Goal: Information Seeking & Learning: Learn about a topic

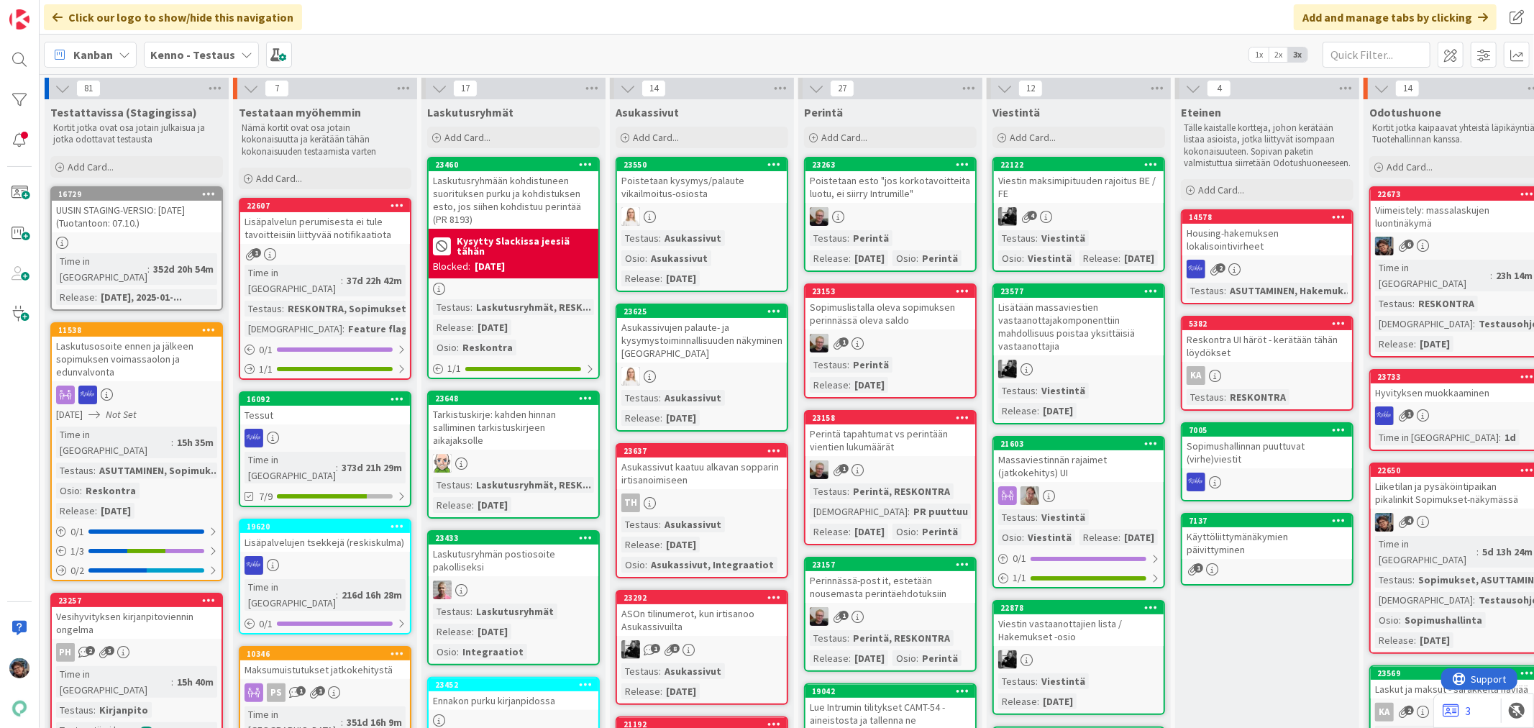
click at [1049, 221] on icon at bounding box center [1046, 217] width 12 height 12
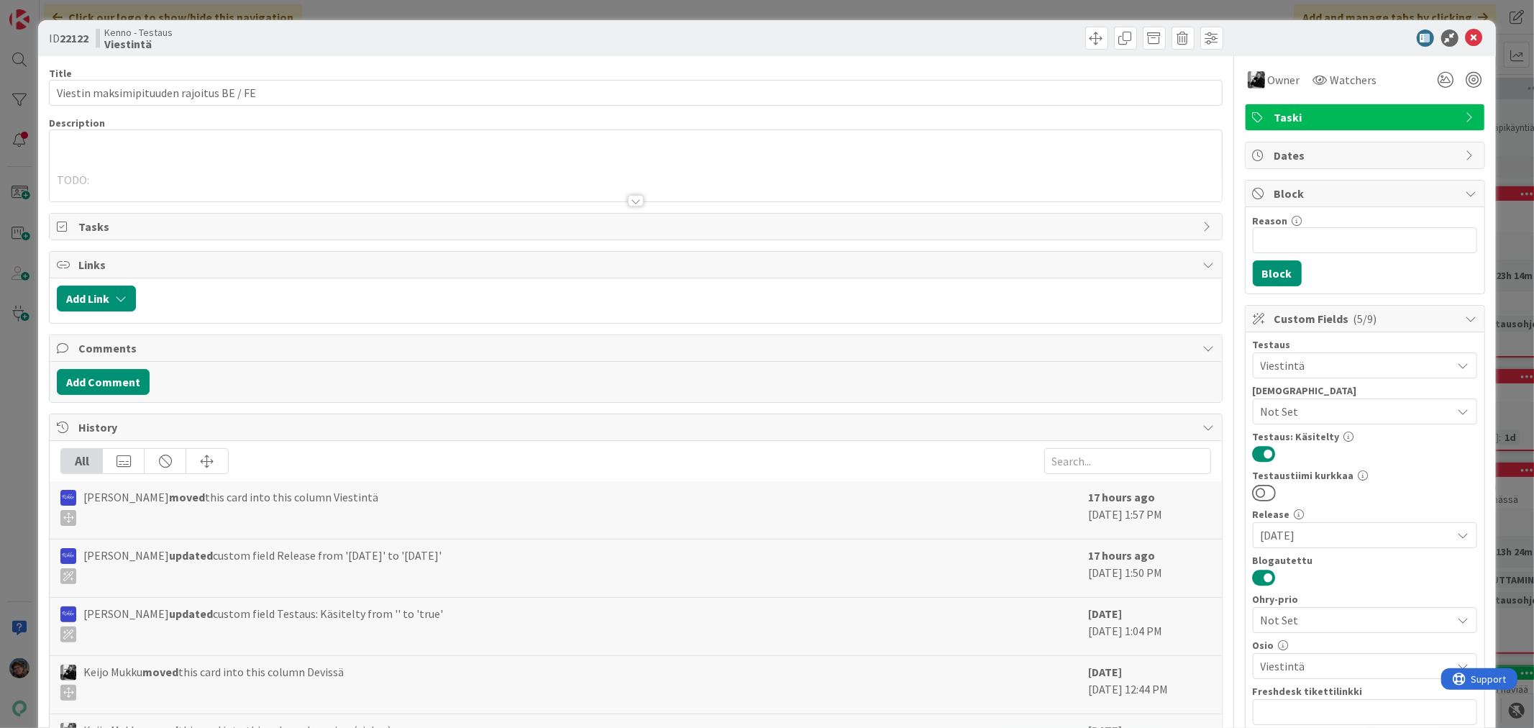
click at [628, 196] on div at bounding box center [636, 201] width 16 height 12
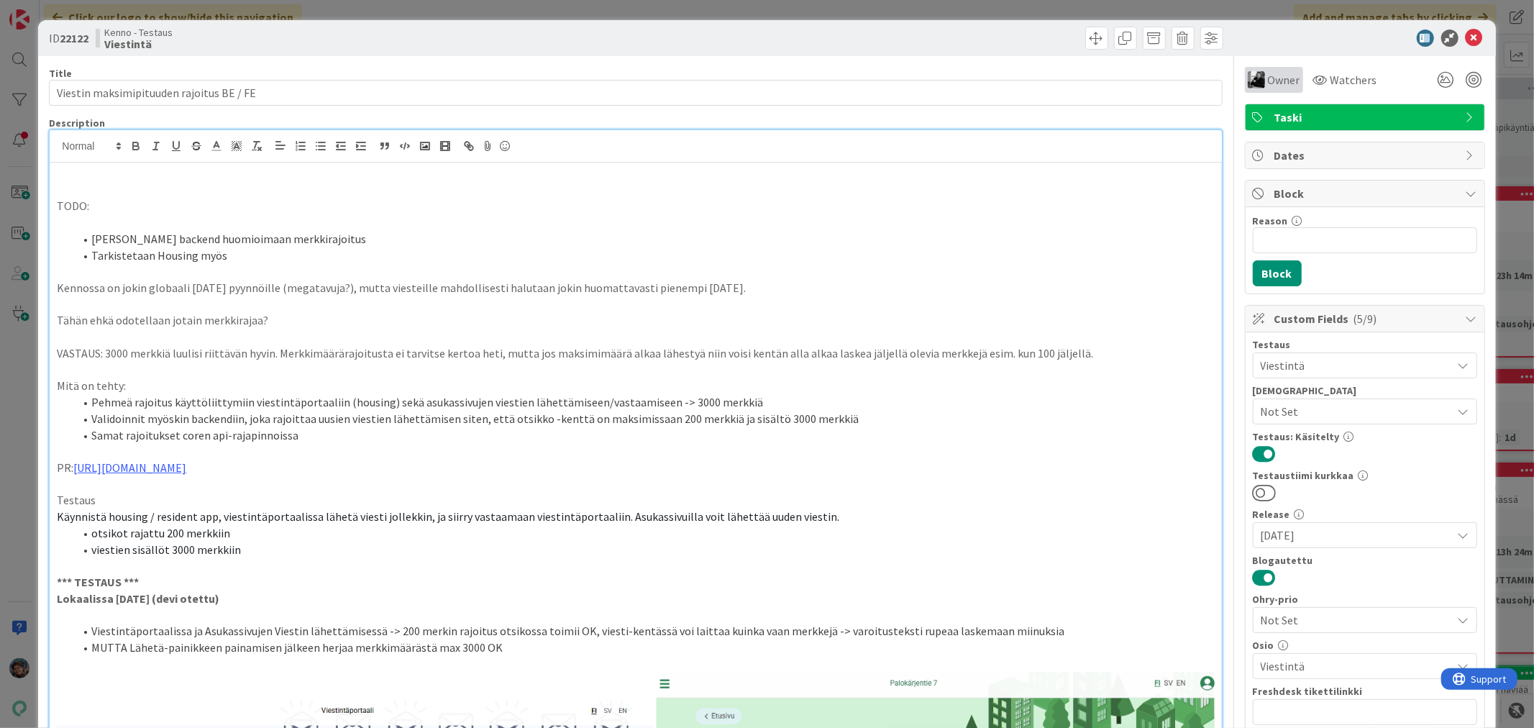
click at [1245, 76] on div "Owner" at bounding box center [1274, 80] width 58 height 26
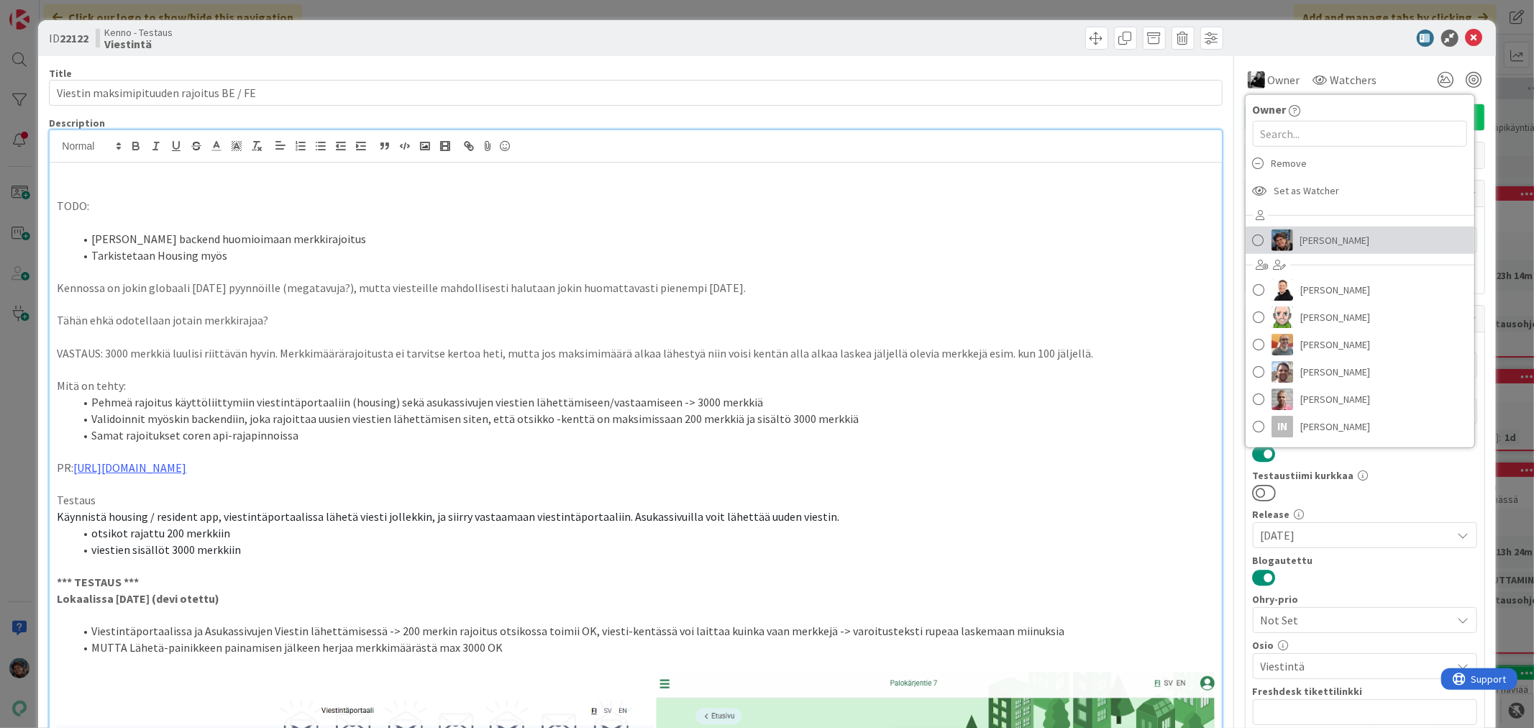
click at [1278, 239] on img at bounding box center [1283, 240] width 22 height 22
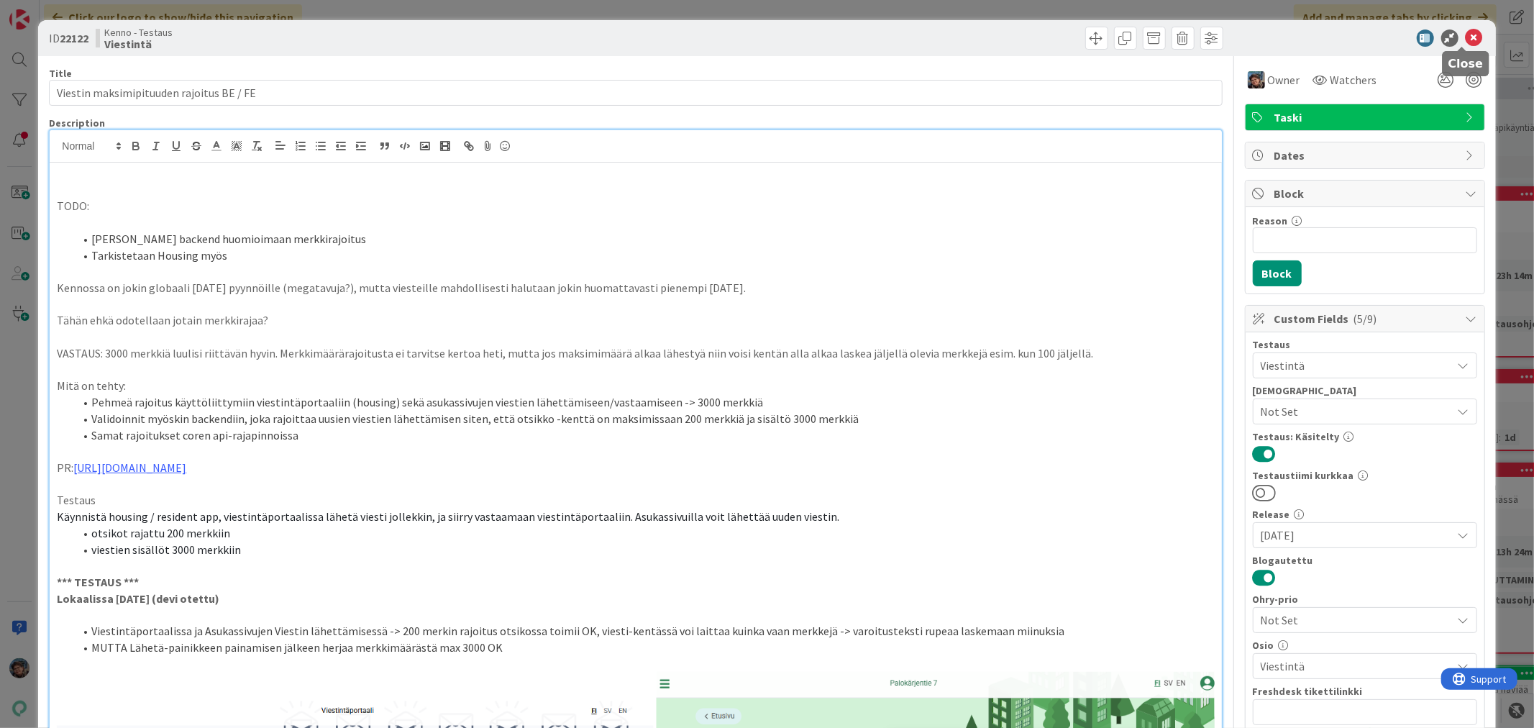
click at [1466, 38] on icon at bounding box center [1474, 37] width 17 height 17
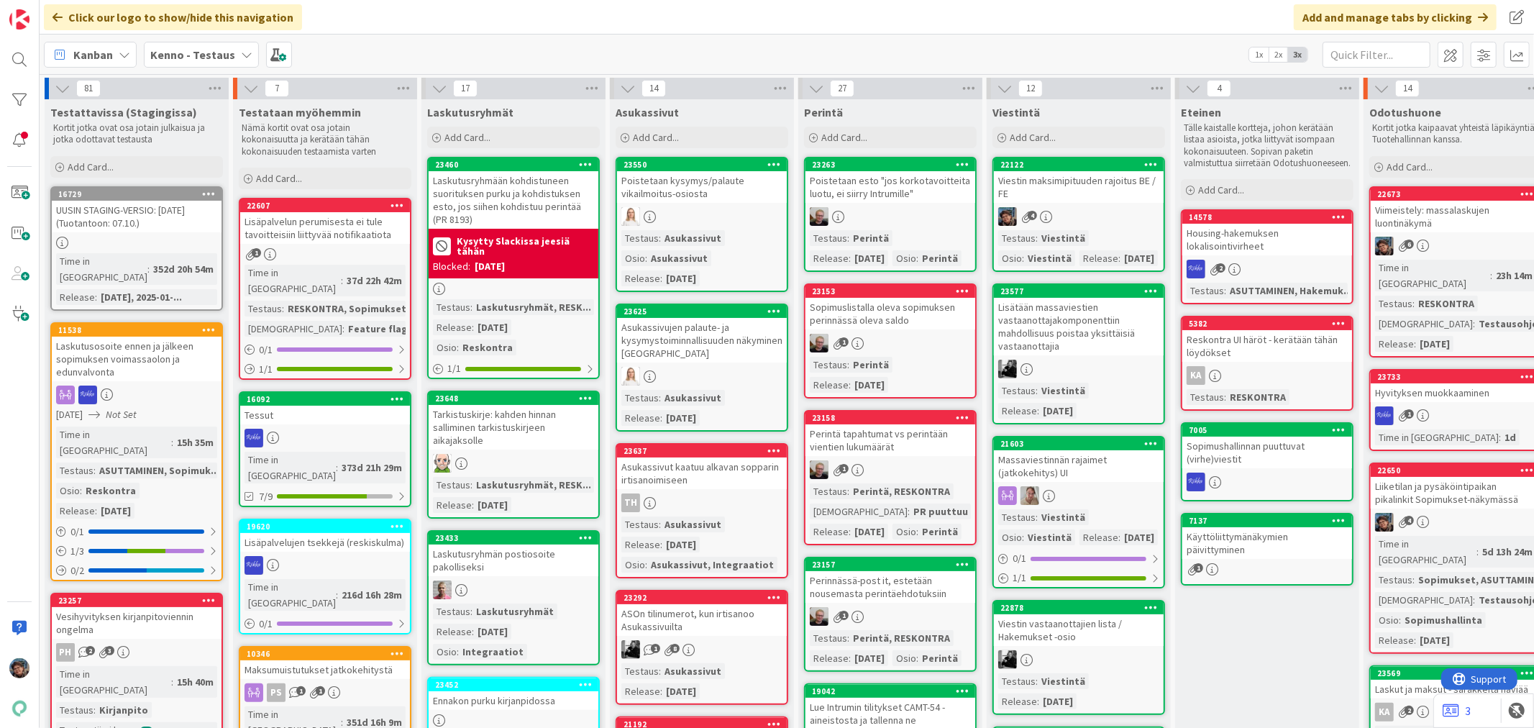
click at [1080, 355] on div "23577 Lisätään massaviestien vastaanottajakomponenttiin mahdollisuus poistaa yk…" at bounding box center [1079, 353] width 173 height 141
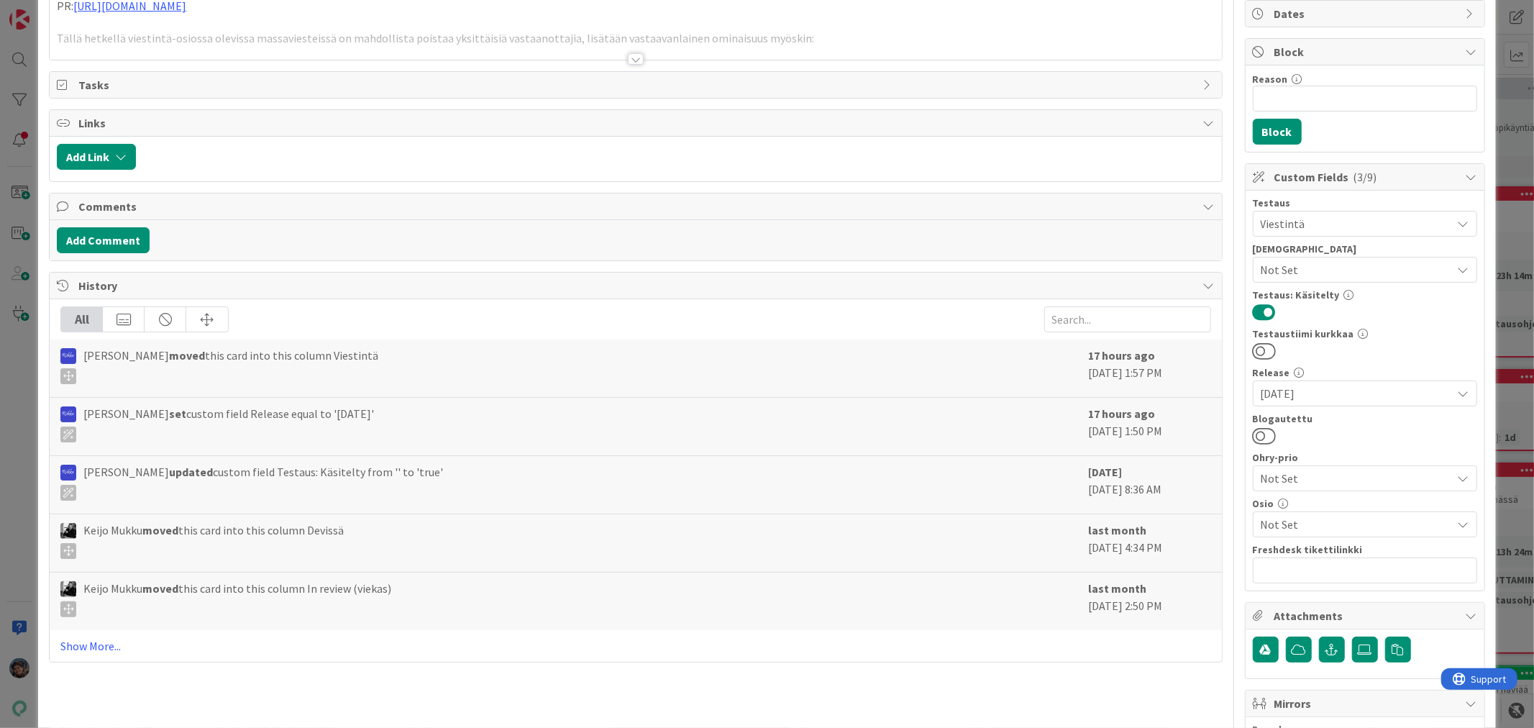
scroll to position [296, 0]
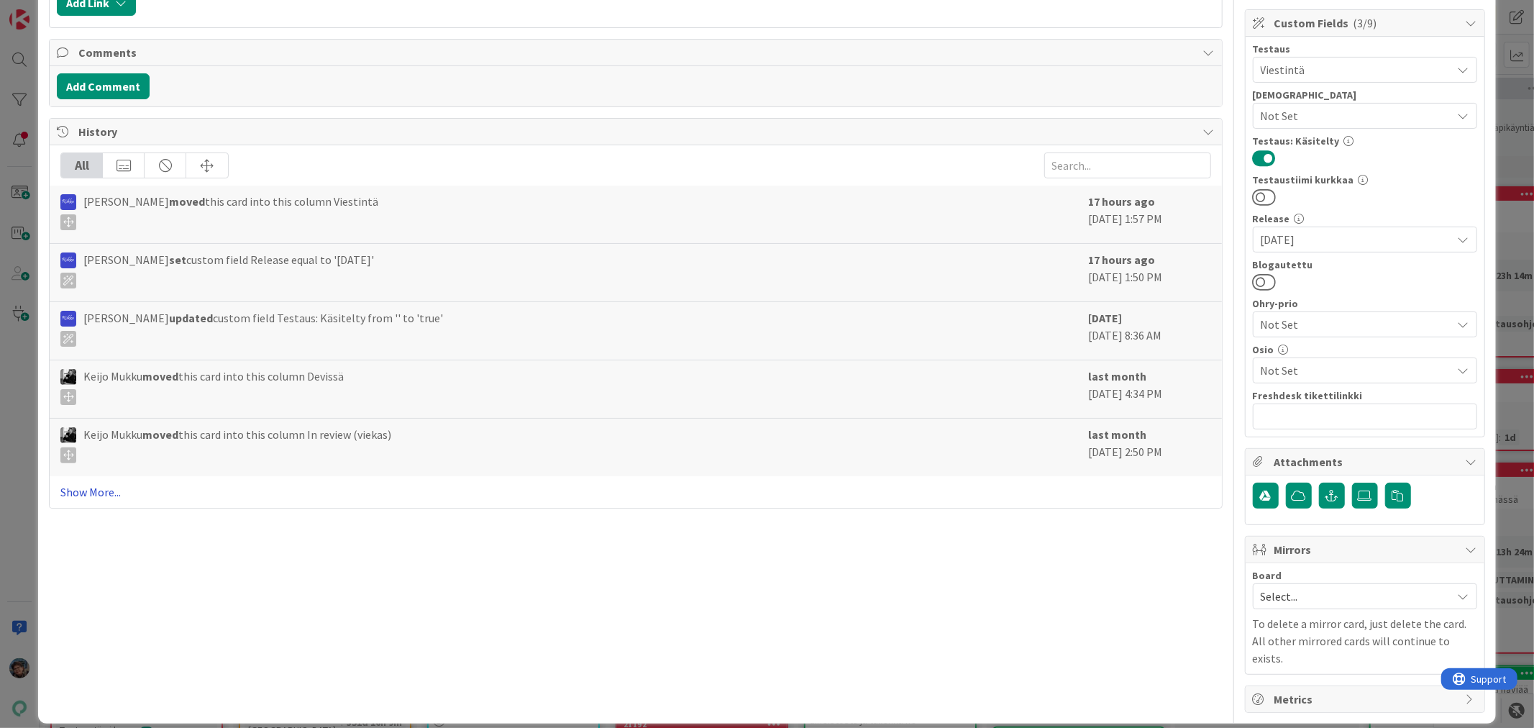
click at [109, 493] on link "Show More..." at bounding box center [635, 491] width 1150 height 17
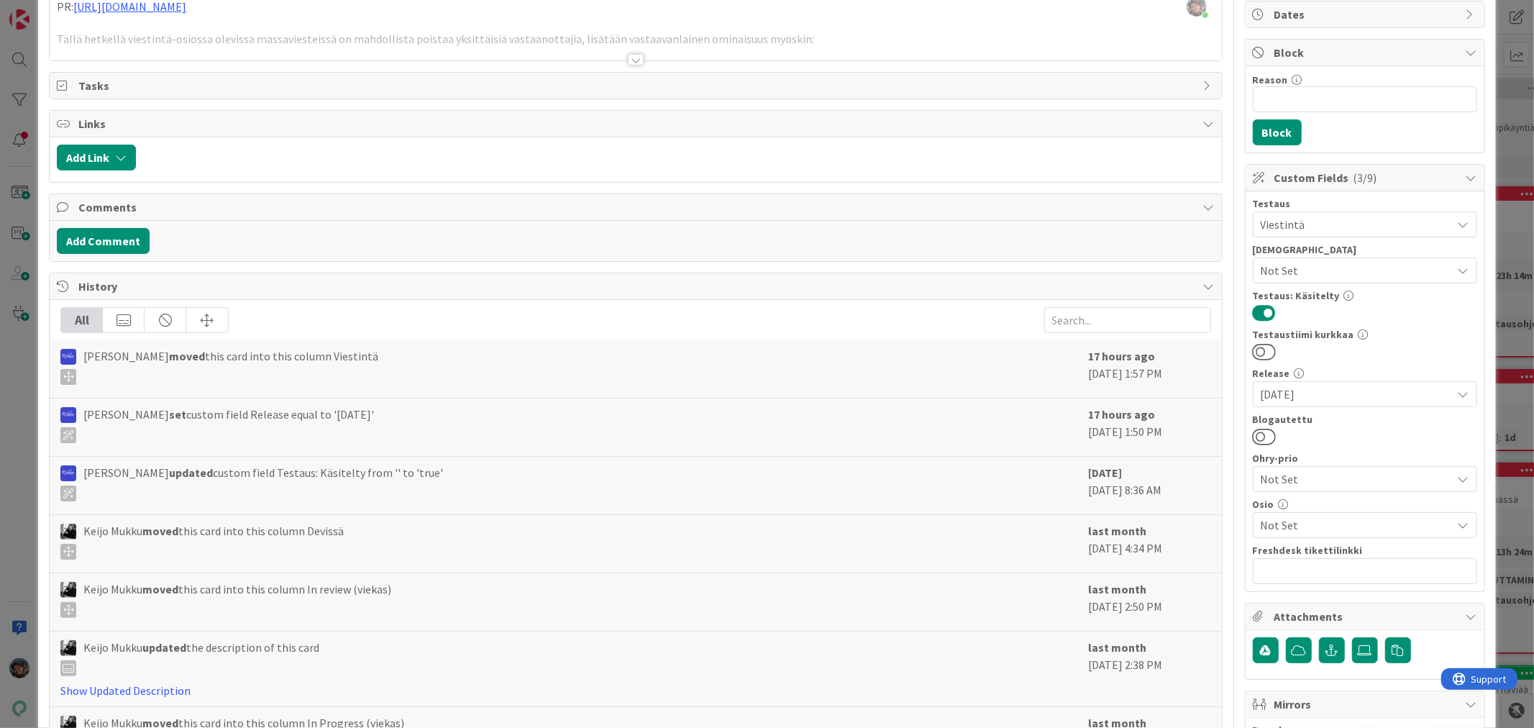
scroll to position [0, 0]
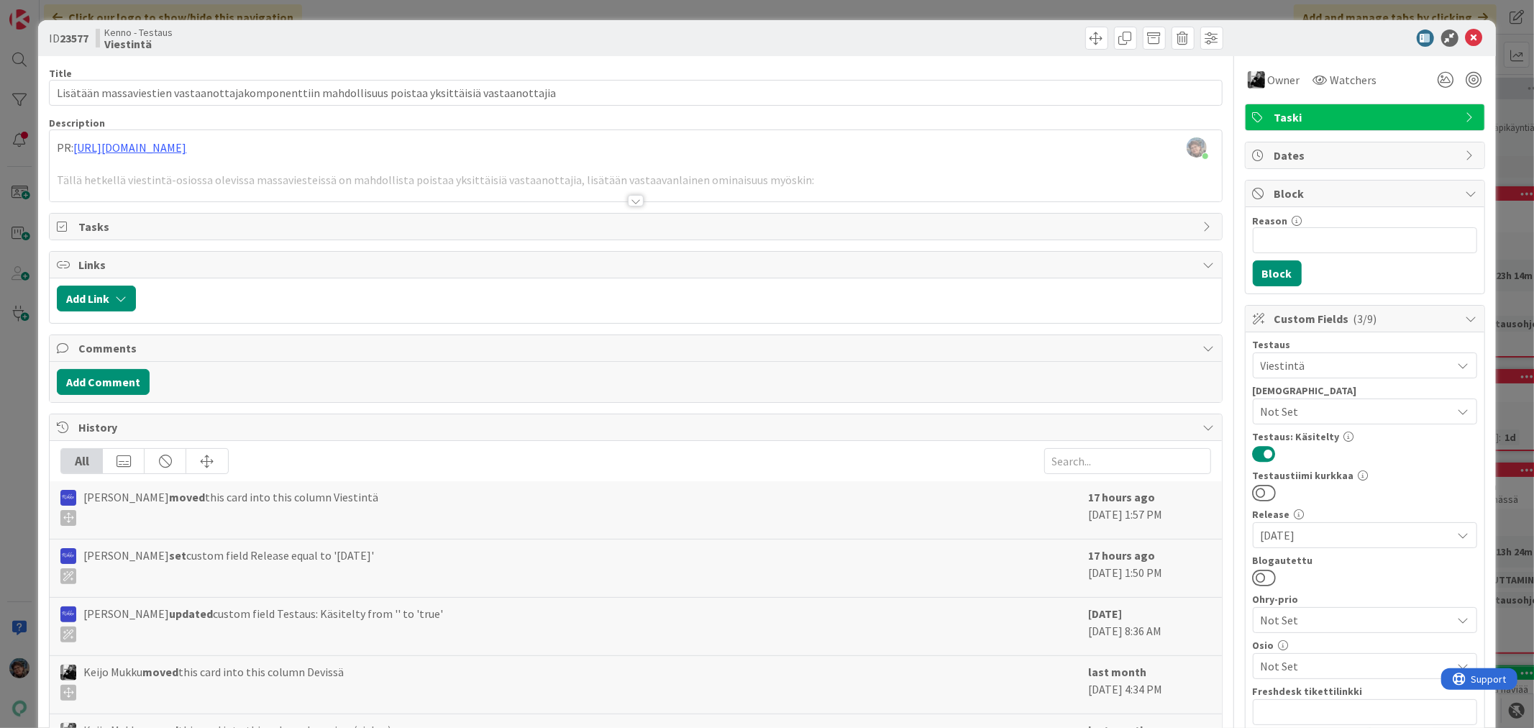
click at [628, 202] on div at bounding box center [636, 201] width 16 height 12
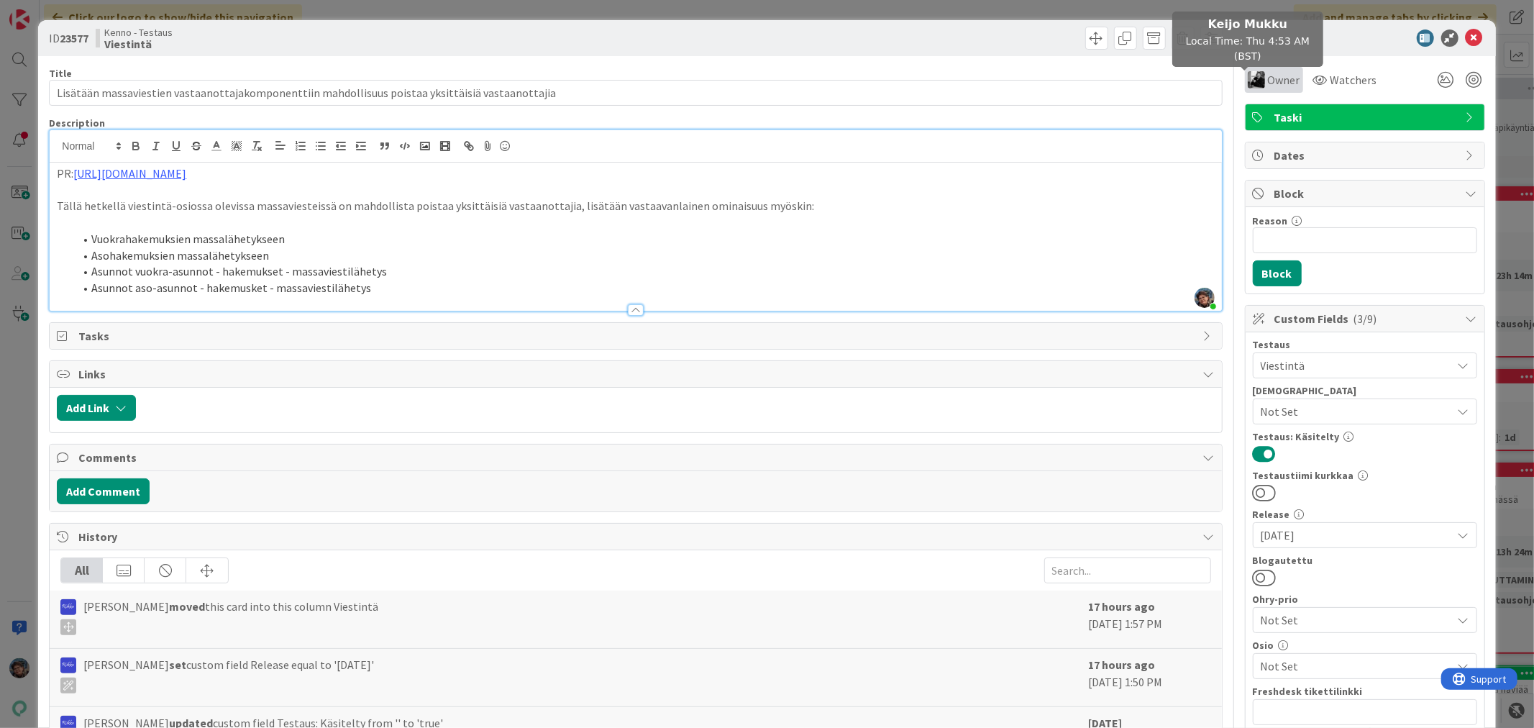
click at [1248, 82] on img at bounding box center [1256, 79] width 17 height 17
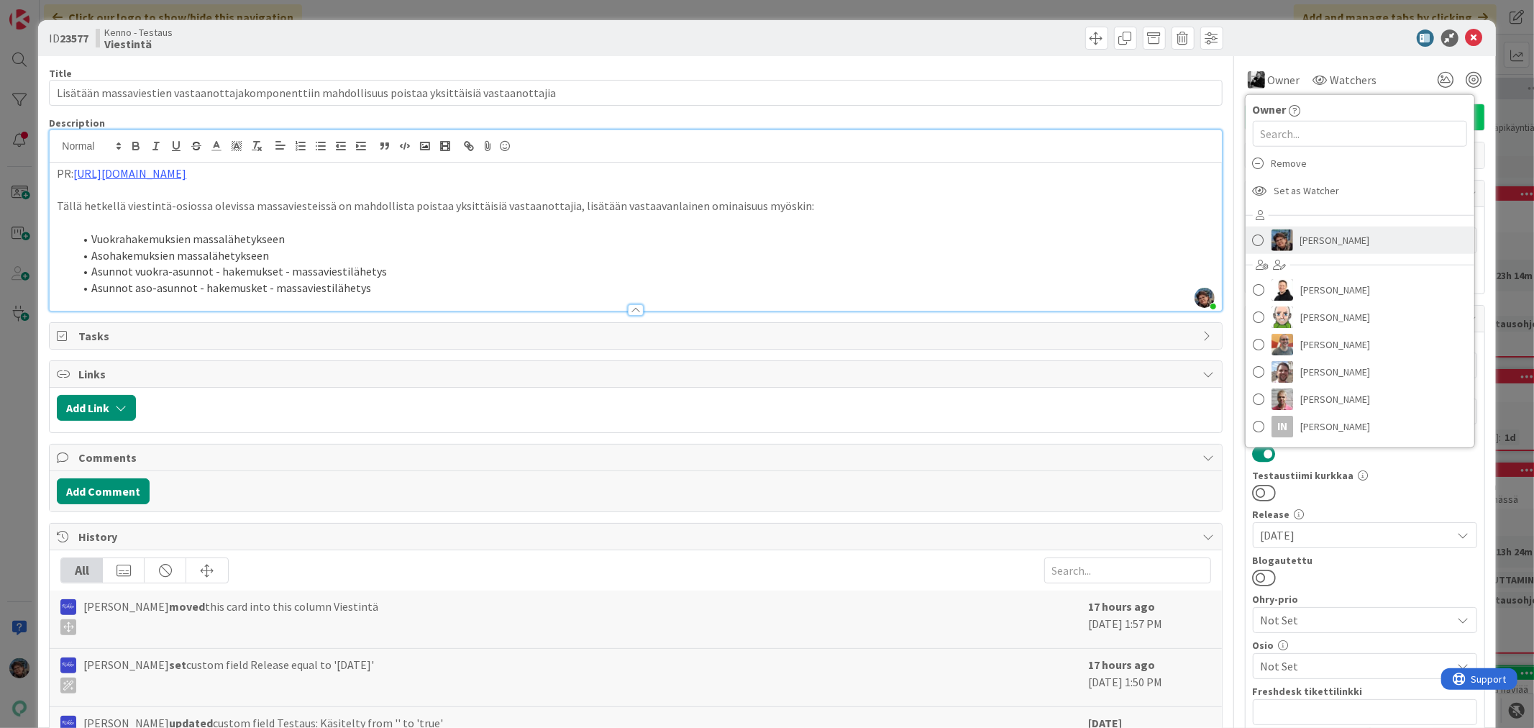
click at [1302, 242] on span "Pirjo Peltonen" at bounding box center [1336, 240] width 70 height 22
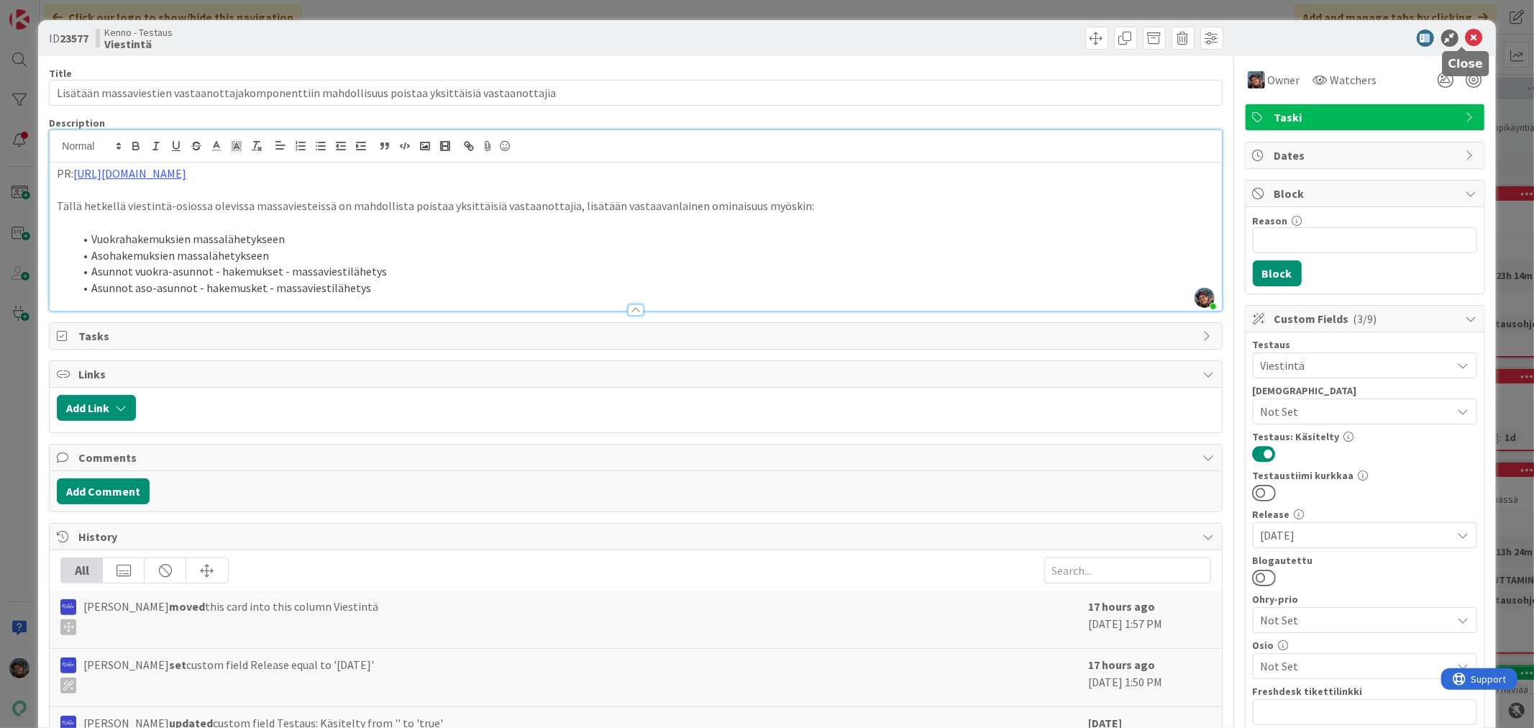
click at [1466, 32] on icon at bounding box center [1474, 37] width 17 height 17
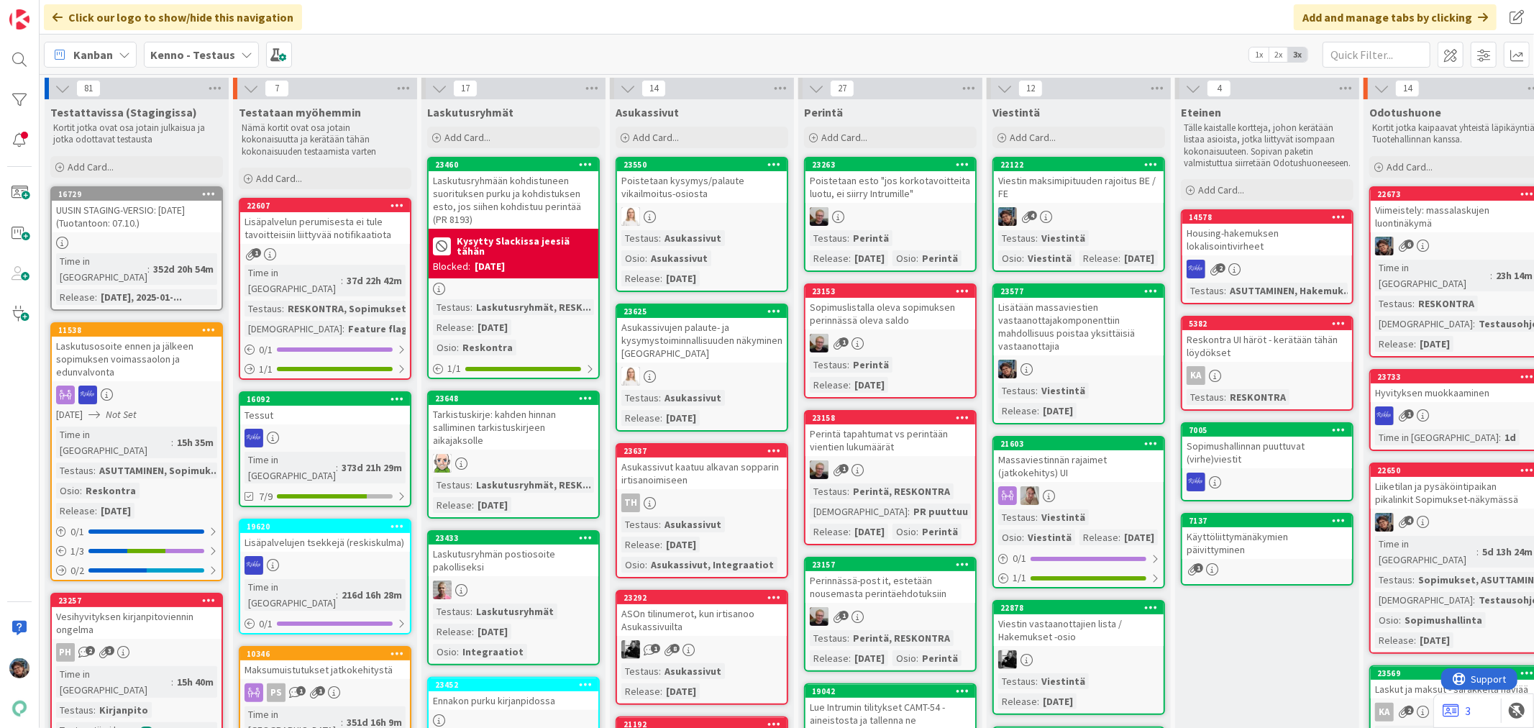
click at [1085, 455] on div "Massaviestinnän rajaimet (jatkokehitys) UI" at bounding box center [1079, 466] width 170 height 32
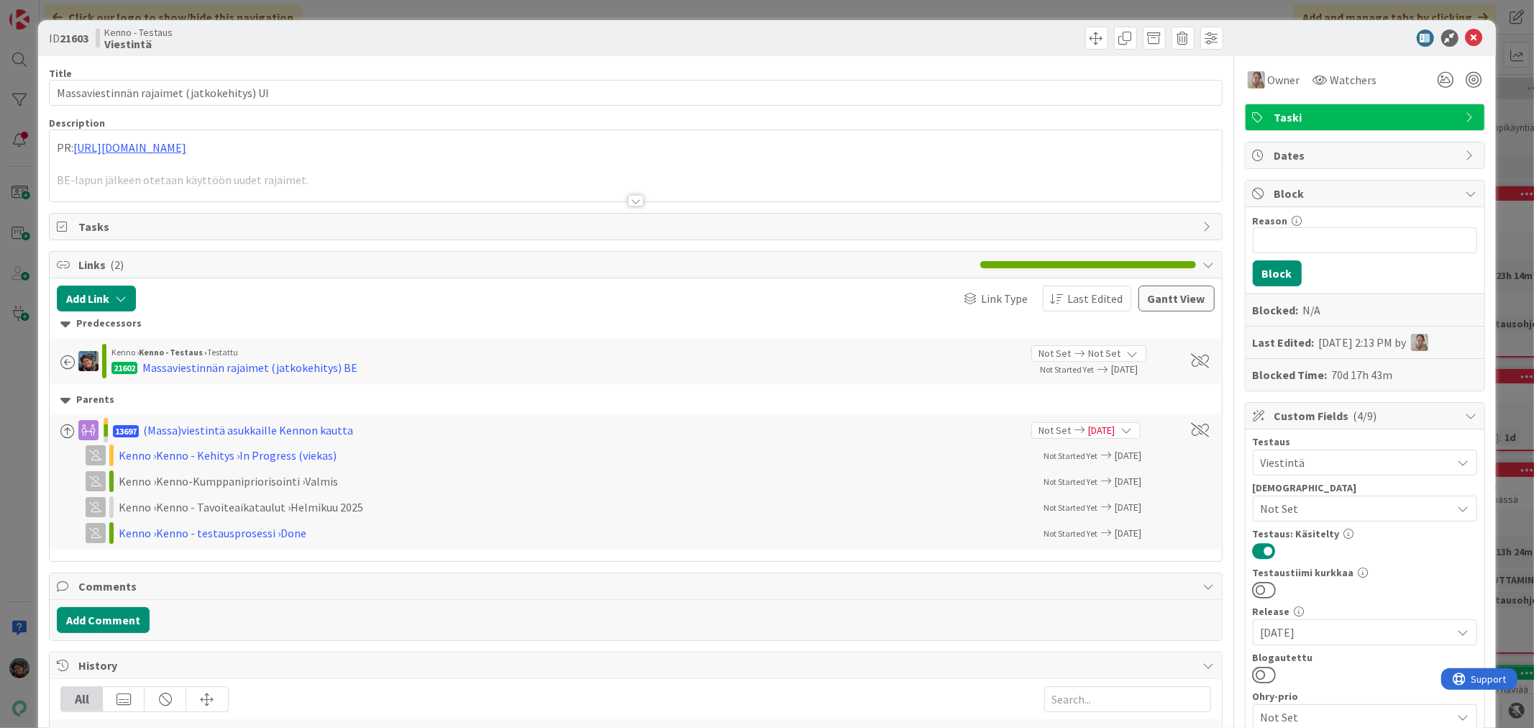
click at [629, 204] on div at bounding box center [636, 201] width 16 height 12
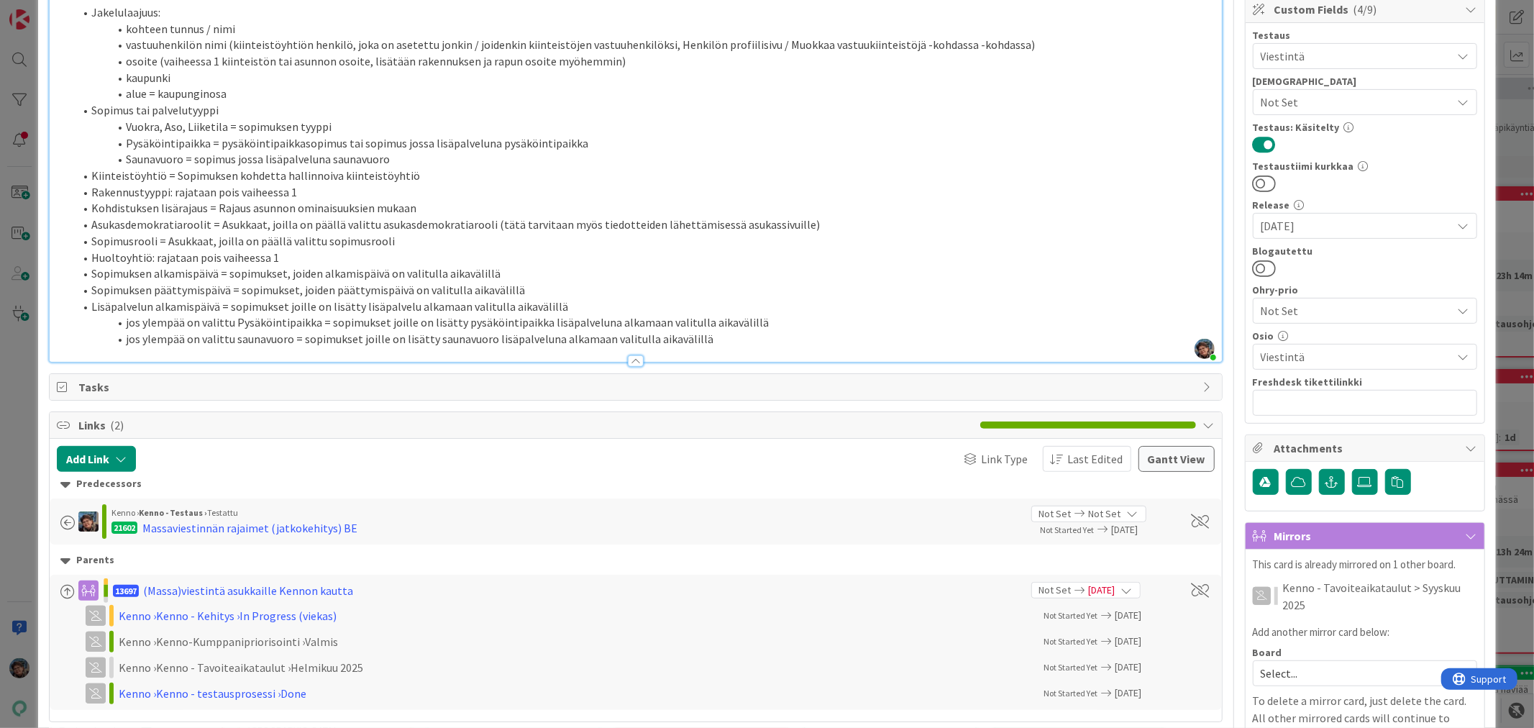
scroll to position [479, 0]
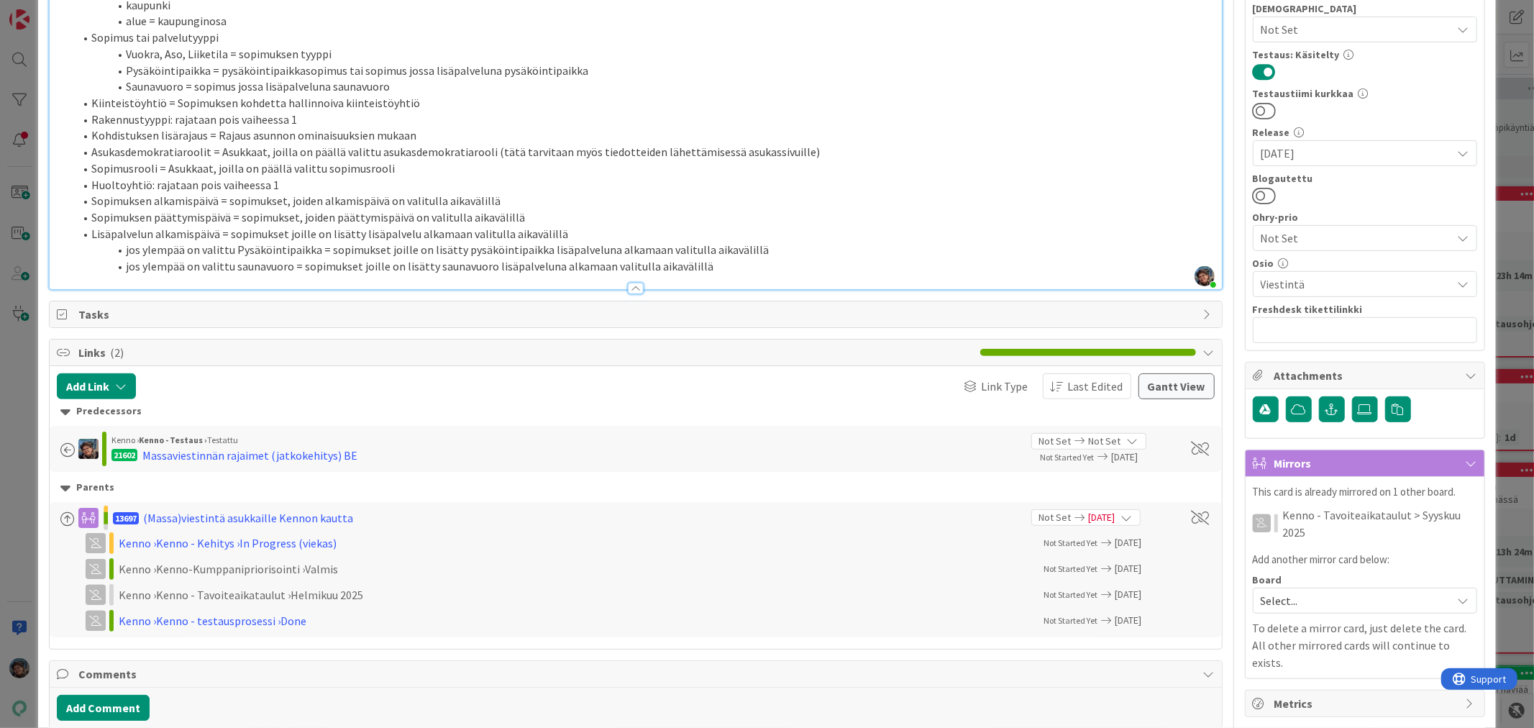
drag, startPoint x: 222, startPoint y: 473, endPoint x: 804, endPoint y: 263, distance: 619.1
click at [804, 258] on li "jos ylempää on valittu Pysäköintipaikka = sopimukset joille on lisätty pysäköin…" at bounding box center [644, 250] width 1140 height 17
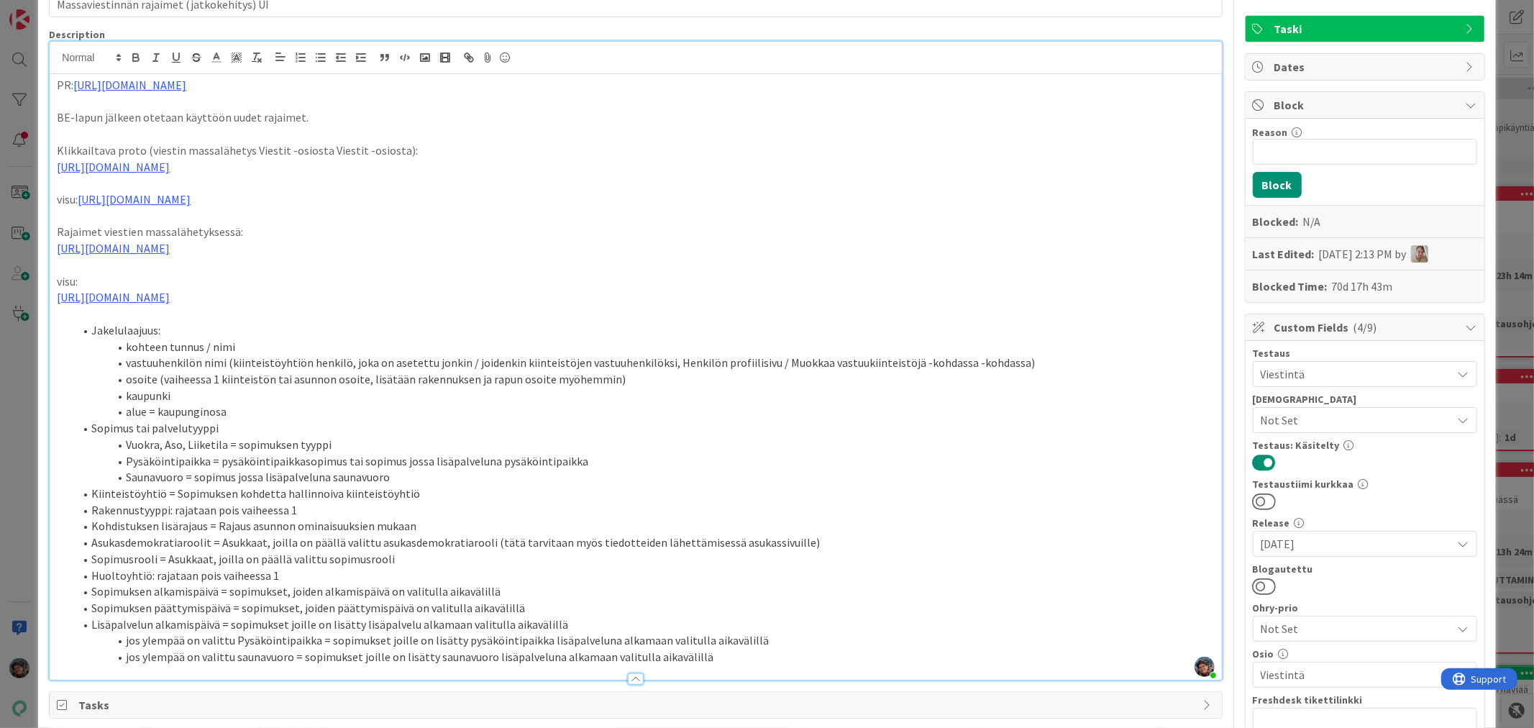
scroll to position [0, 0]
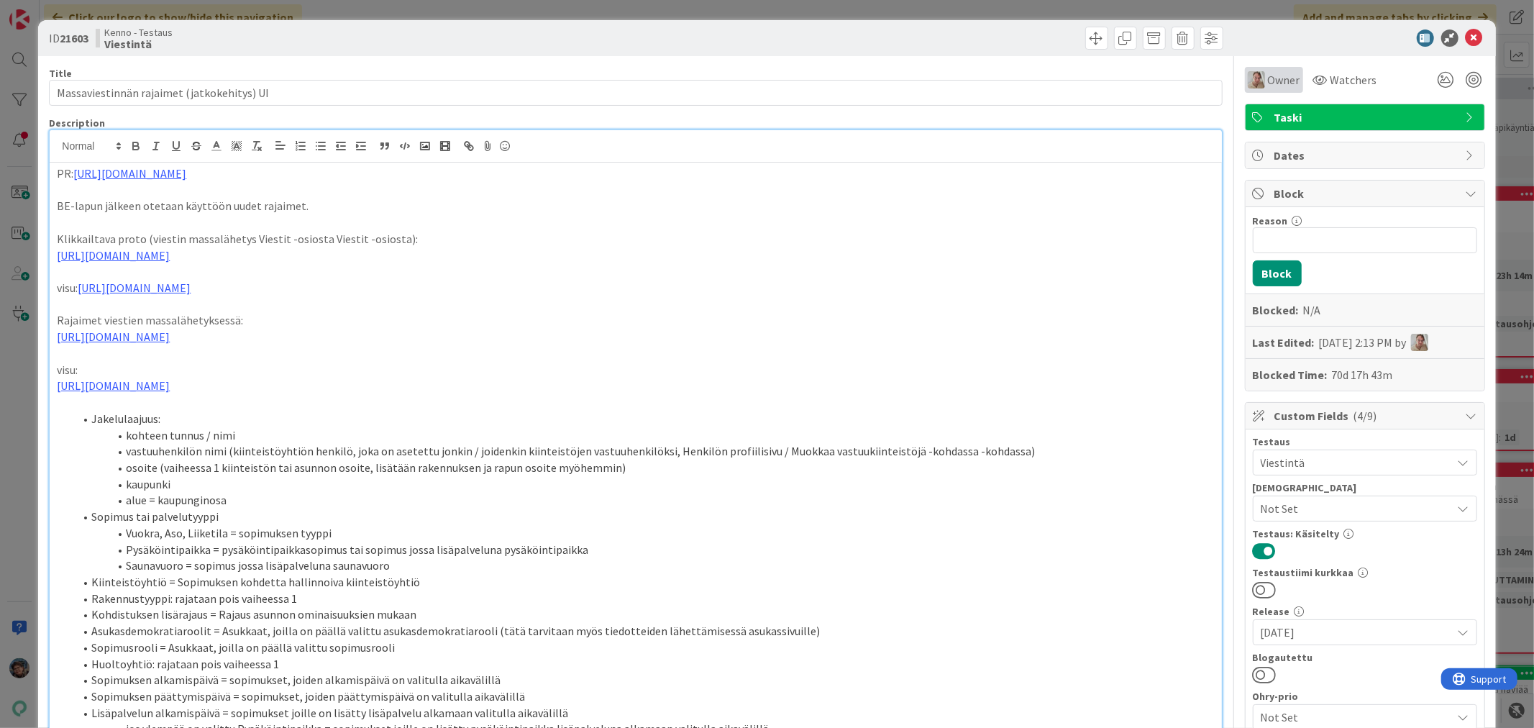
click at [1268, 73] on span "Owner" at bounding box center [1284, 79] width 32 height 17
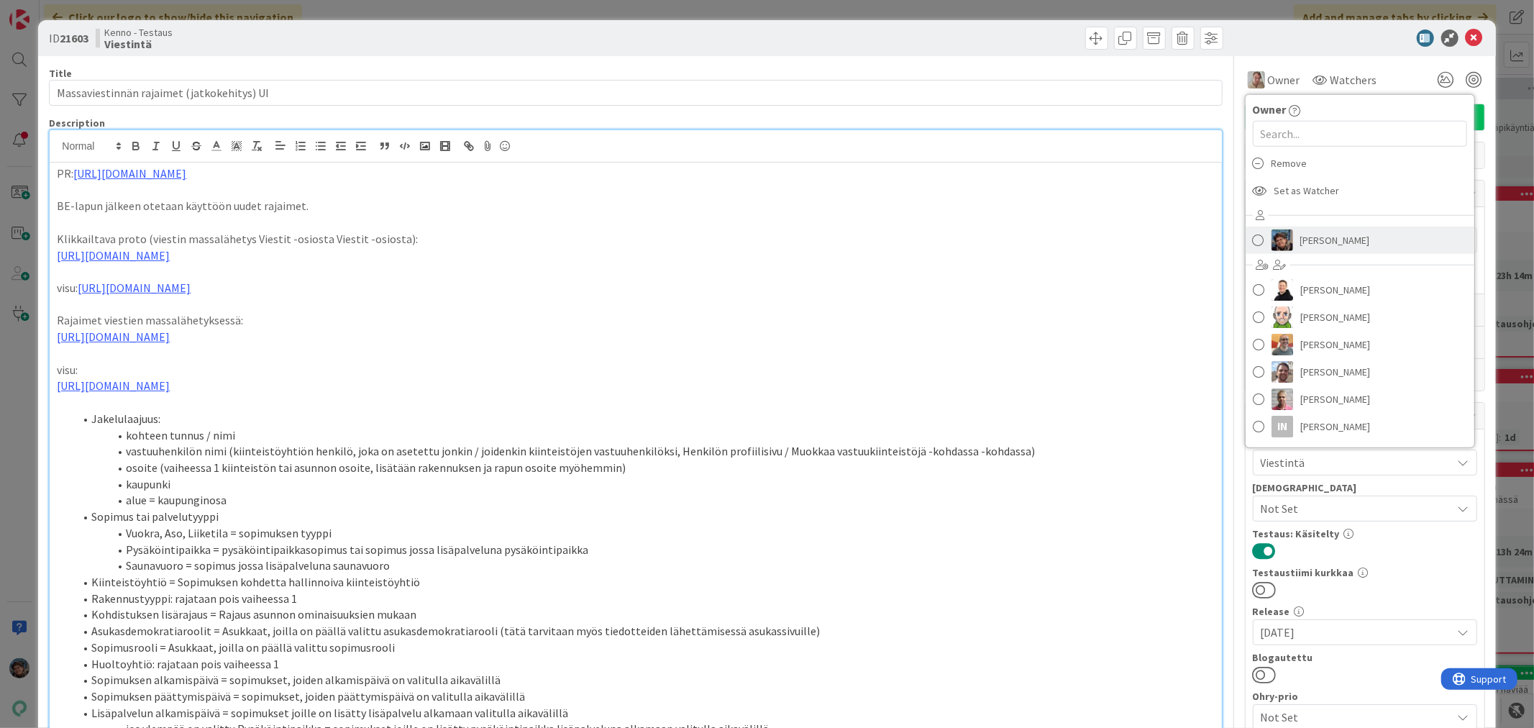
click at [1314, 237] on span "Pirjo Peltonen" at bounding box center [1336, 240] width 70 height 22
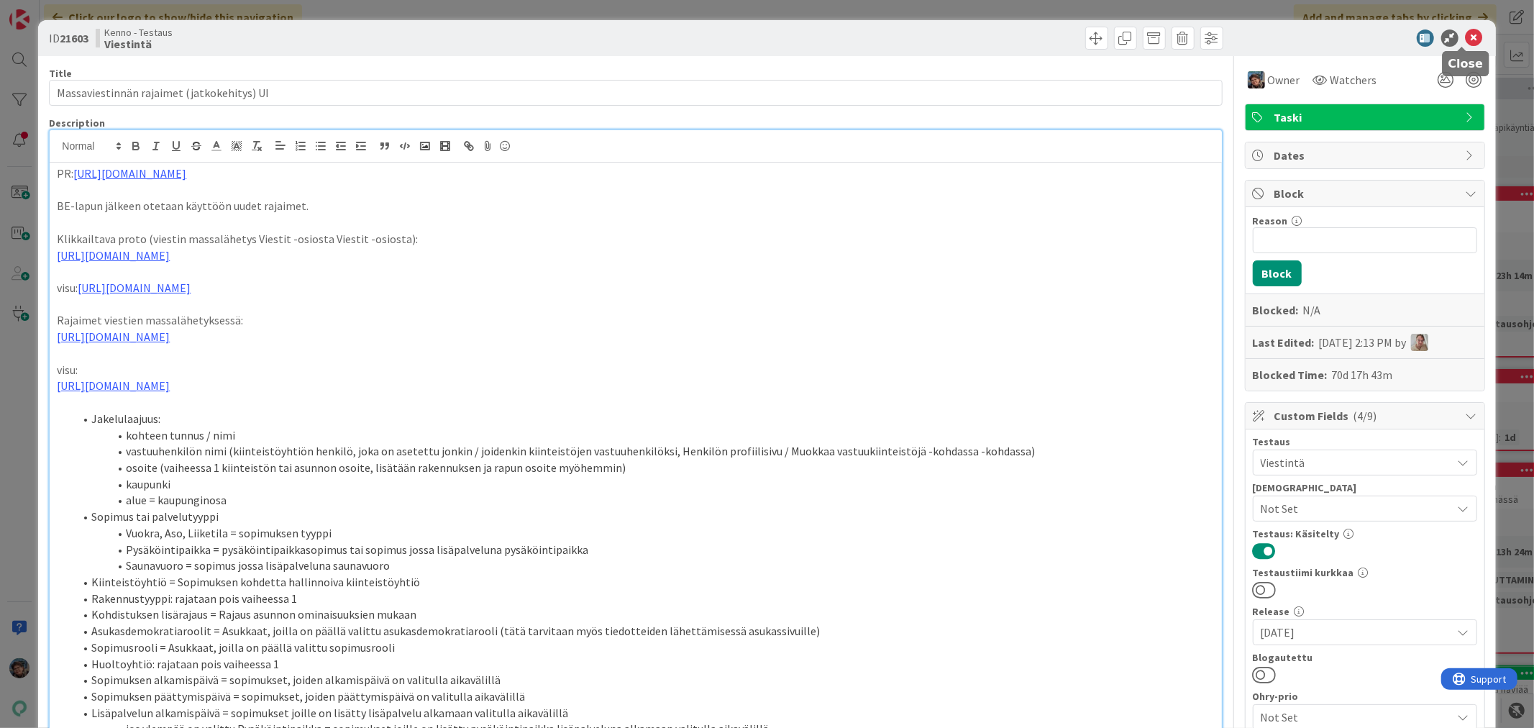
click at [1466, 29] on icon at bounding box center [1474, 37] width 17 height 17
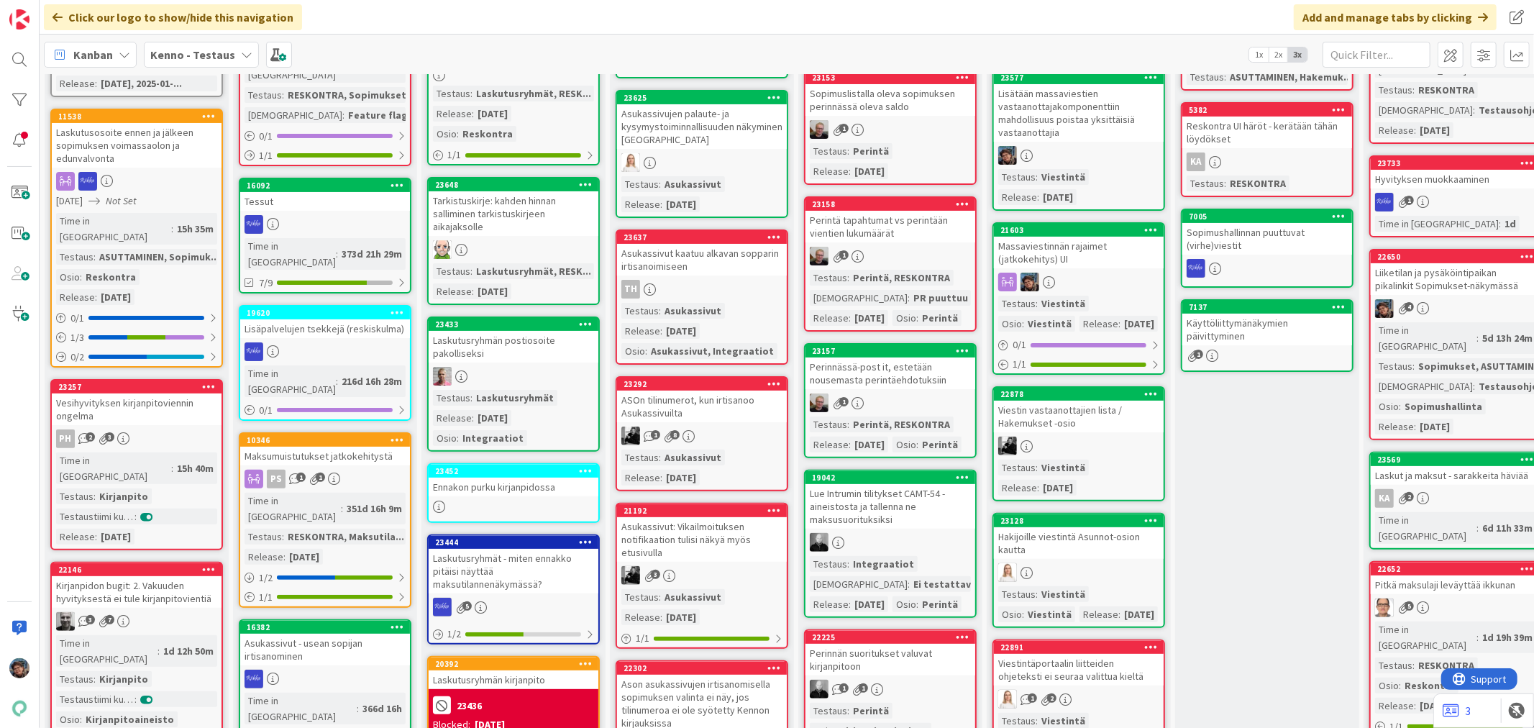
scroll to position [240, 0]
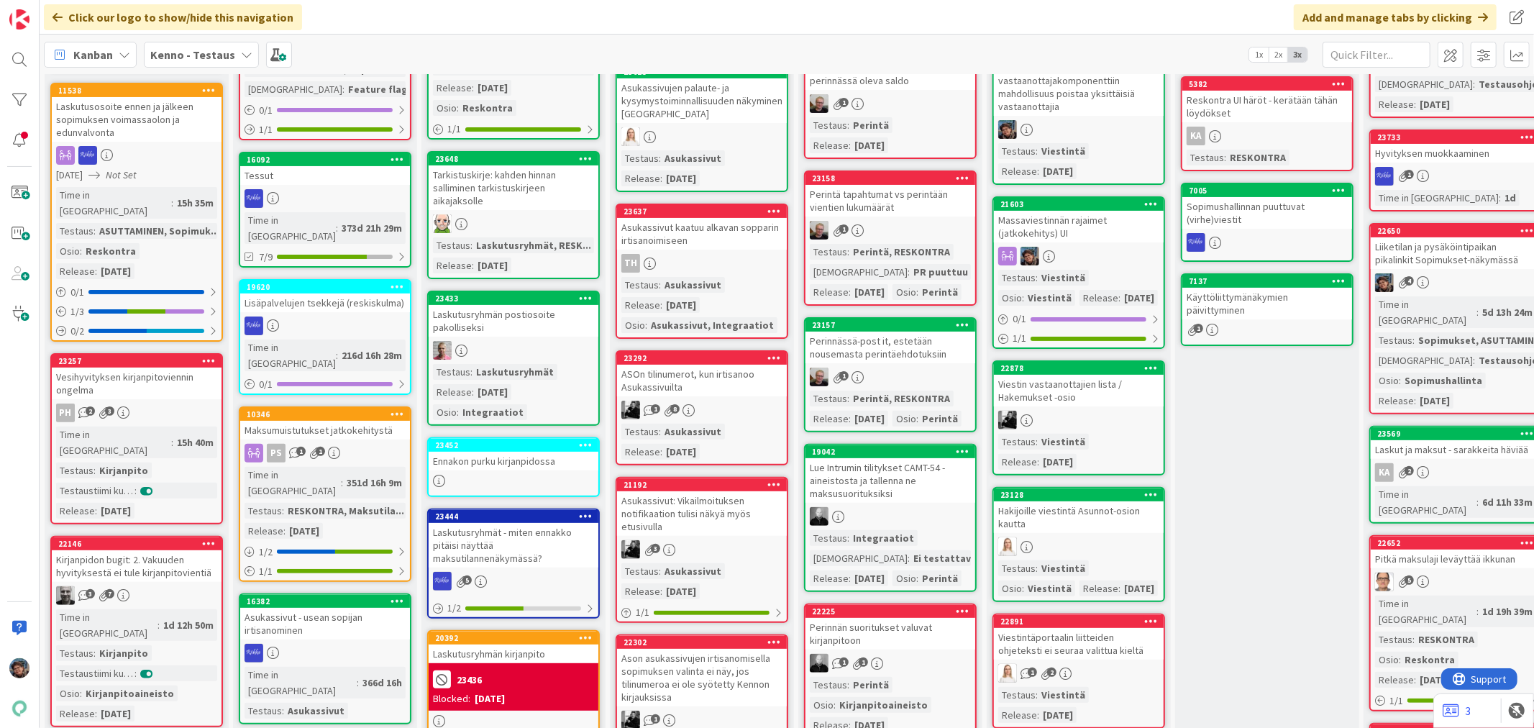
click at [1087, 398] on div "Viestin vastaanottajien lista / Hakemukset -osio" at bounding box center [1079, 391] width 170 height 32
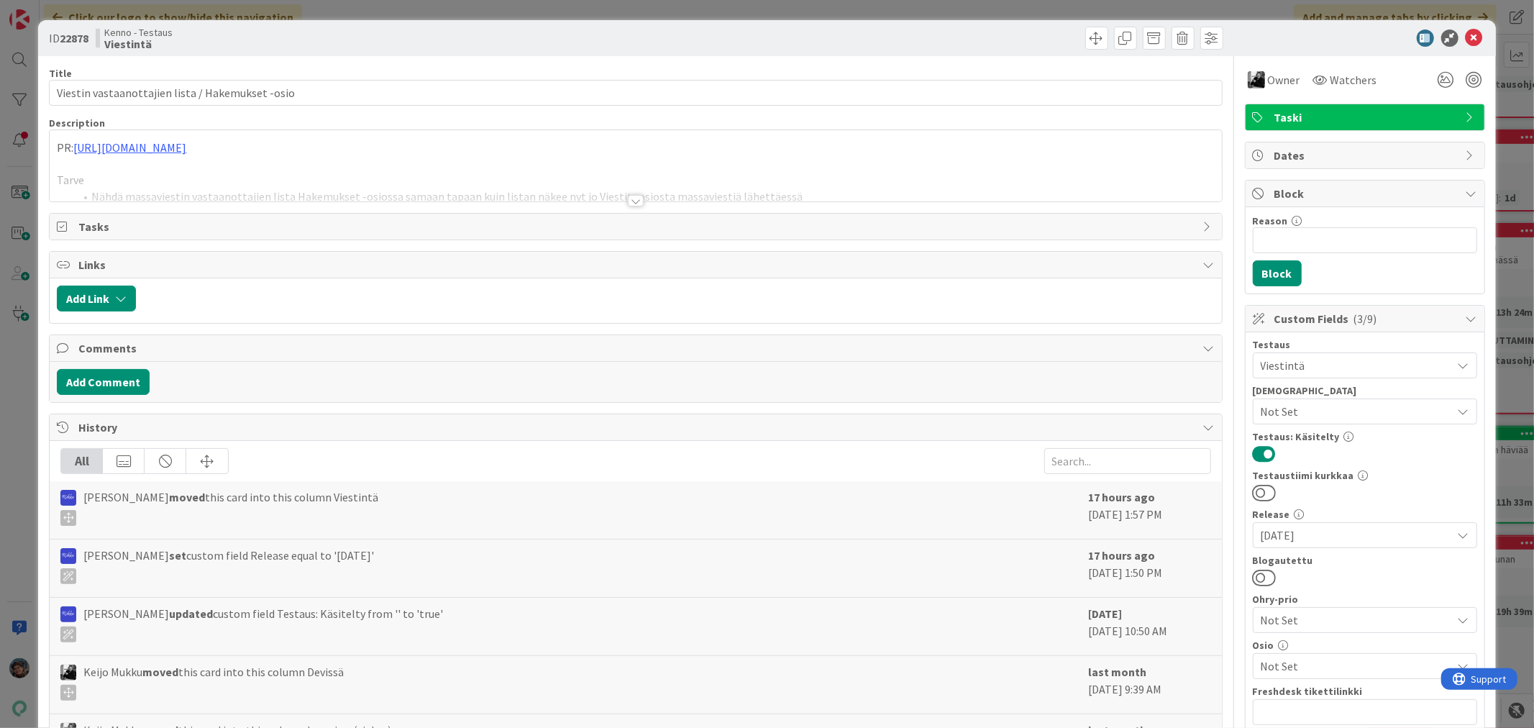
click at [631, 198] on div at bounding box center [636, 201] width 16 height 12
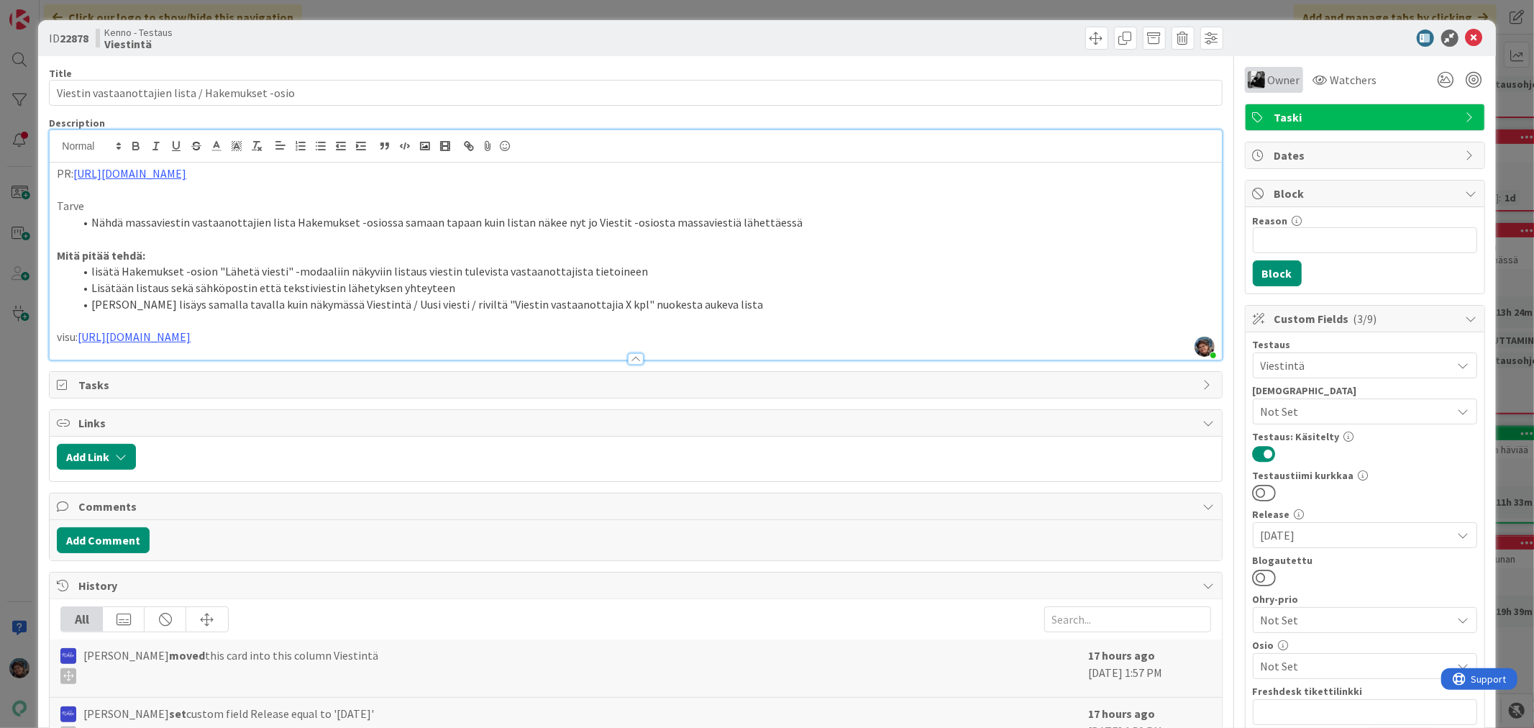
click at [1268, 83] on span "Owner" at bounding box center [1284, 79] width 32 height 17
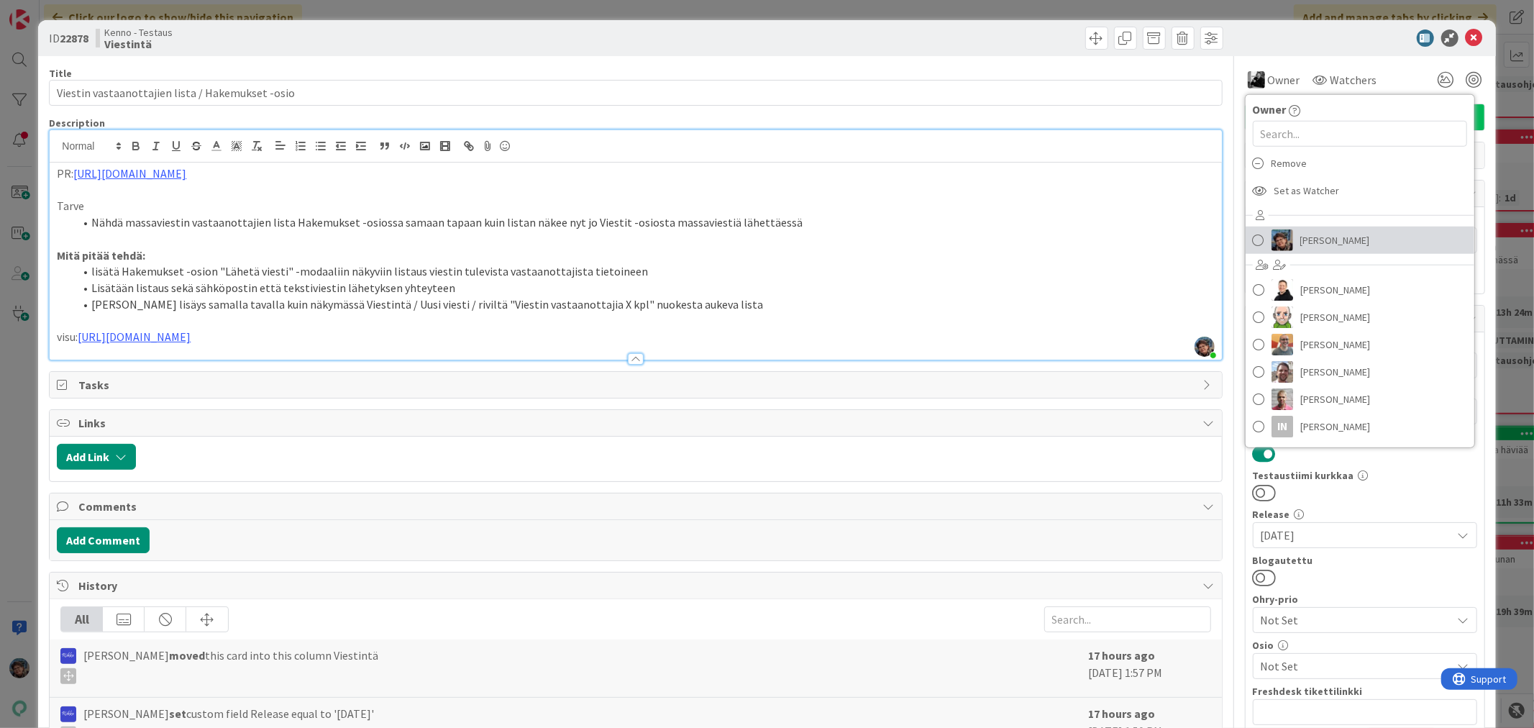
click at [1283, 242] on link "Pirjo Peltonen" at bounding box center [1360, 240] width 229 height 27
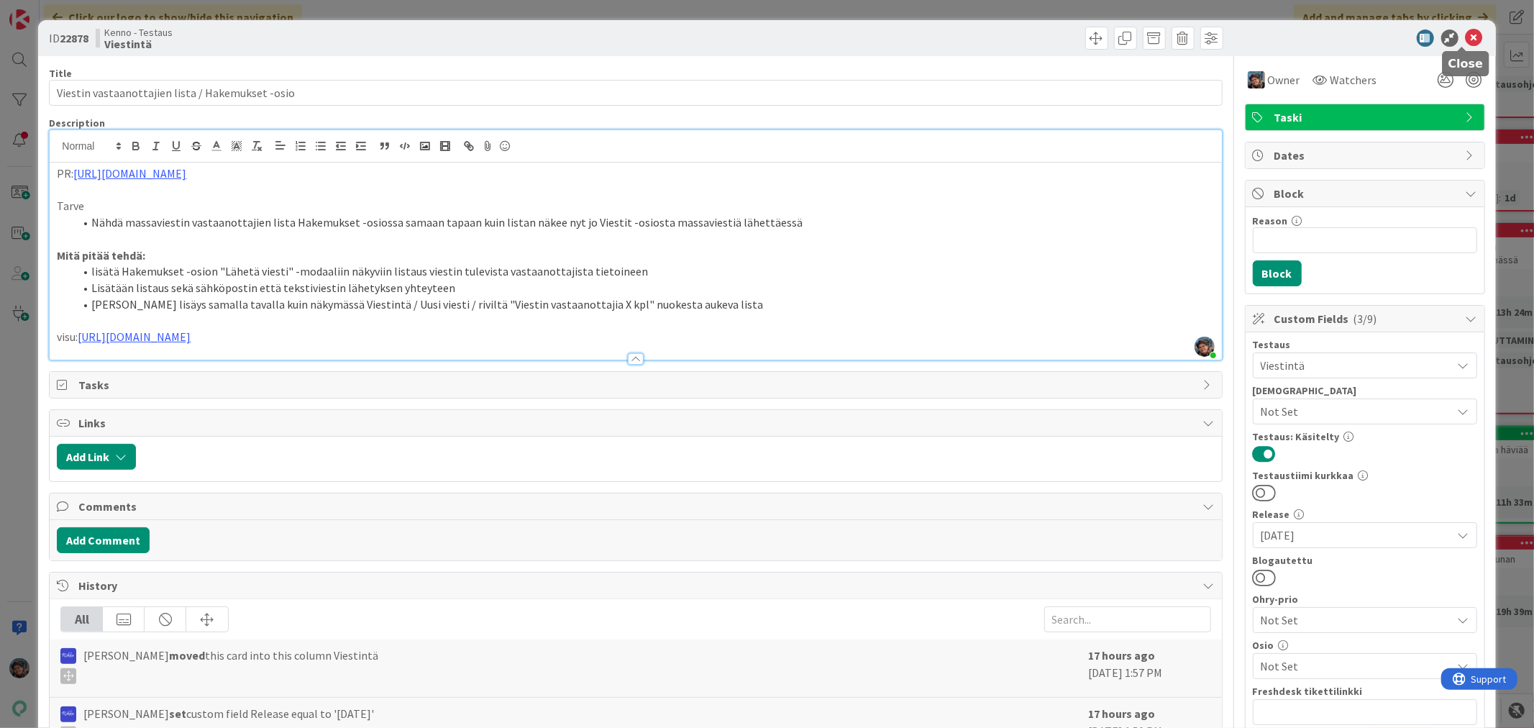
click at [1466, 37] on icon at bounding box center [1474, 37] width 17 height 17
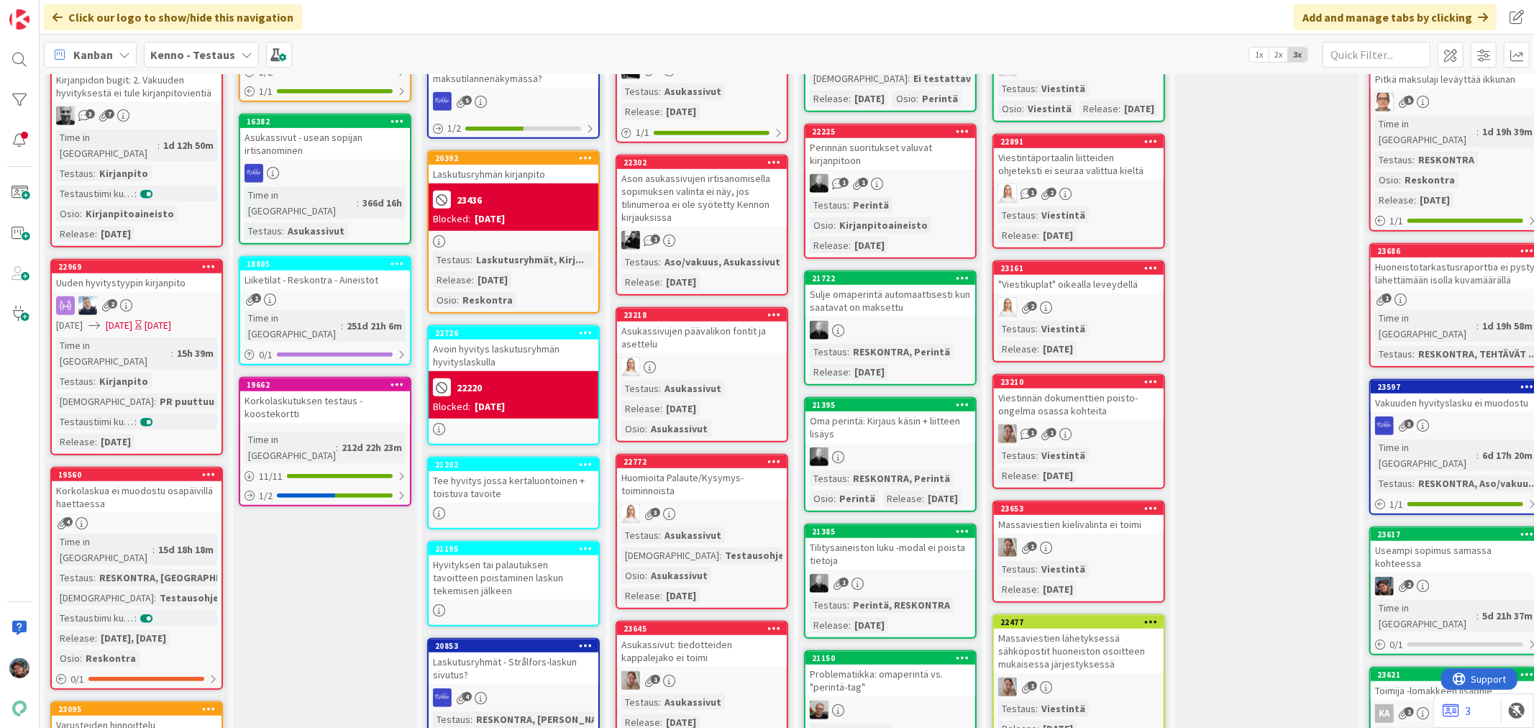
scroll to position [399, 0]
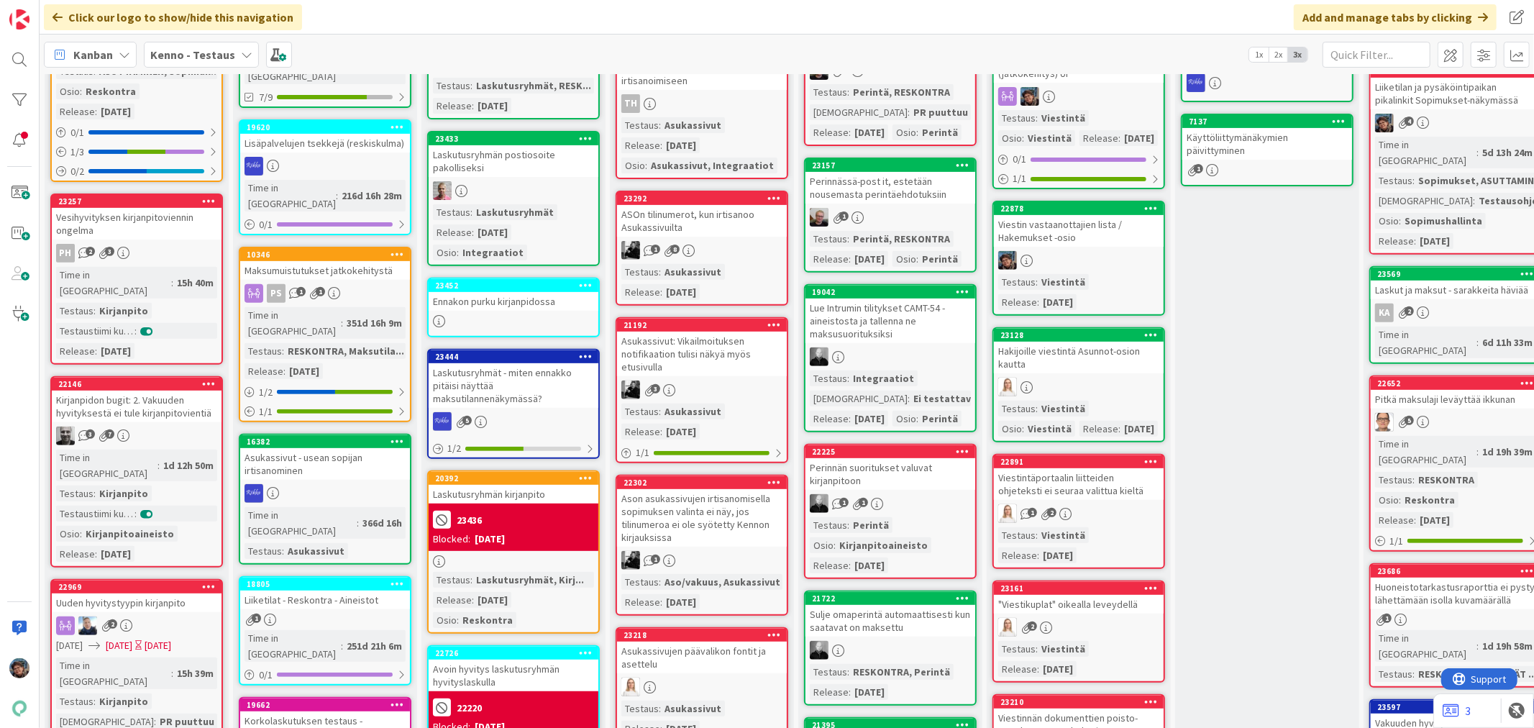
click at [1108, 378] on div at bounding box center [1079, 387] width 170 height 19
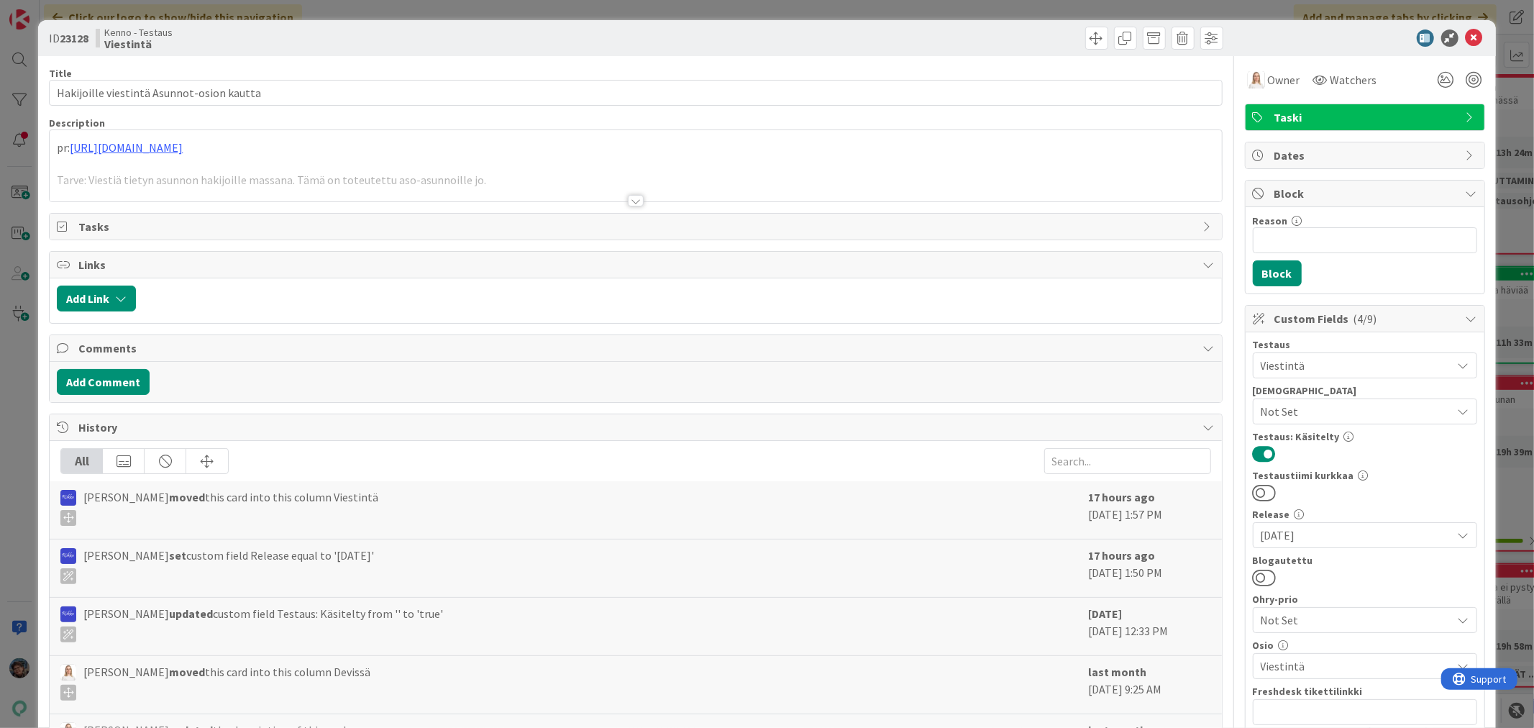
click at [628, 200] on div at bounding box center [636, 201] width 16 height 12
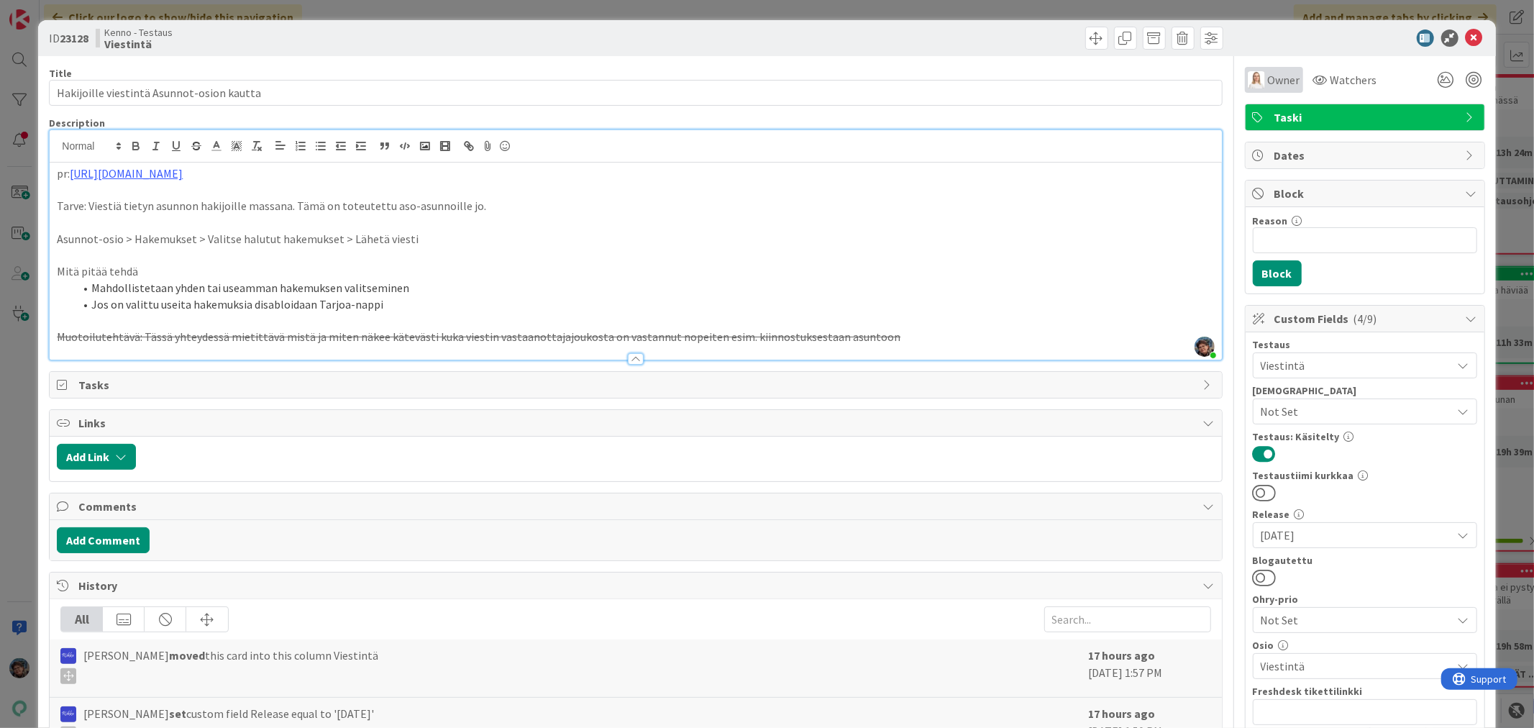
click at [1268, 76] on span "Owner" at bounding box center [1284, 79] width 32 height 17
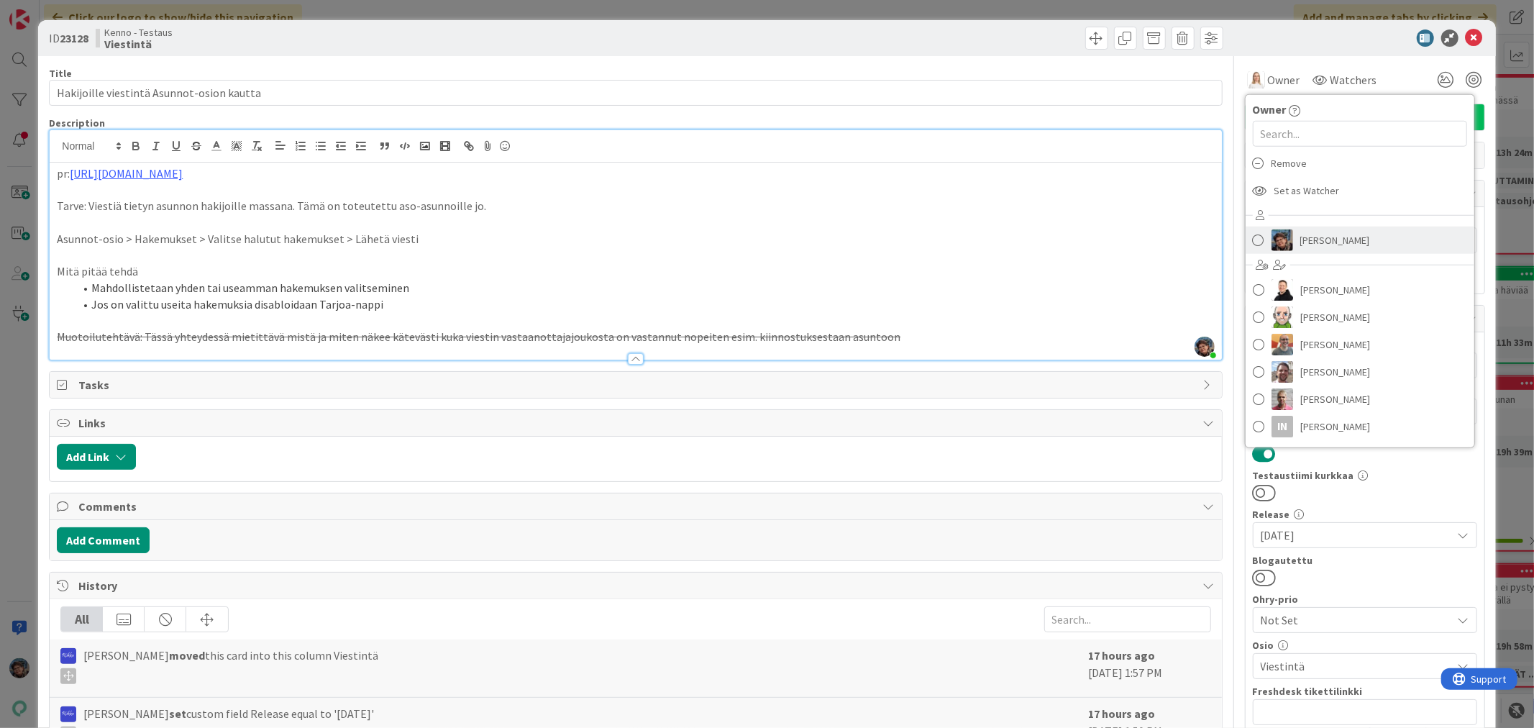
click at [1307, 240] on span "Pirjo Peltonen" at bounding box center [1336, 240] width 70 height 22
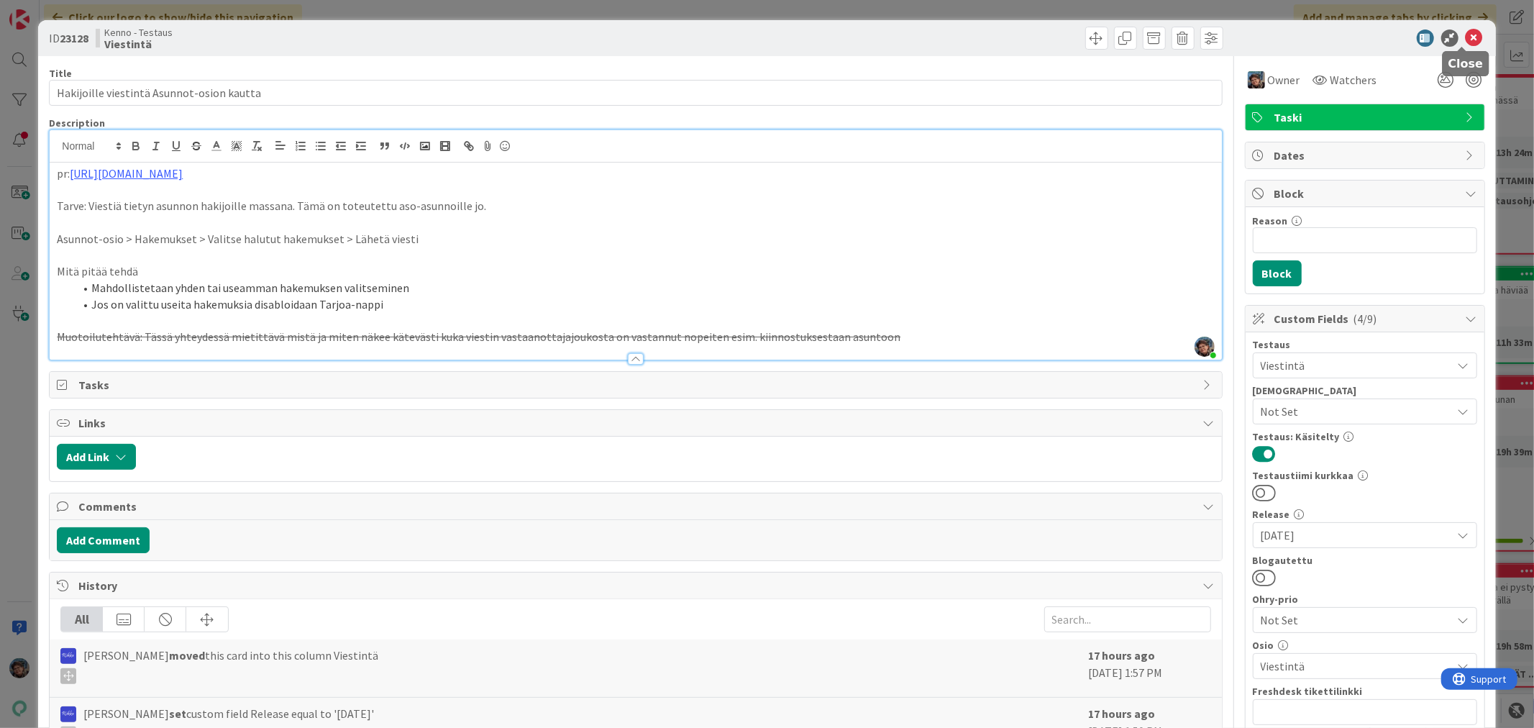
click at [1466, 38] on icon at bounding box center [1474, 37] width 17 height 17
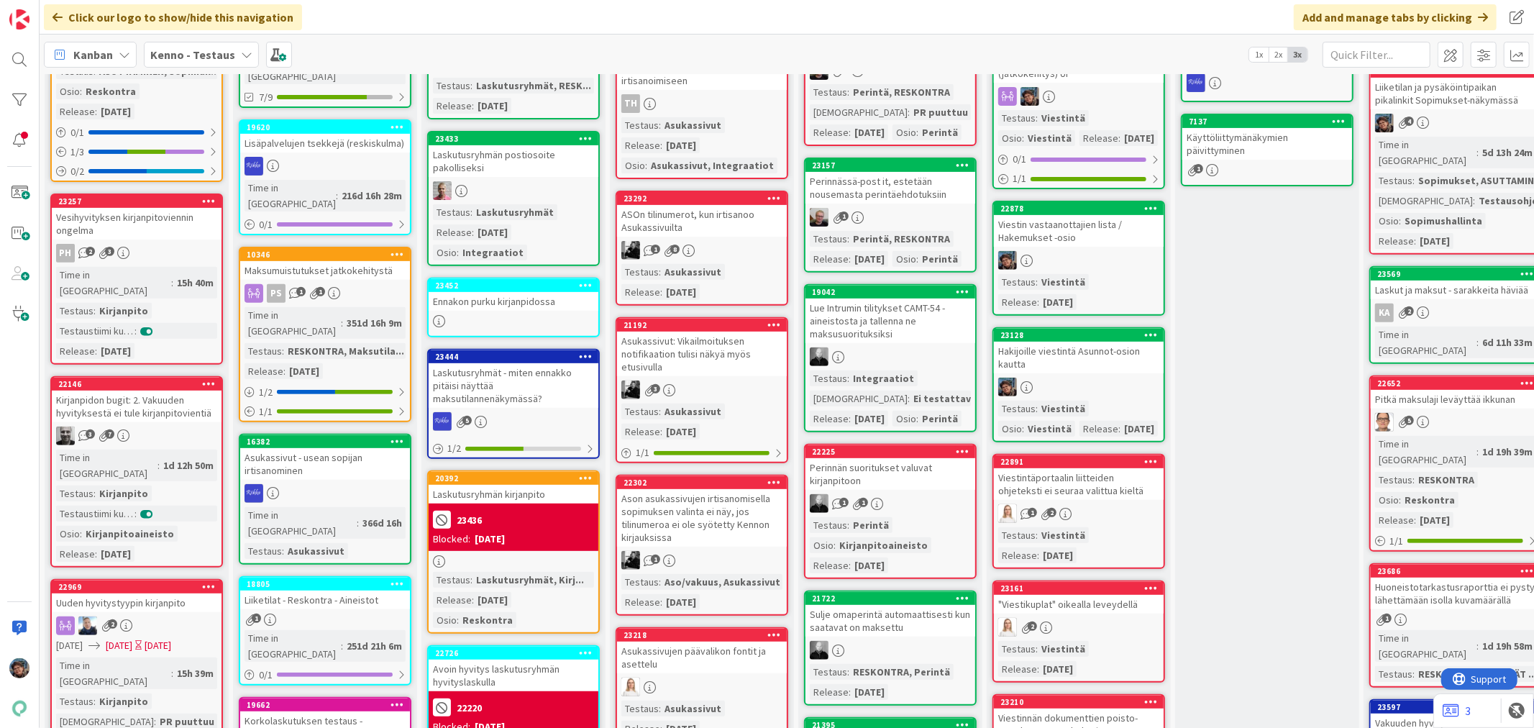
click at [1127, 504] on div "1 2" at bounding box center [1079, 513] width 170 height 19
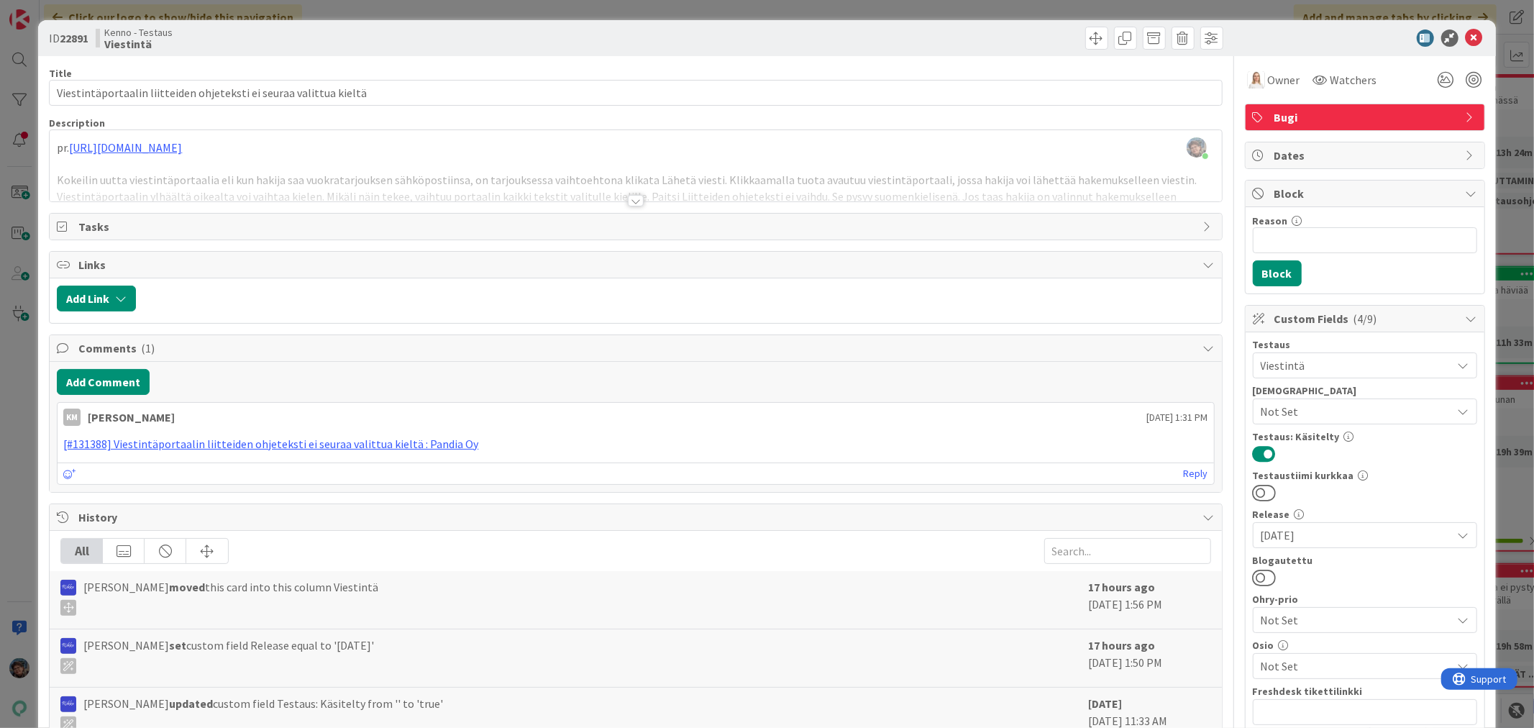
click at [628, 200] on div at bounding box center [636, 201] width 16 height 12
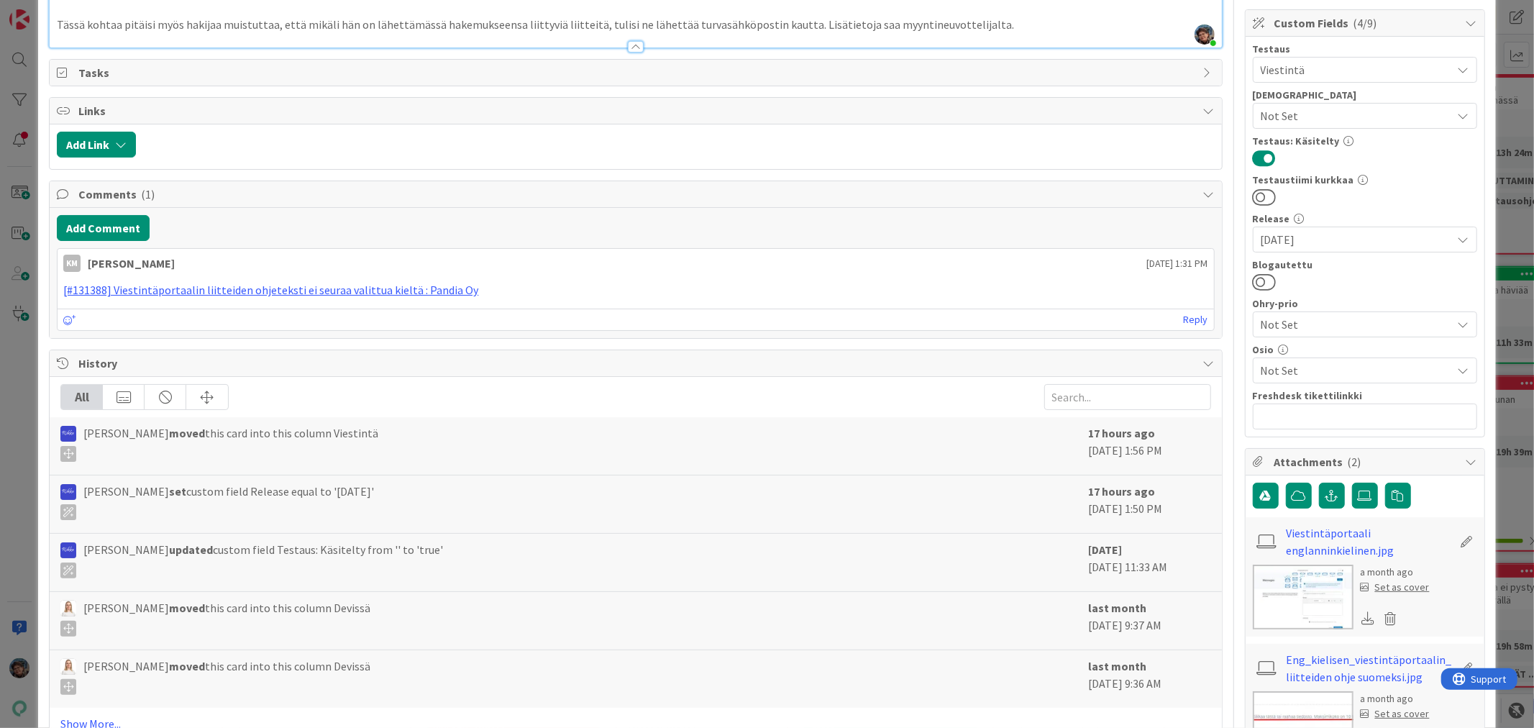
scroll to position [542, 0]
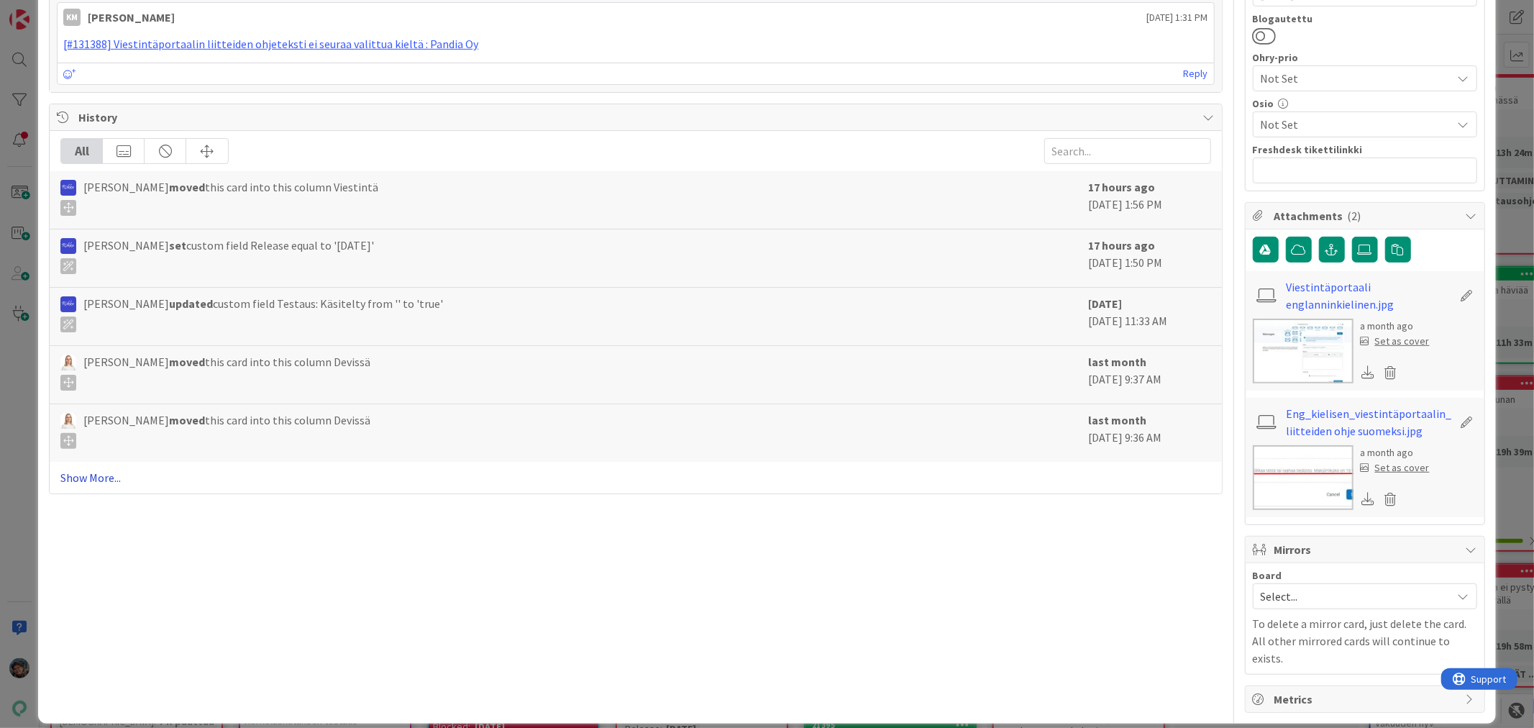
click at [104, 477] on link "Show More..." at bounding box center [635, 477] width 1150 height 17
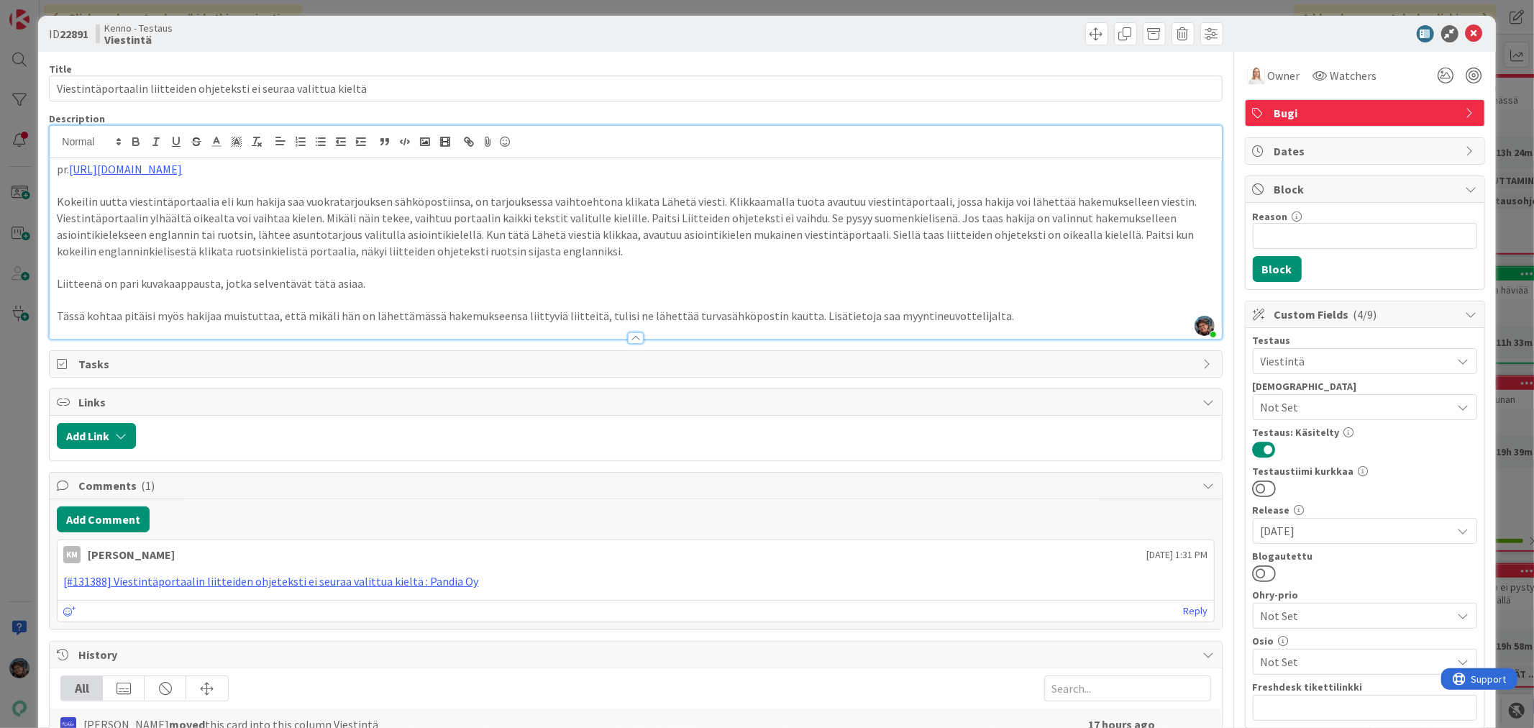
scroll to position [0, 0]
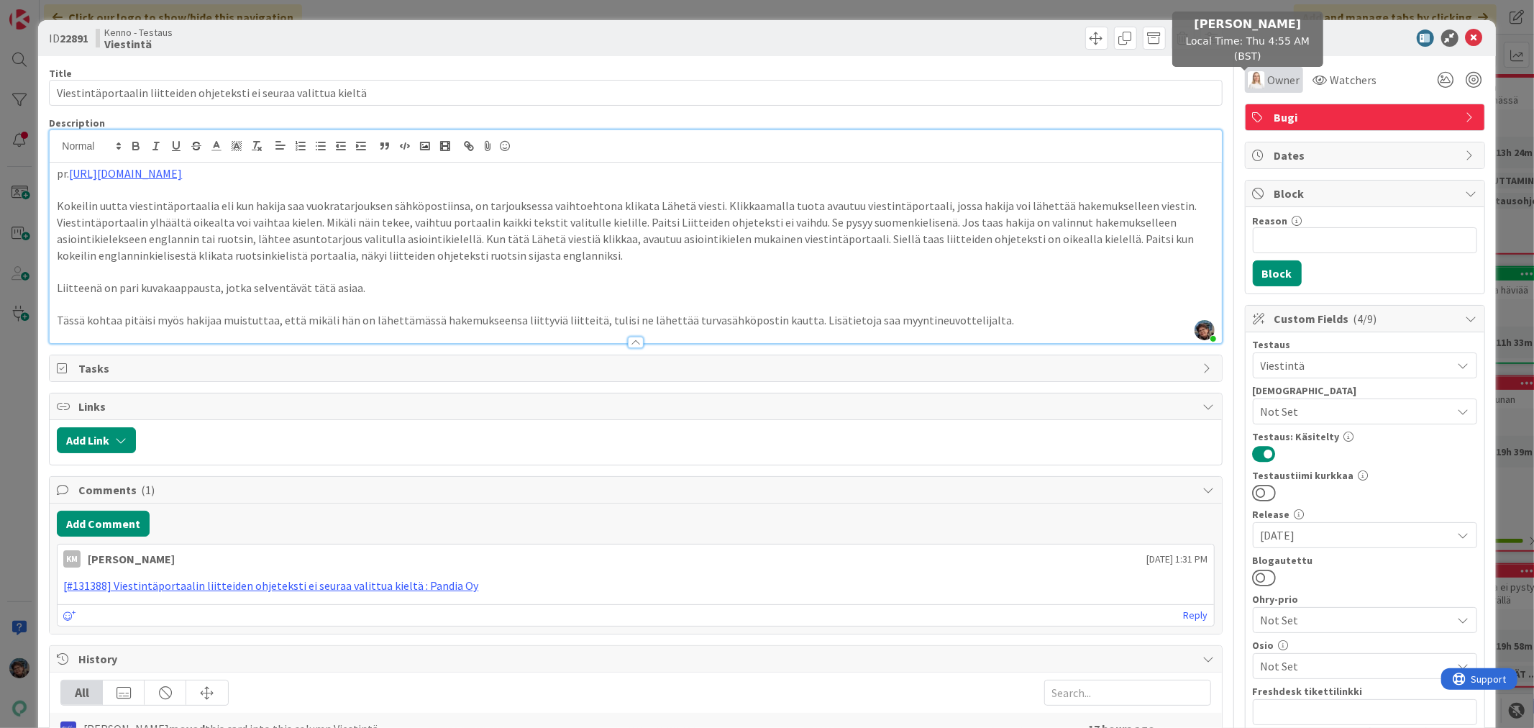
click at [1249, 83] on img at bounding box center [1256, 79] width 17 height 17
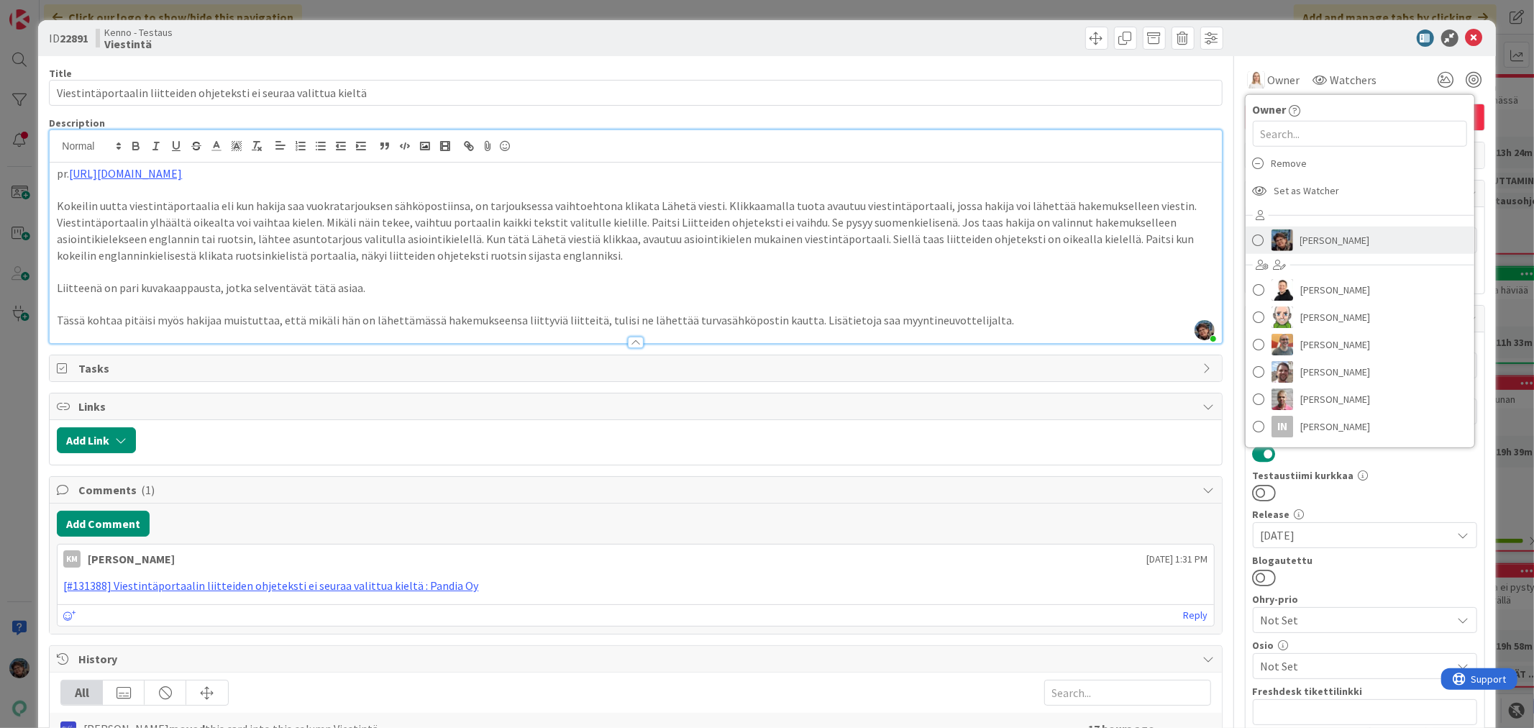
click at [1278, 238] on img at bounding box center [1283, 240] width 22 height 22
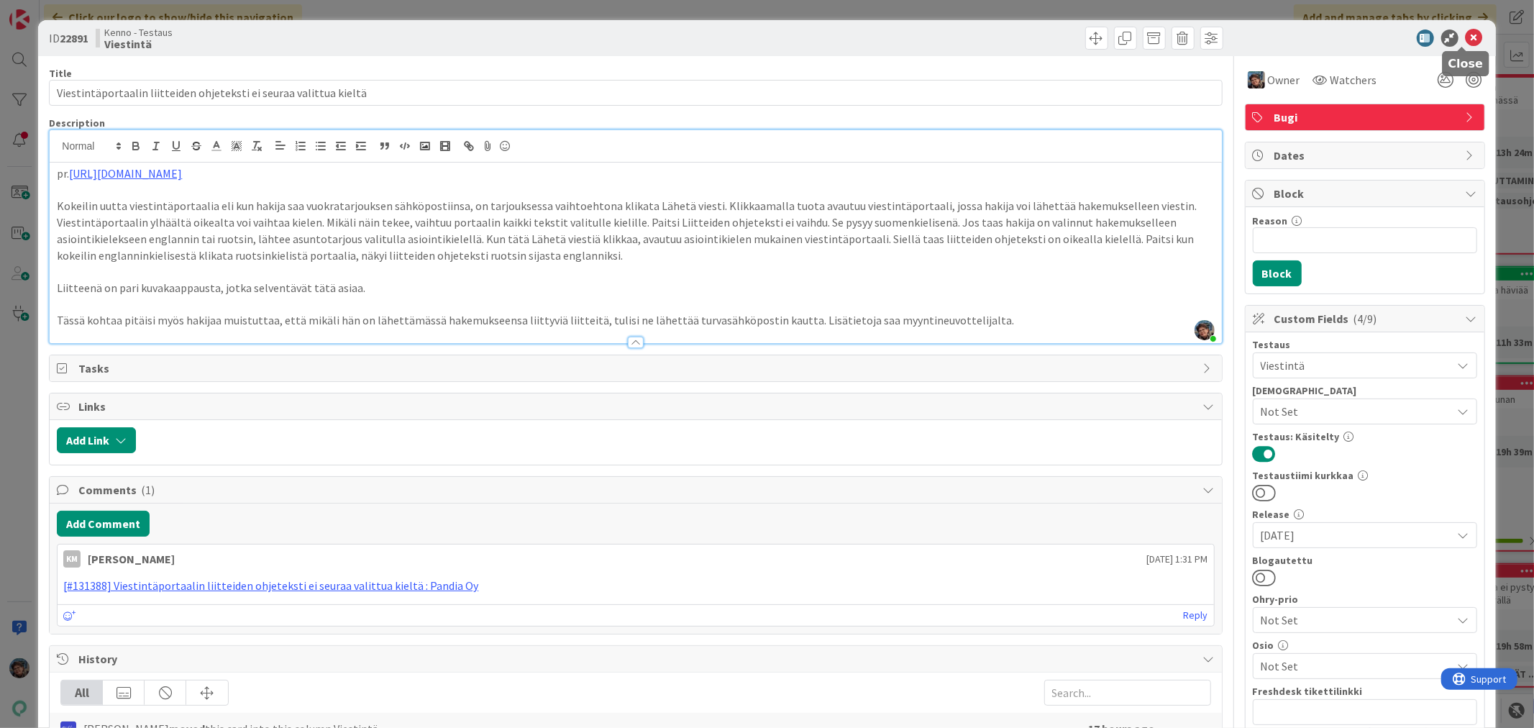
click at [1466, 40] on icon at bounding box center [1474, 37] width 17 height 17
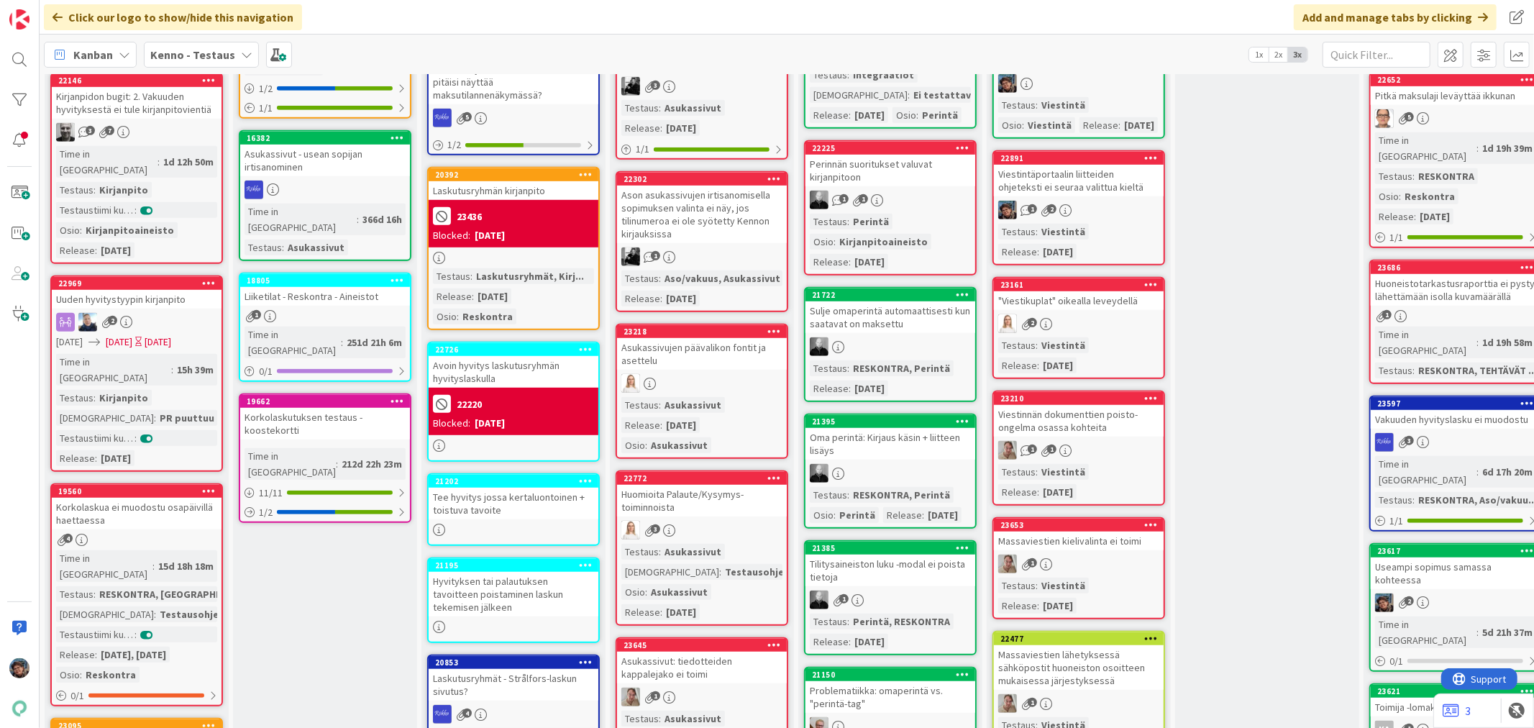
scroll to position [719, 0]
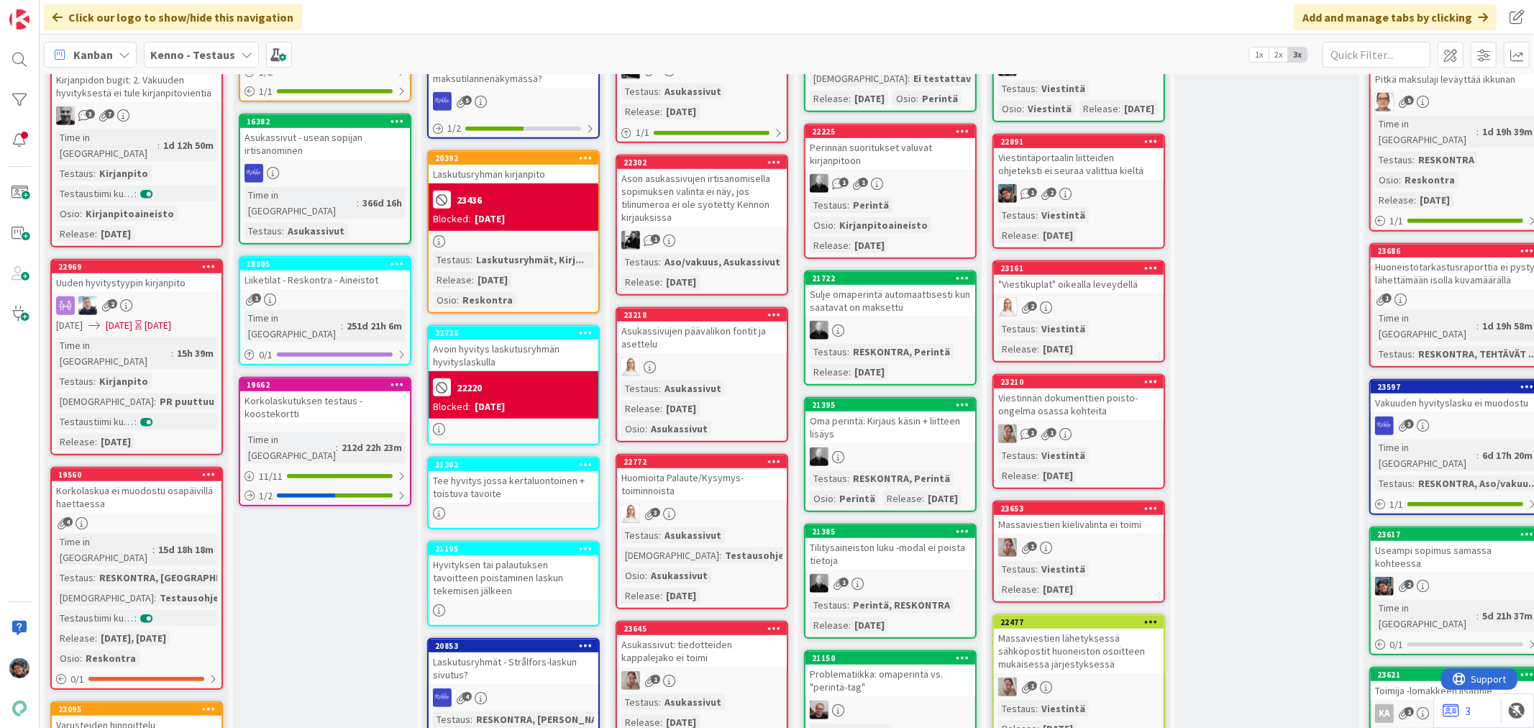
click at [1133, 321] on div "Testaus : Viestintä Release : 2025-10-01" at bounding box center [1078, 339] width 161 height 36
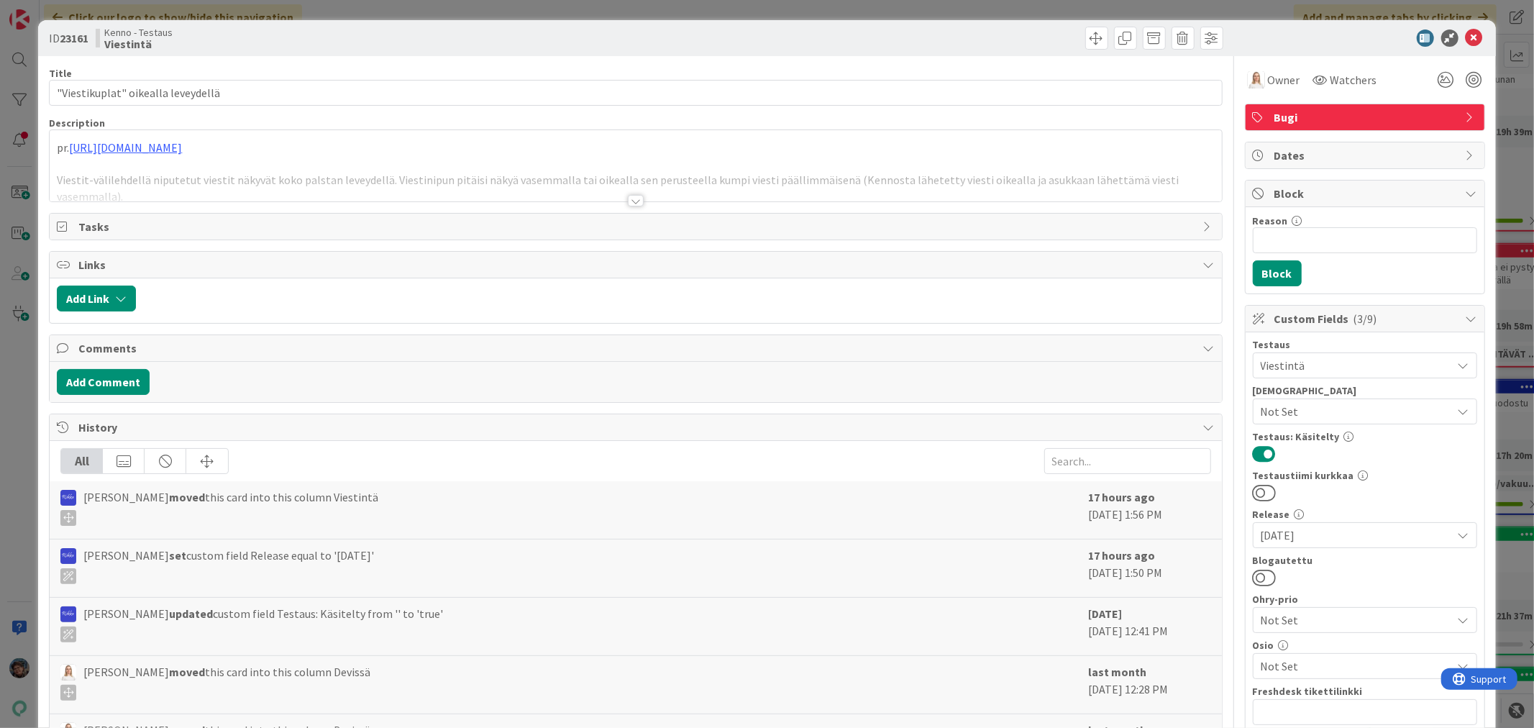
click at [629, 205] on div at bounding box center [636, 201] width 16 height 12
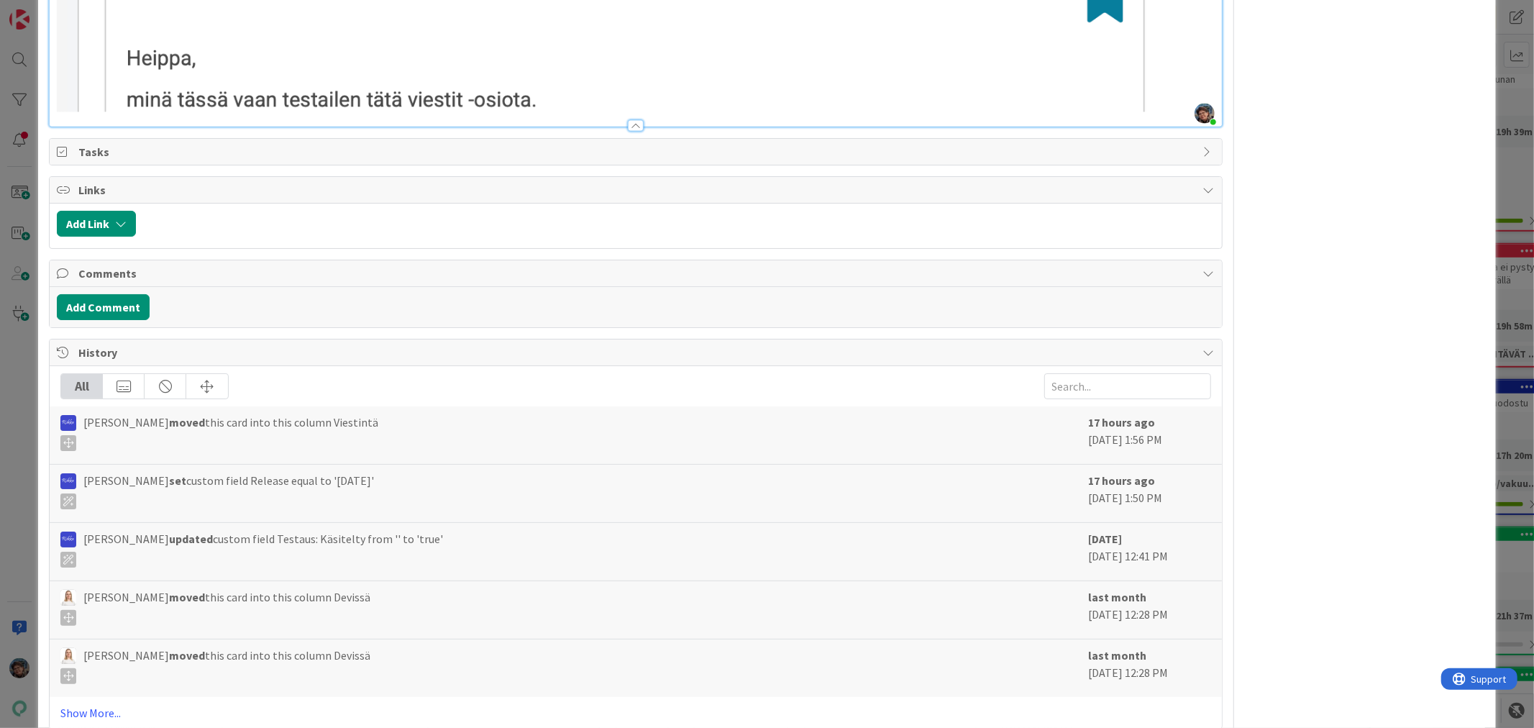
scroll to position [1809, 0]
click at [92, 702] on link "Show More..." at bounding box center [635, 710] width 1150 height 17
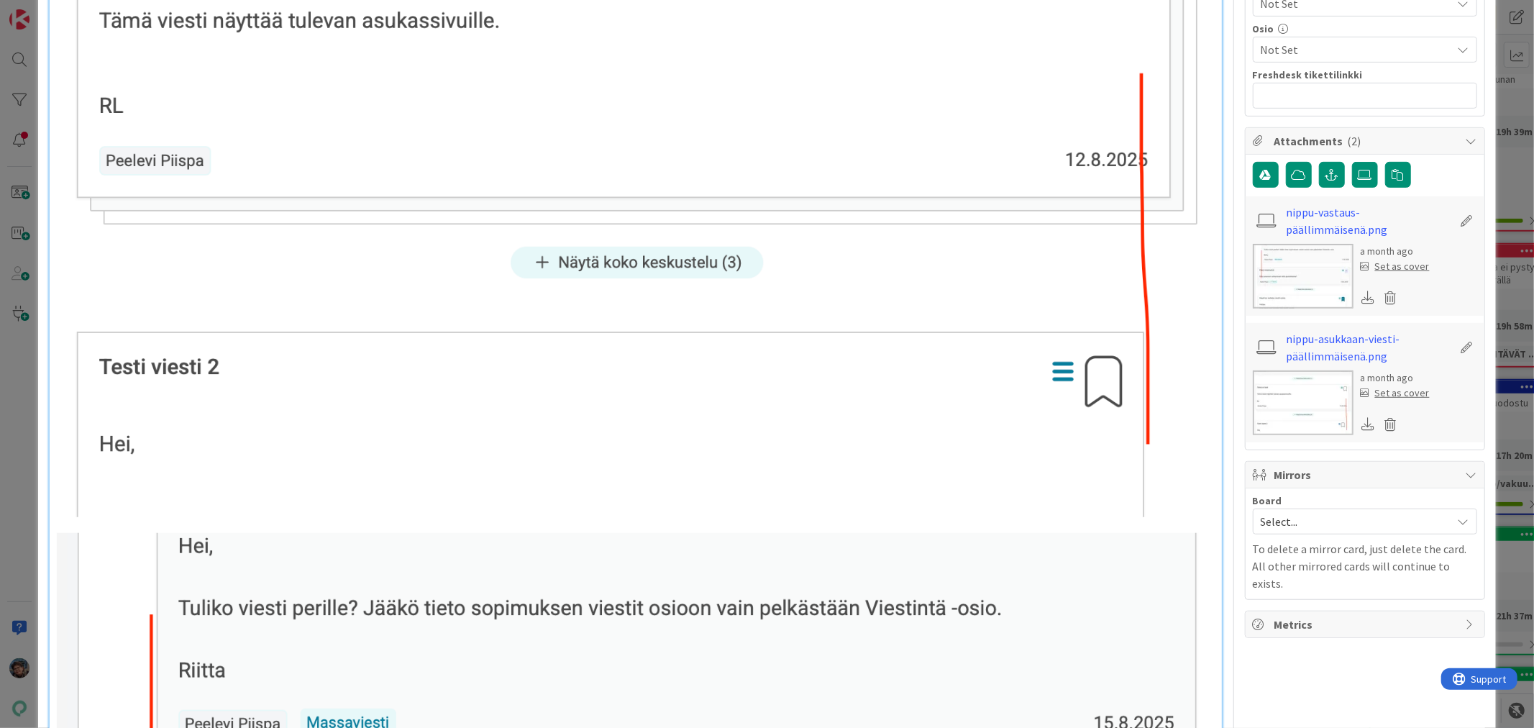
scroll to position [58, 0]
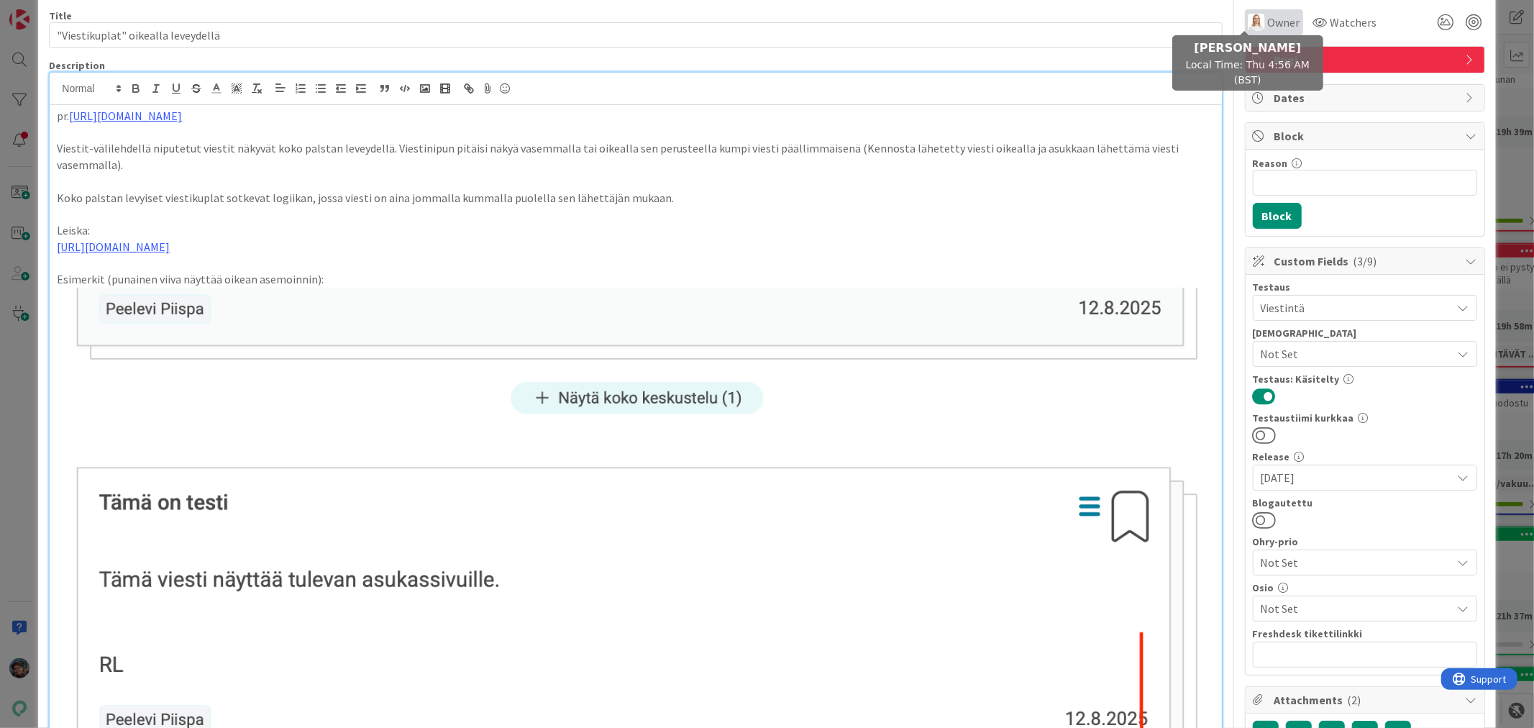
click at [1248, 24] on img at bounding box center [1256, 22] width 17 height 17
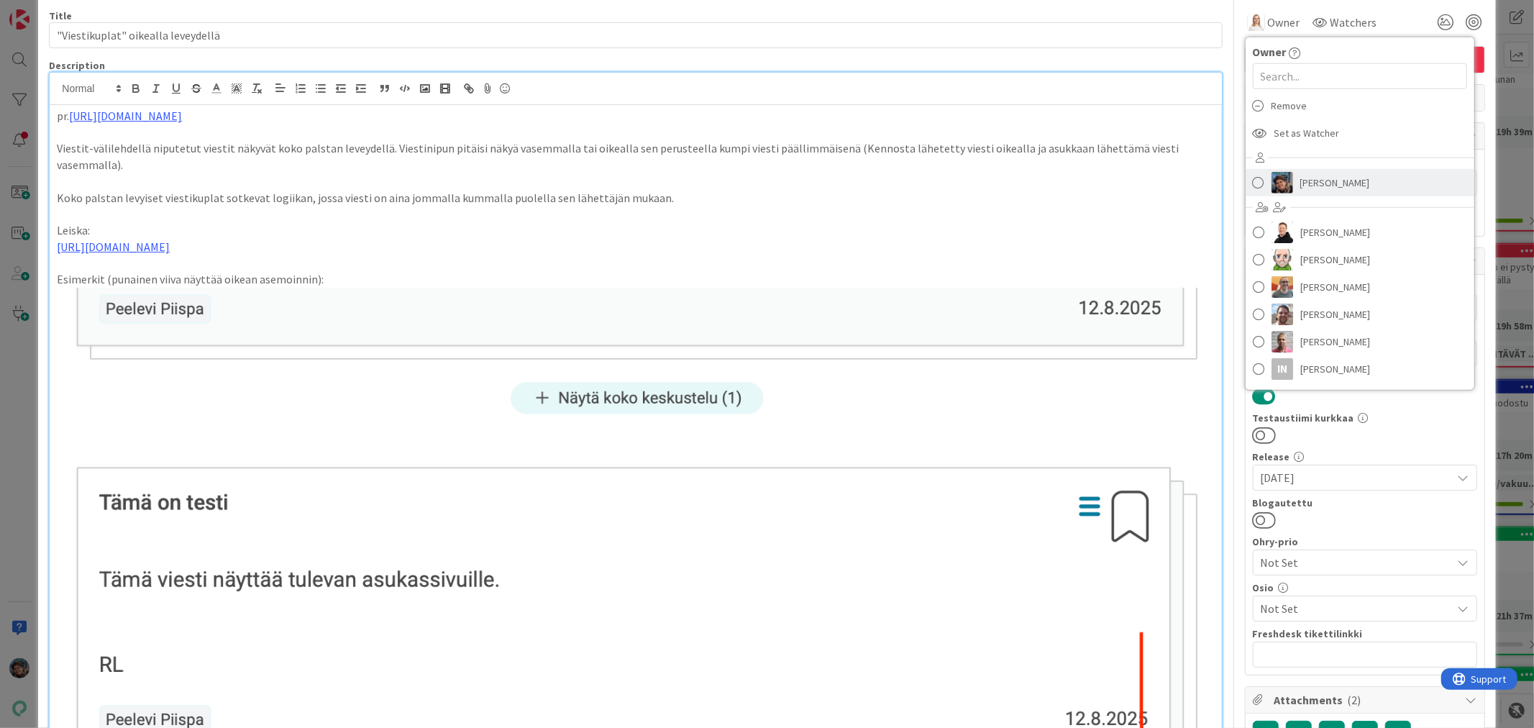
click at [1301, 181] on span "Pirjo Peltonen" at bounding box center [1336, 183] width 70 height 22
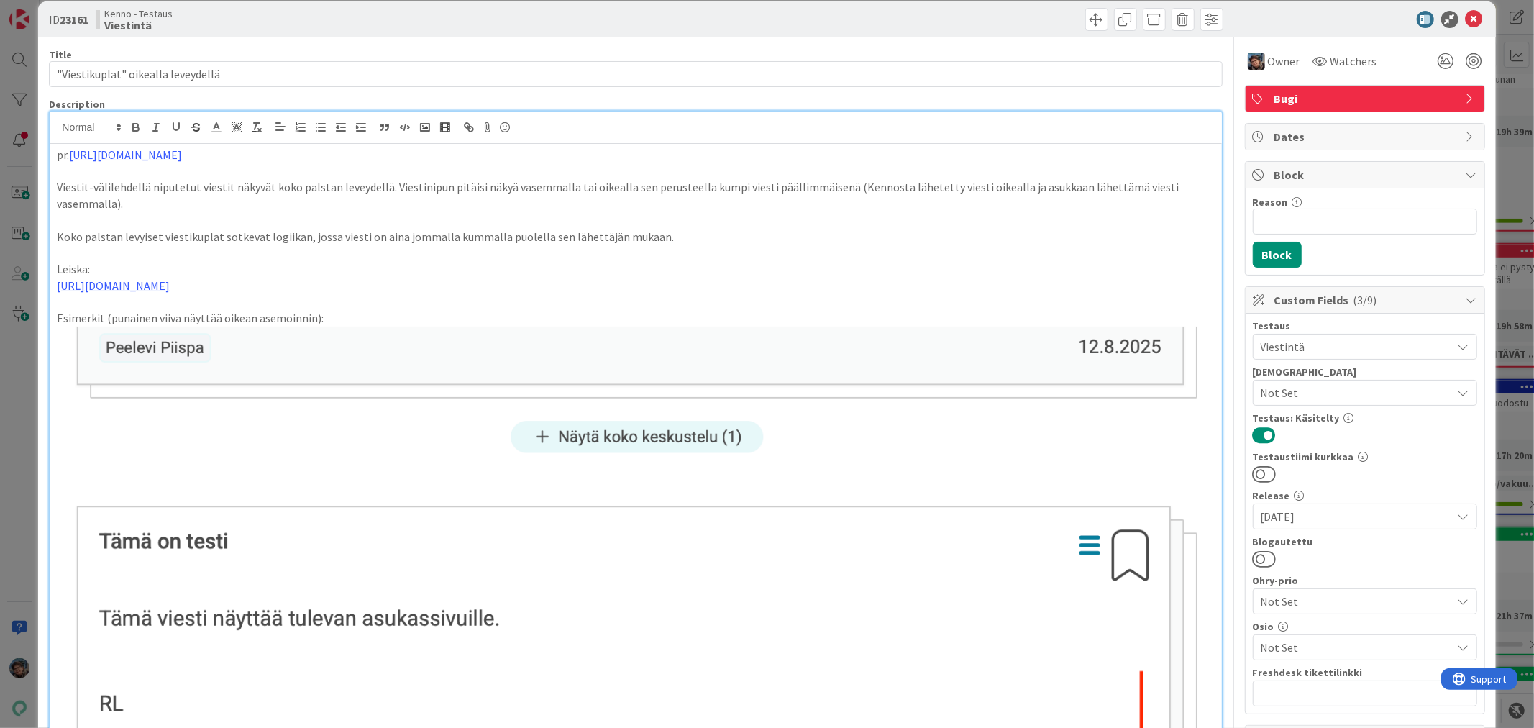
scroll to position [0, 0]
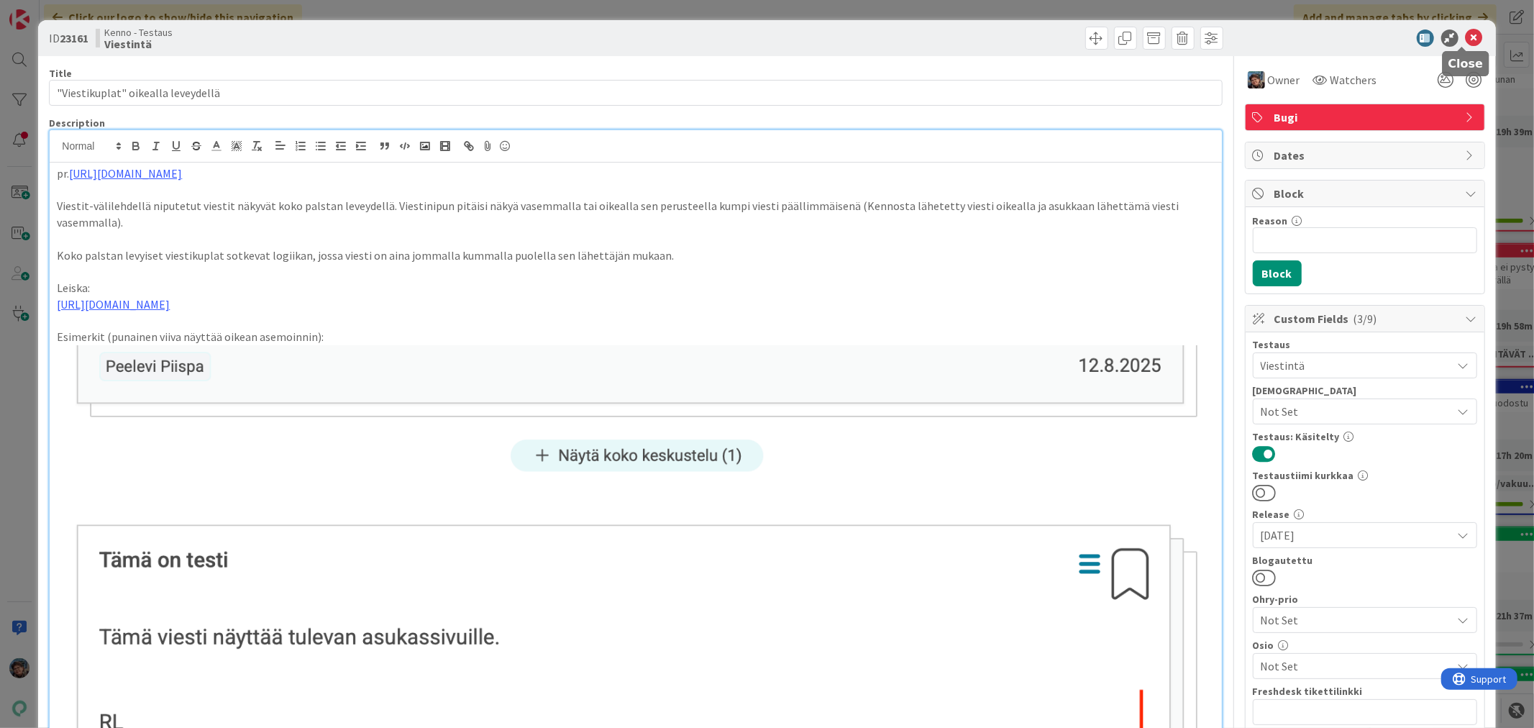
click at [1466, 34] on icon at bounding box center [1474, 37] width 17 height 17
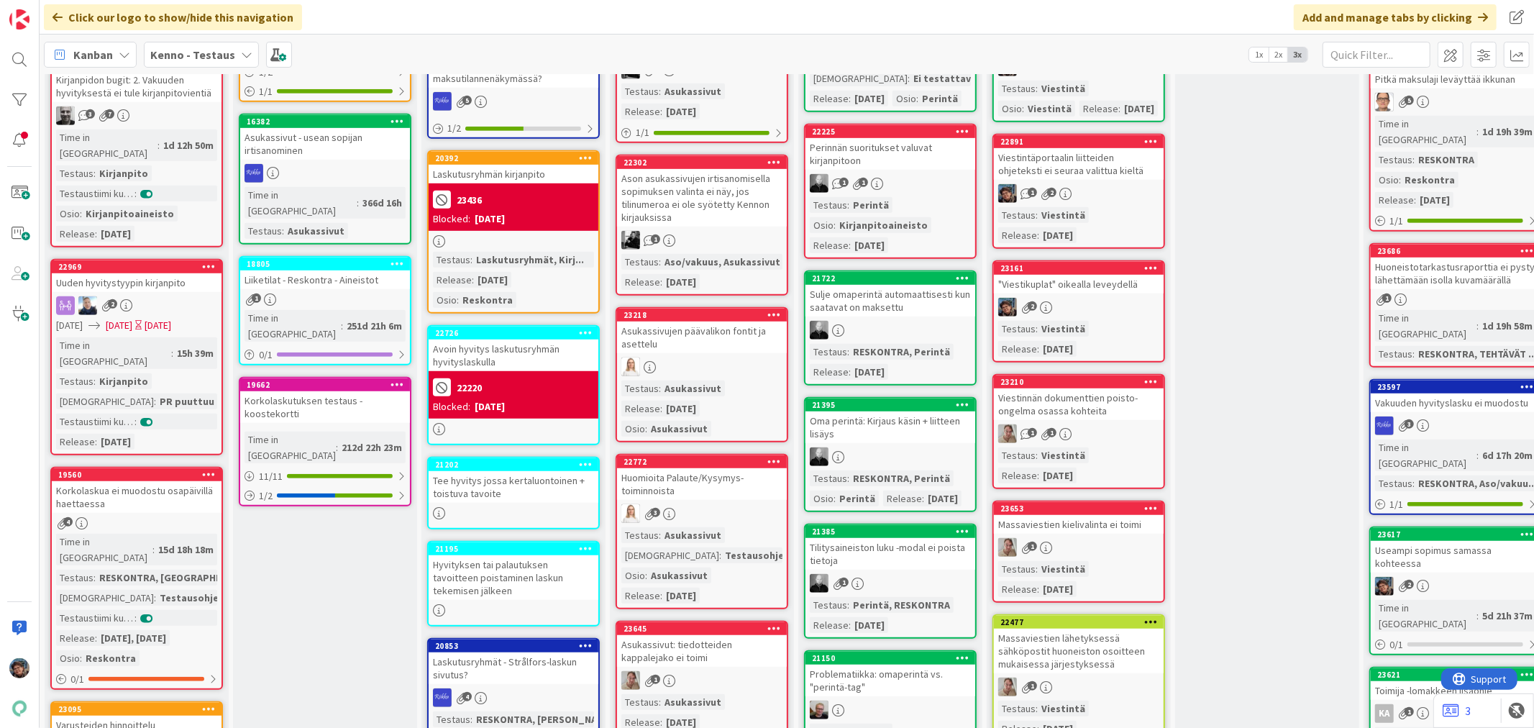
click at [1124, 424] on div "1 1" at bounding box center [1079, 433] width 170 height 19
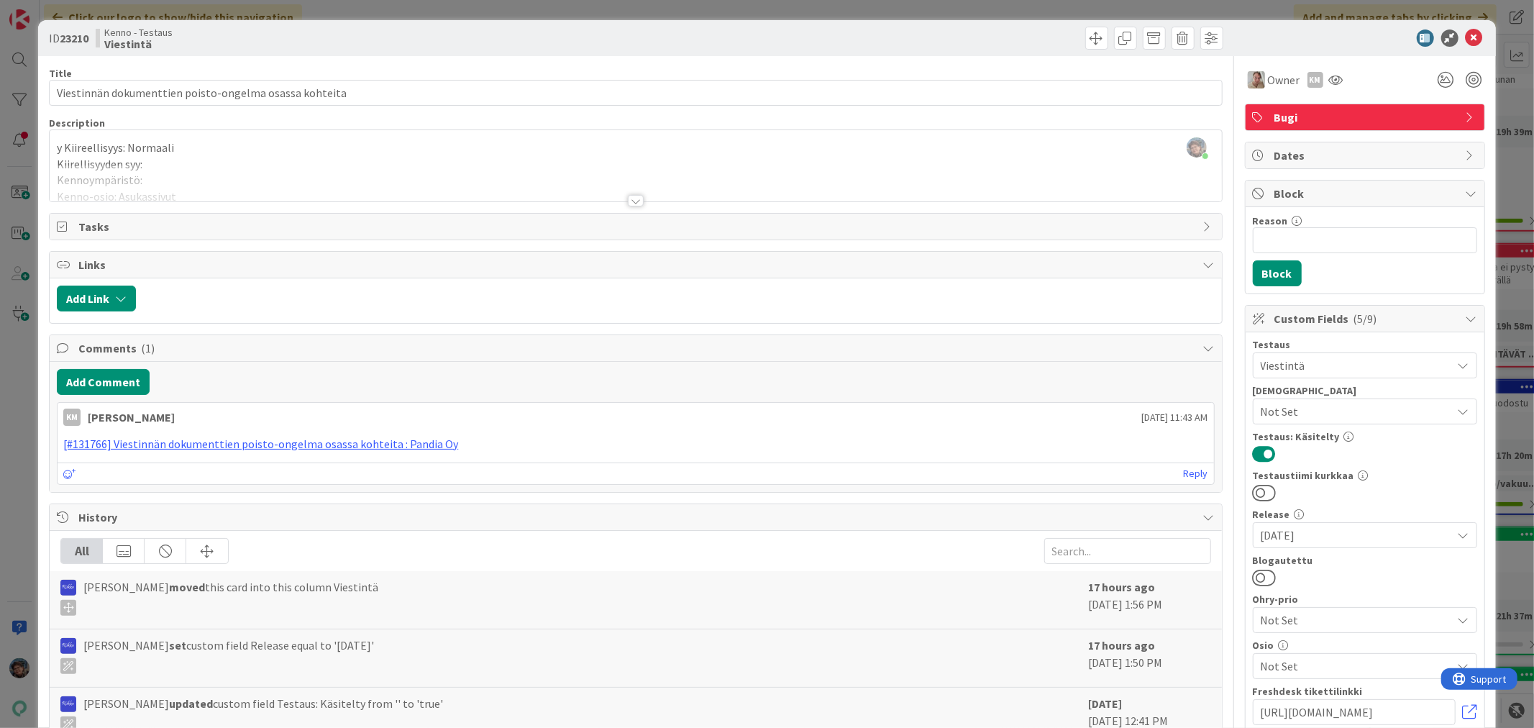
click at [628, 200] on div at bounding box center [636, 201] width 16 height 12
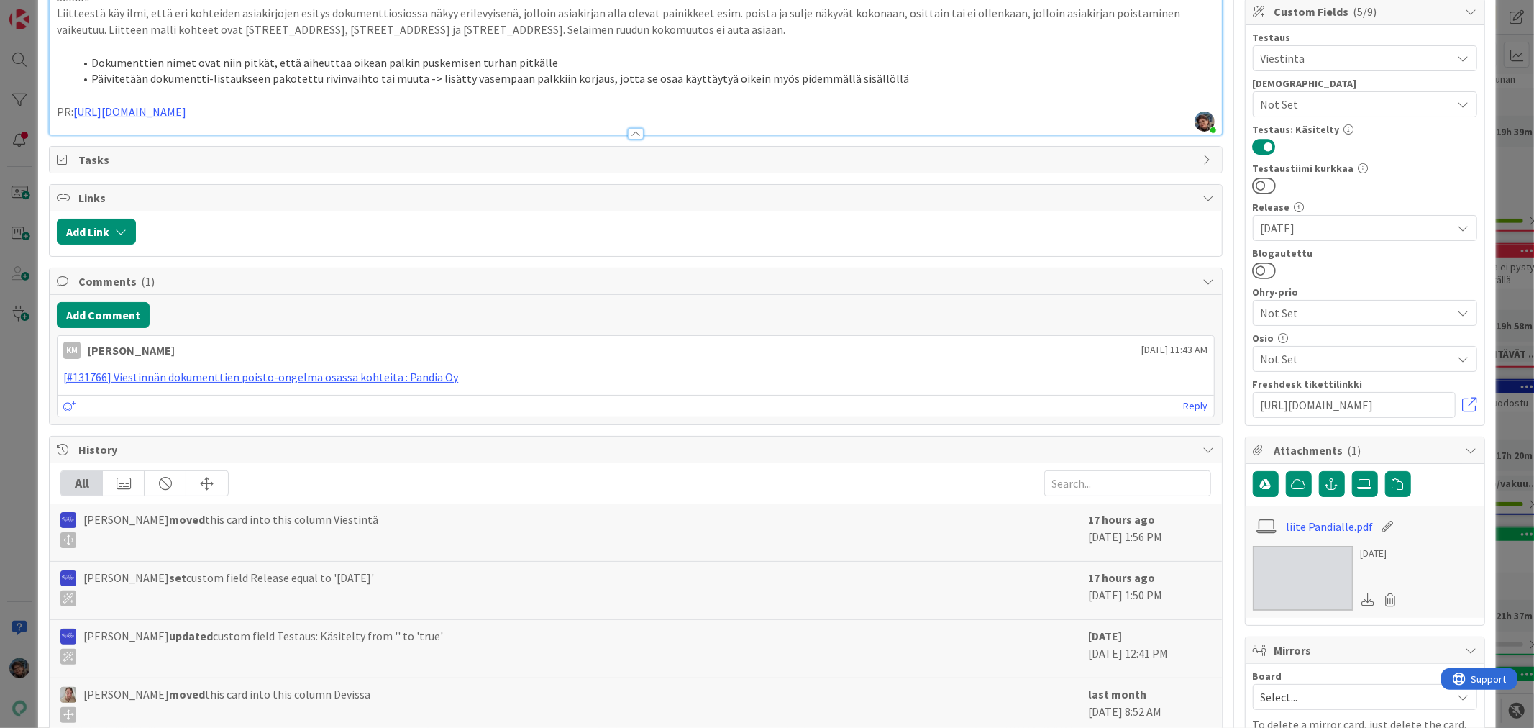
scroll to position [439, 0]
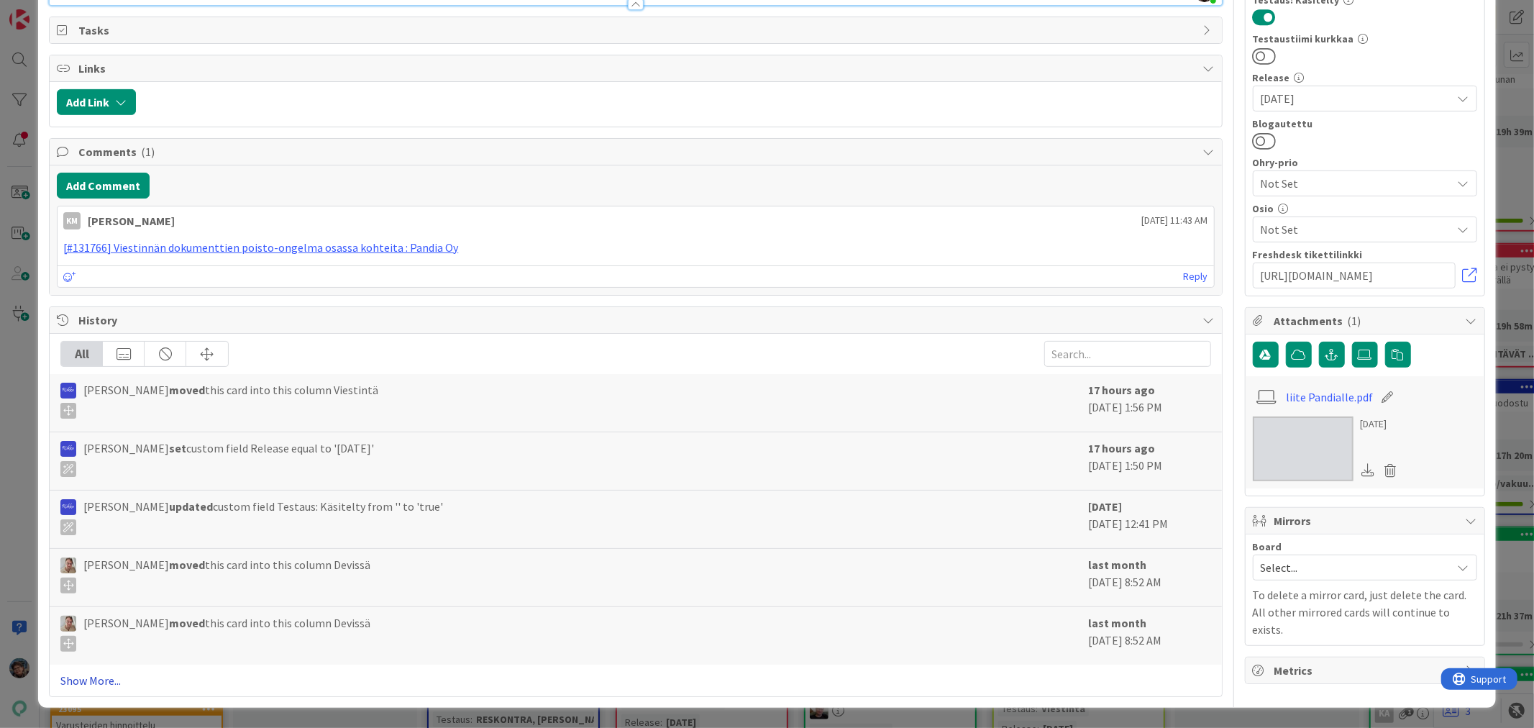
click at [99, 678] on link "Show More..." at bounding box center [635, 680] width 1150 height 17
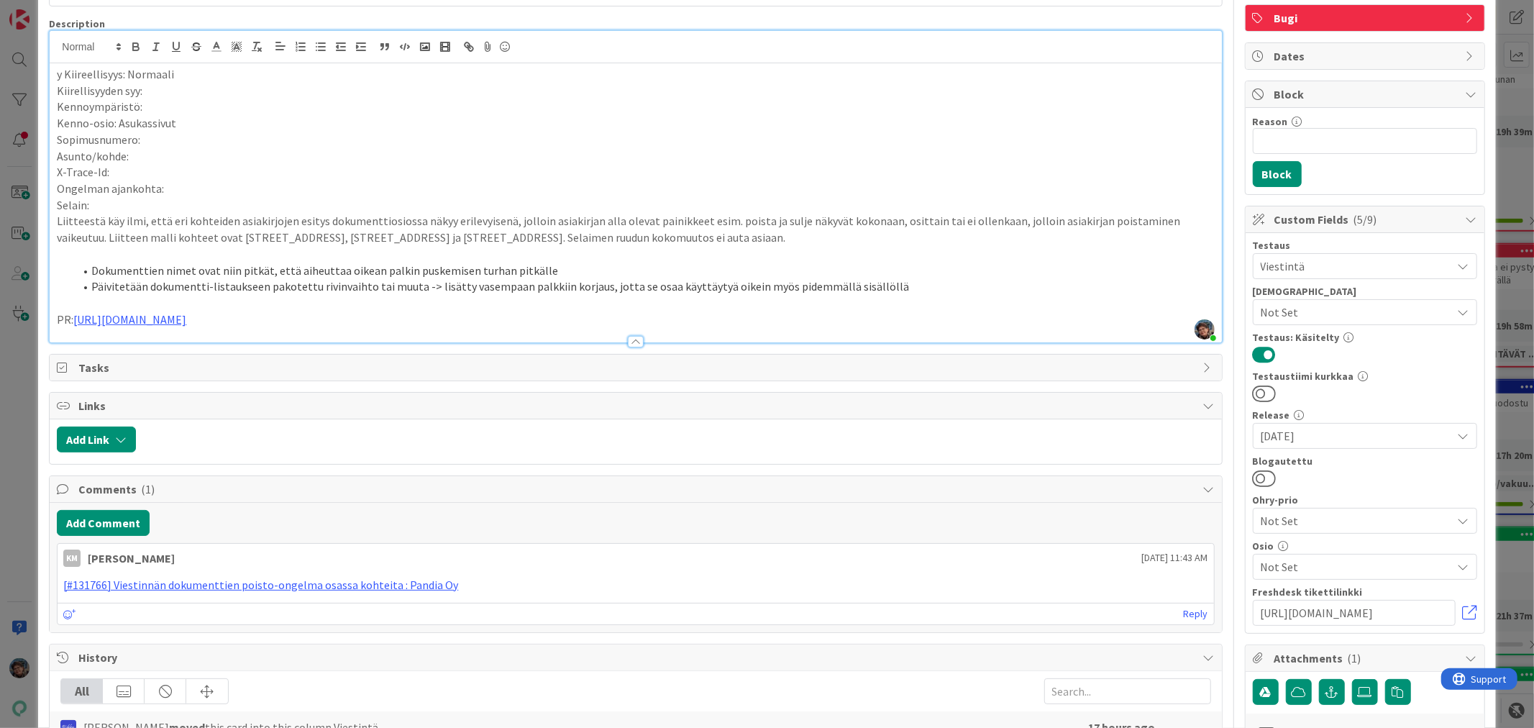
scroll to position [0, 0]
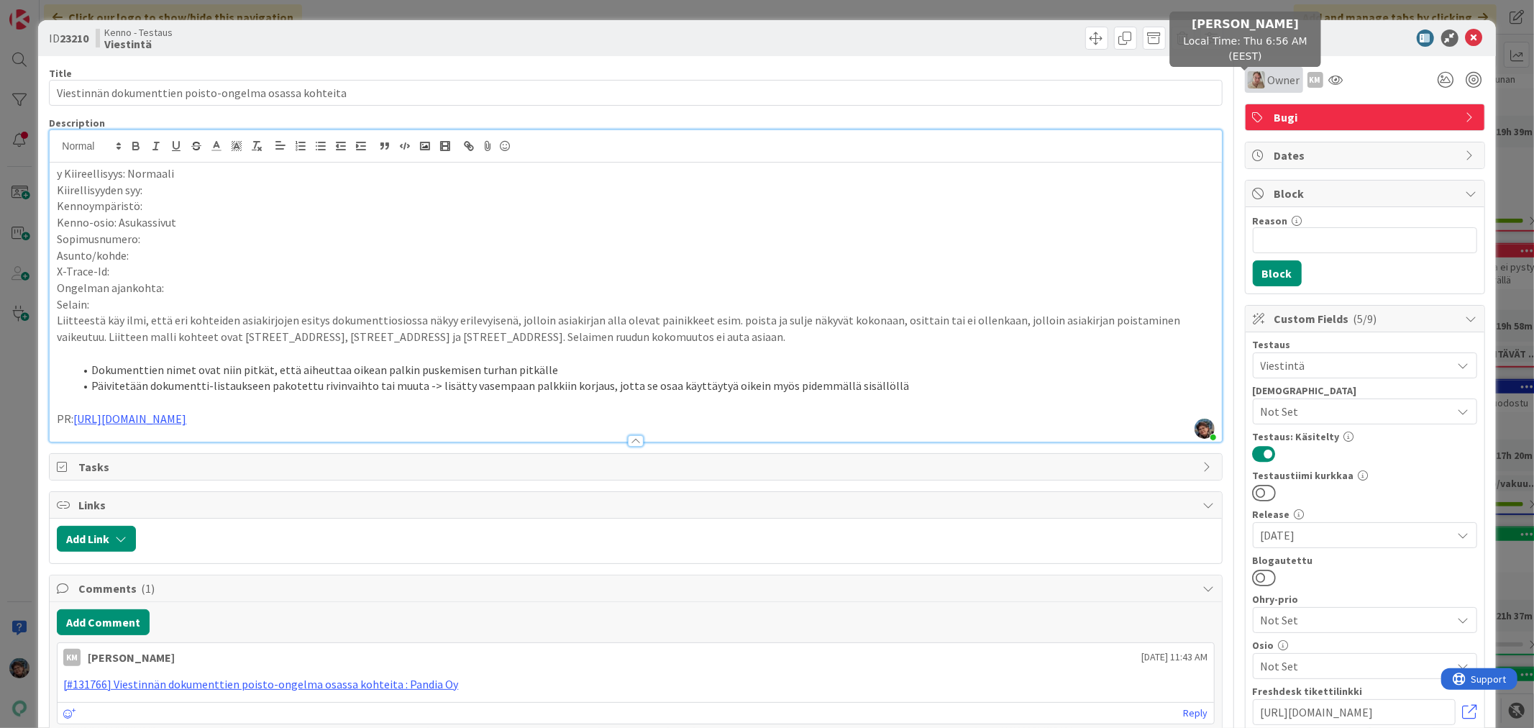
drag, startPoint x: 1239, startPoint y: 79, endPoint x: 1260, endPoint y: 91, distance: 24.2
click at [1248, 79] on img at bounding box center [1256, 79] width 17 height 17
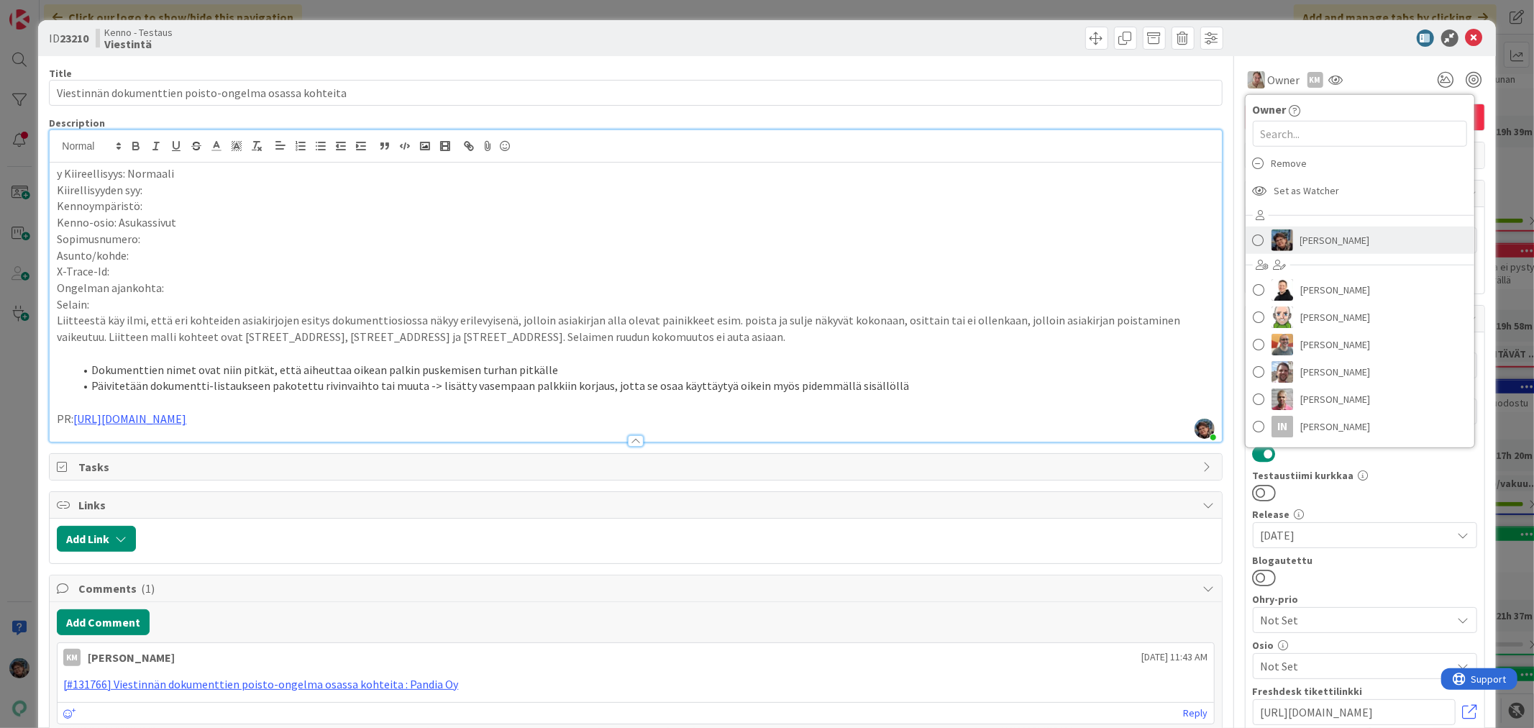
click at [1318, 236] on span "Pirjo Peltonen" at bounding box center [1336, 240] width 70 height 22
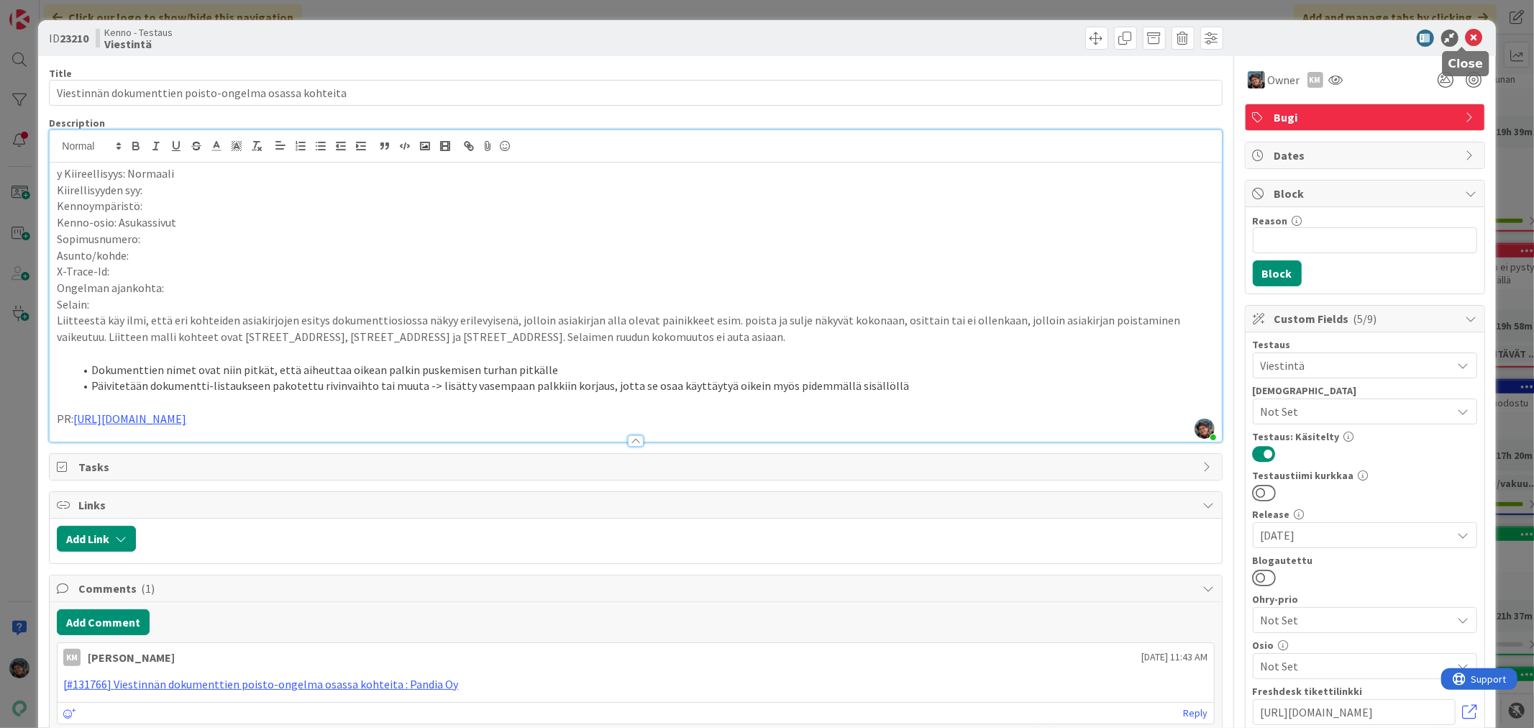
click at [1466, 32] on icon at bounding box center [1474, 37] width 17 height 17
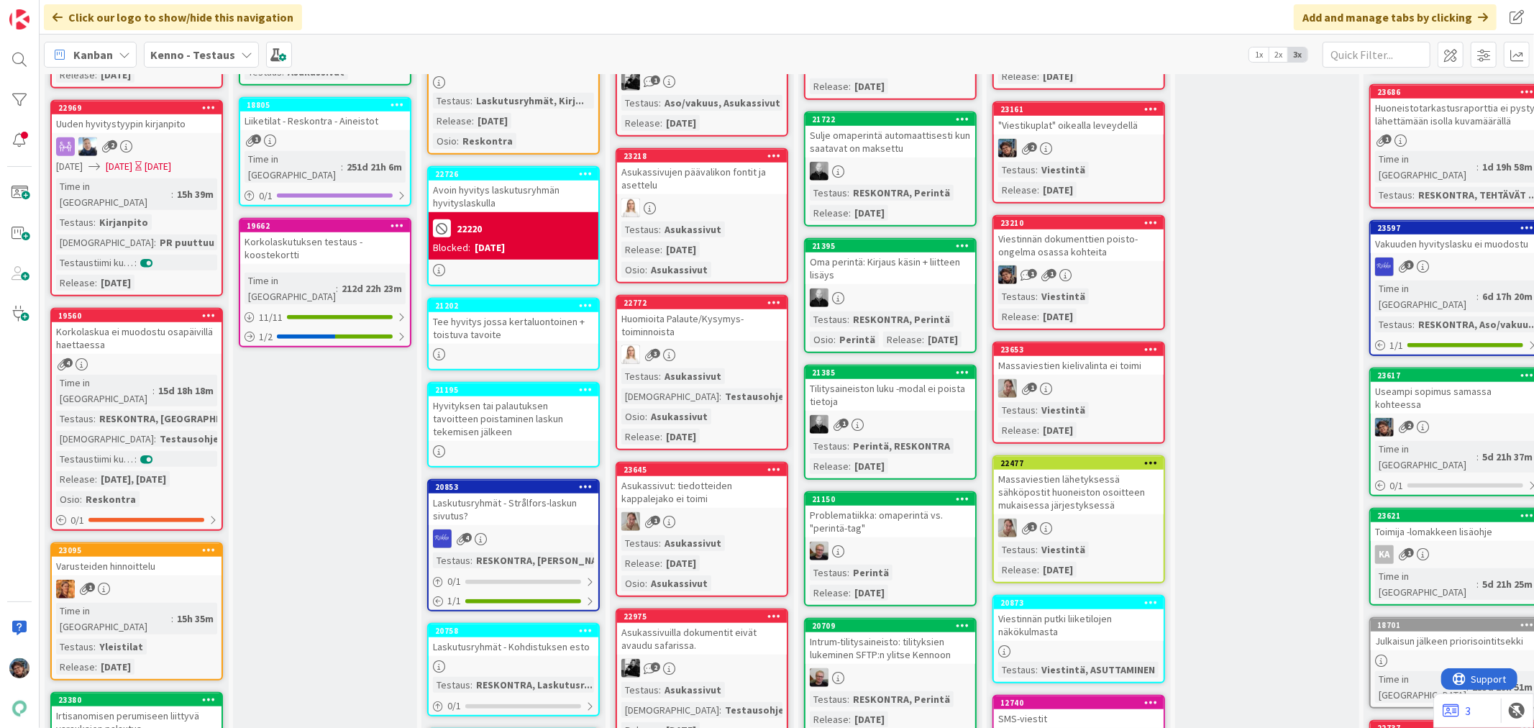
scroll to position [879, 0]
click at [1125, 381] on div "1" at bounding box center [1079, 387] width 170 height 19
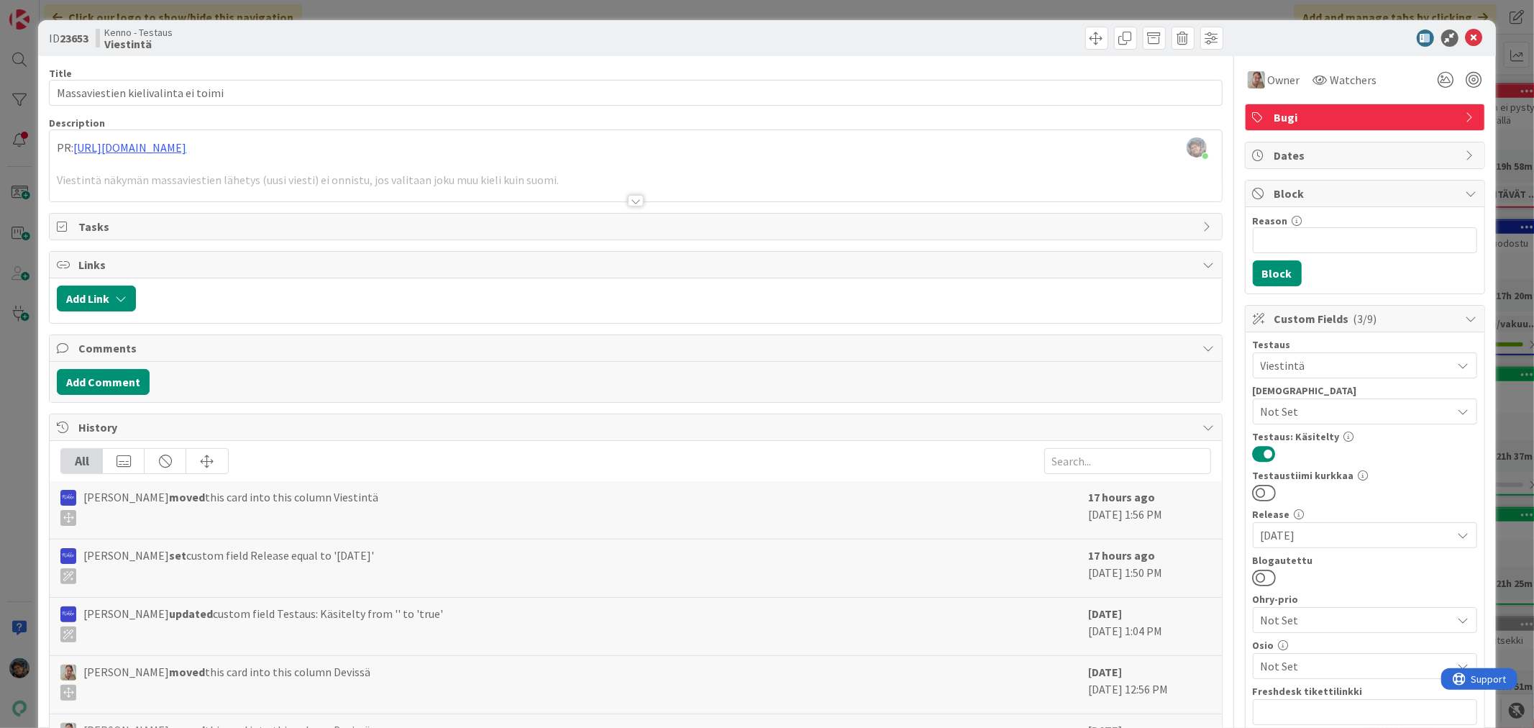
click at [624, 192] on div at bounding box center [635, 194] width 1173 height 16
click at [624, 206] on div "Title 35 / 128 Massaviestien kielivalinta ei toimi Description Pirjo Peltonen j…" at bounding box center [635, 588] width 1173 height 1065
click at [628, 196] on div at bounding box center [636, 201] width 16 height 12
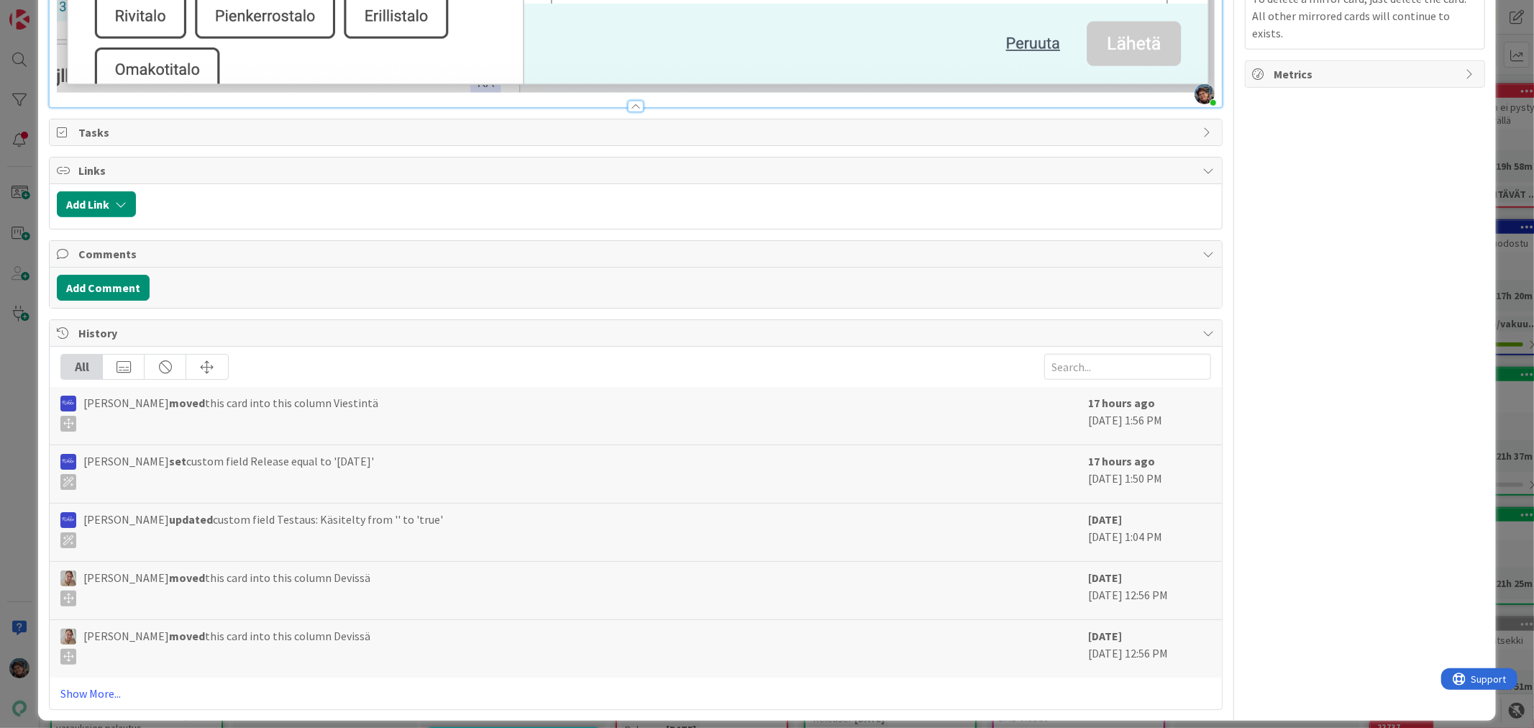
scroll to position [1039, 0]
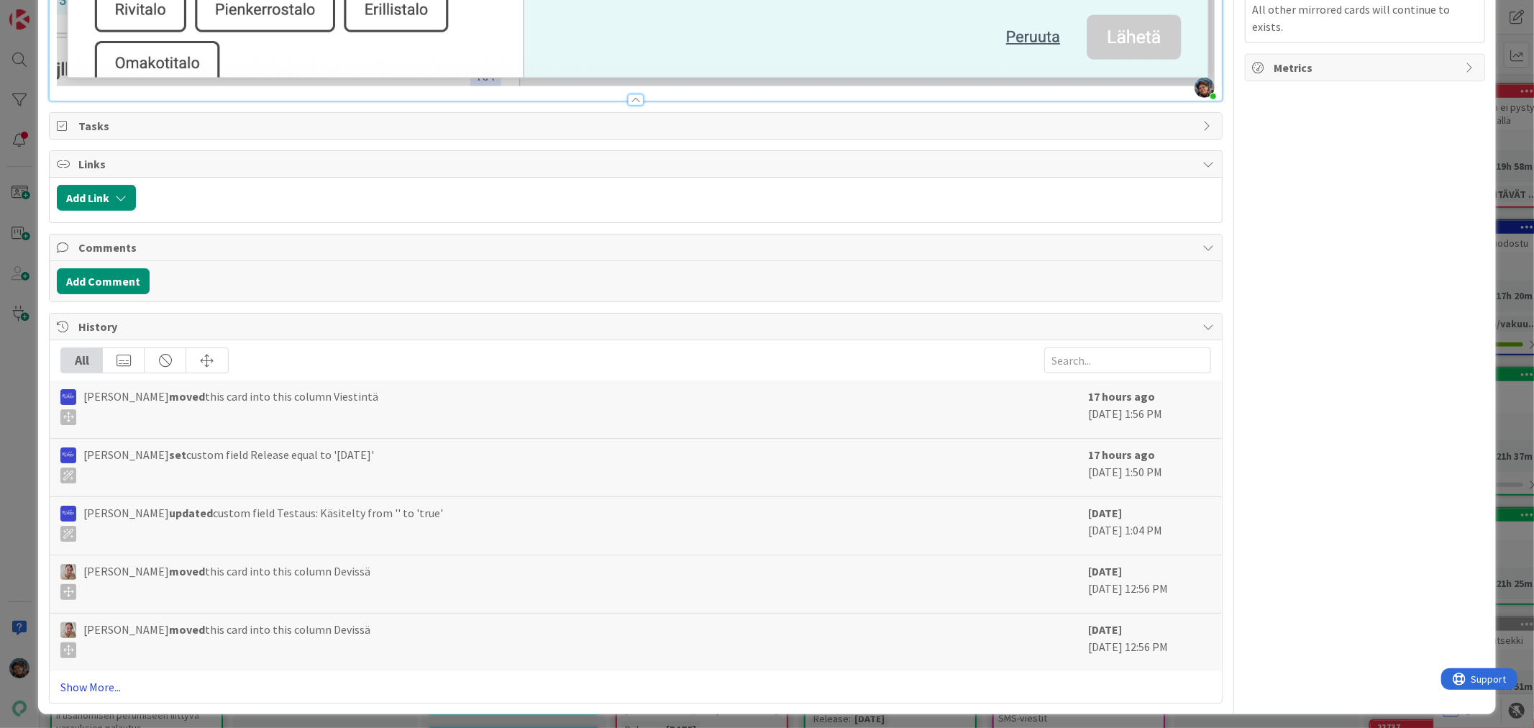
click at [116, 678] on link "Show More..." at bounding box center [635, 686] width 1150 height 17
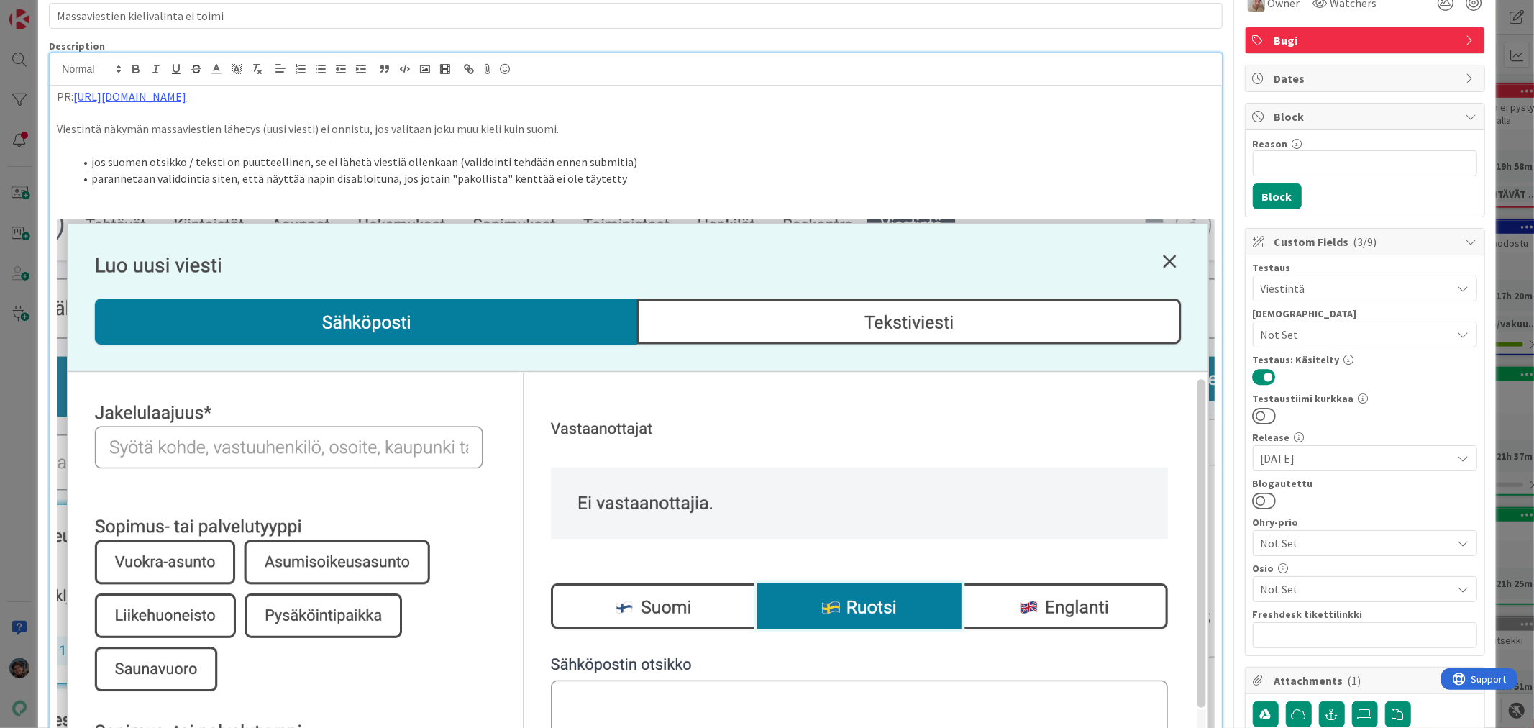
scroll to position [0, 0]
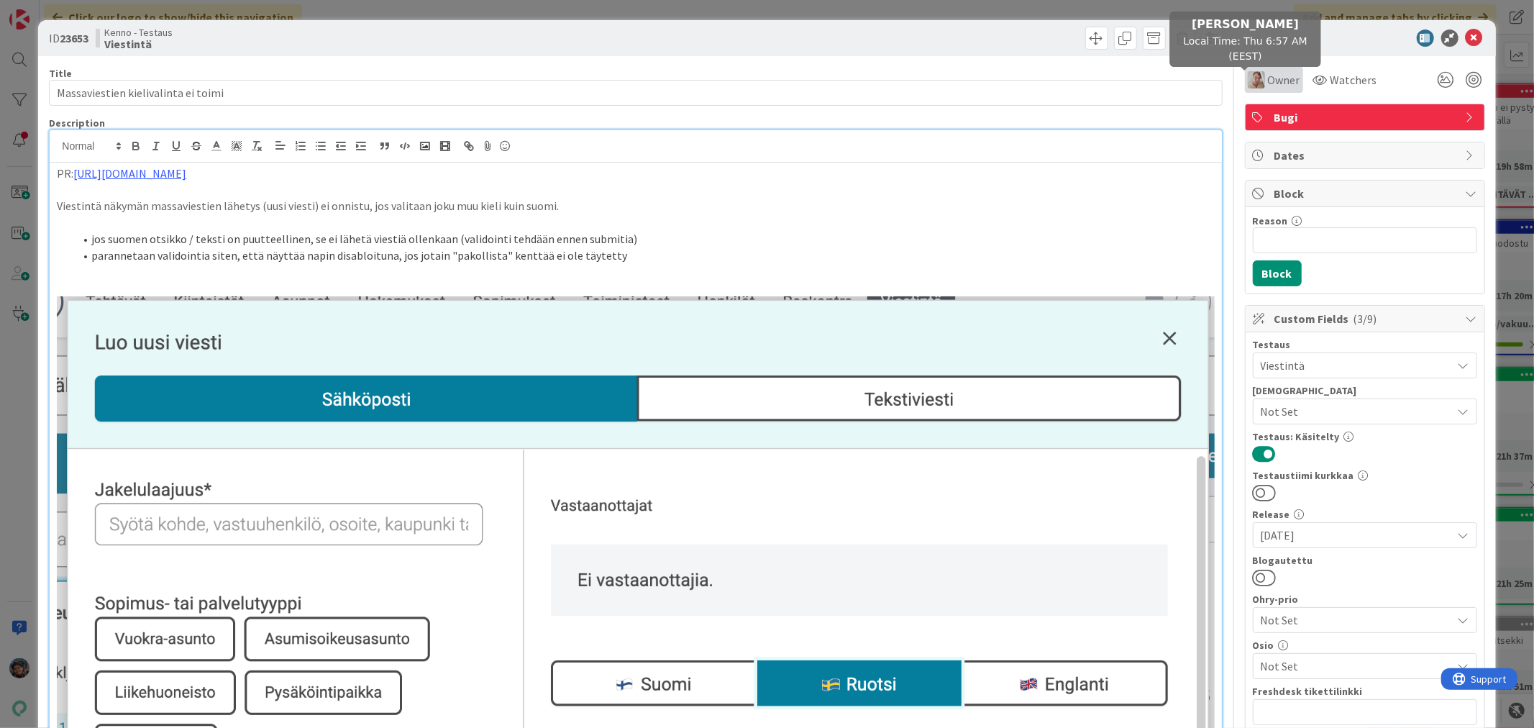
click at [1248, 77] on img at bounding box center [1256, 79] width 17 height 17
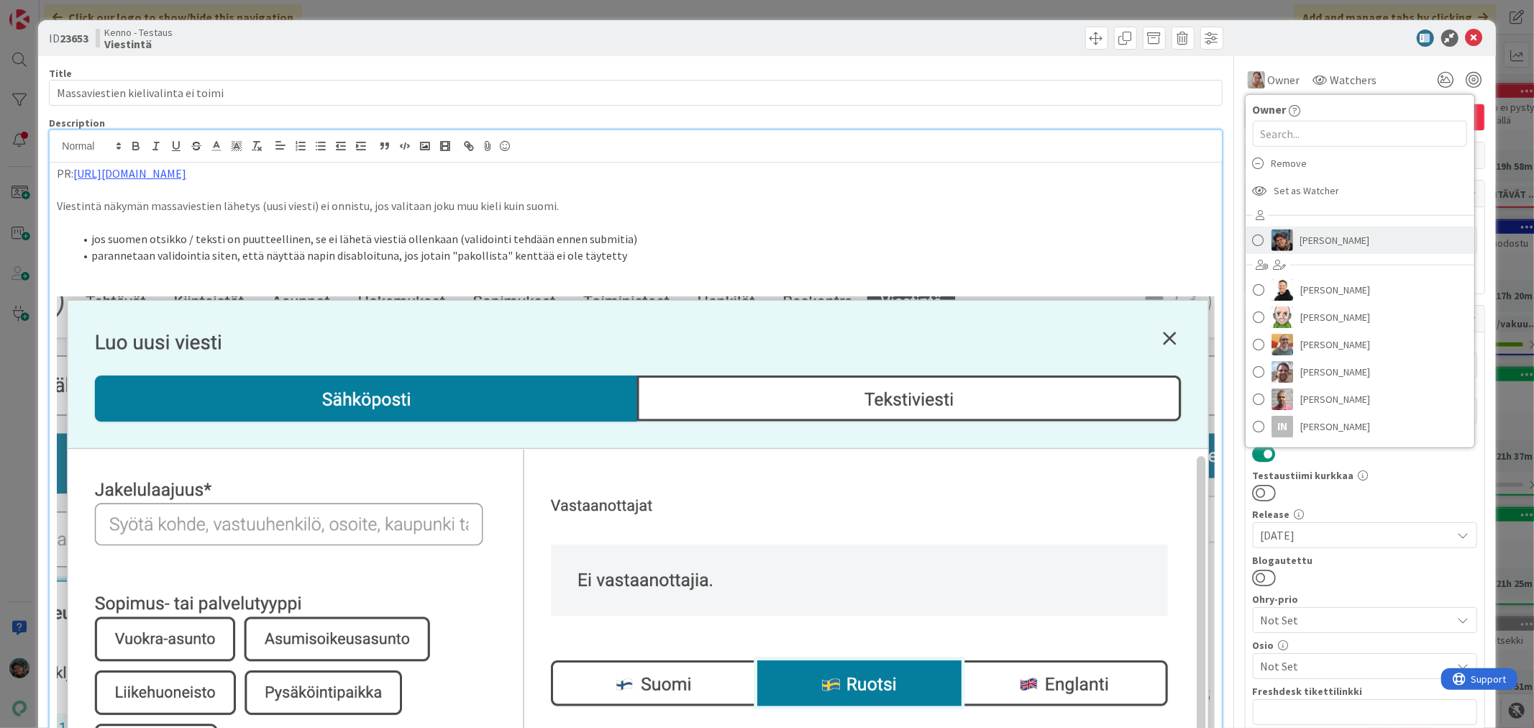
click at [1282, 235] on link "Pirjo Peltonen" at bounding box center [1360, 240] width 229 height 27
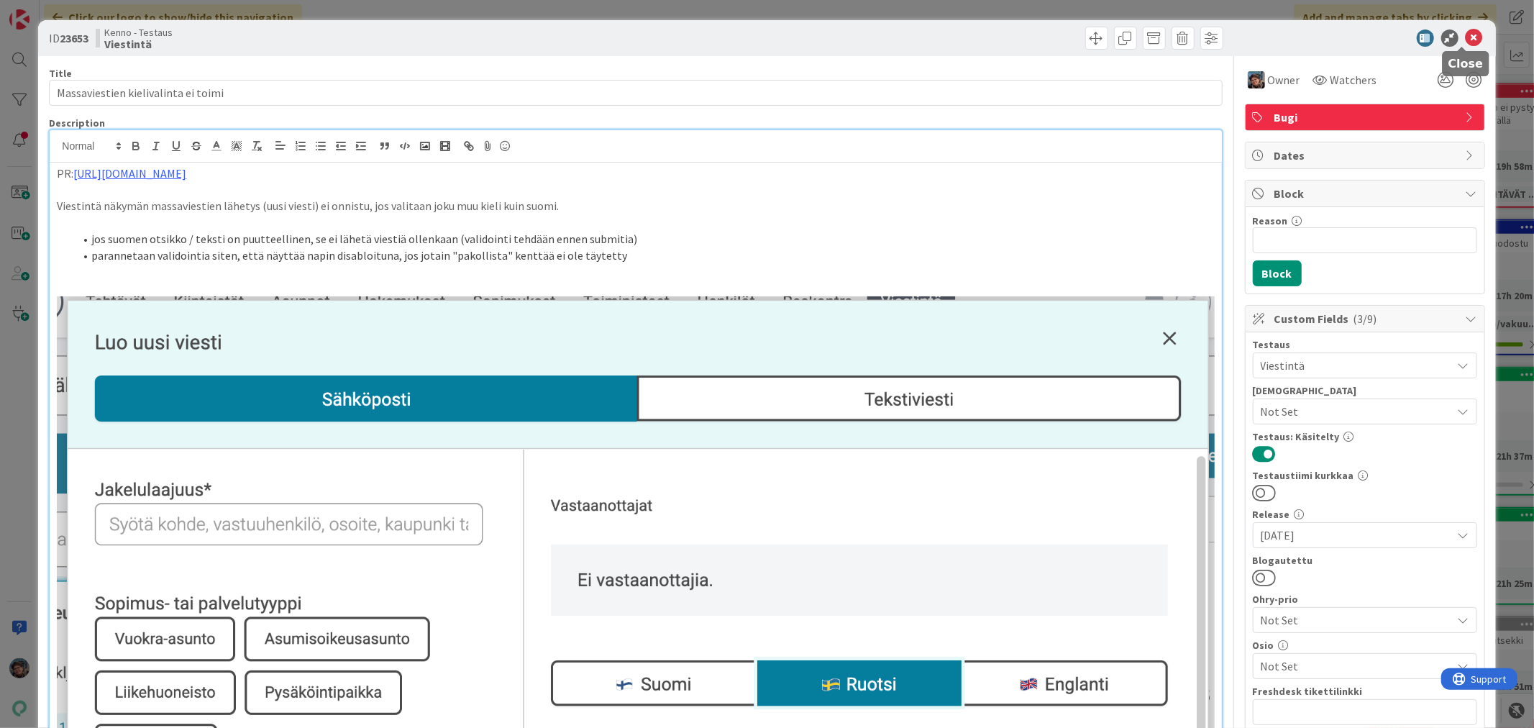
click at [1466, 33] on icon at bounding box center [1474, 37] width 17 height 17
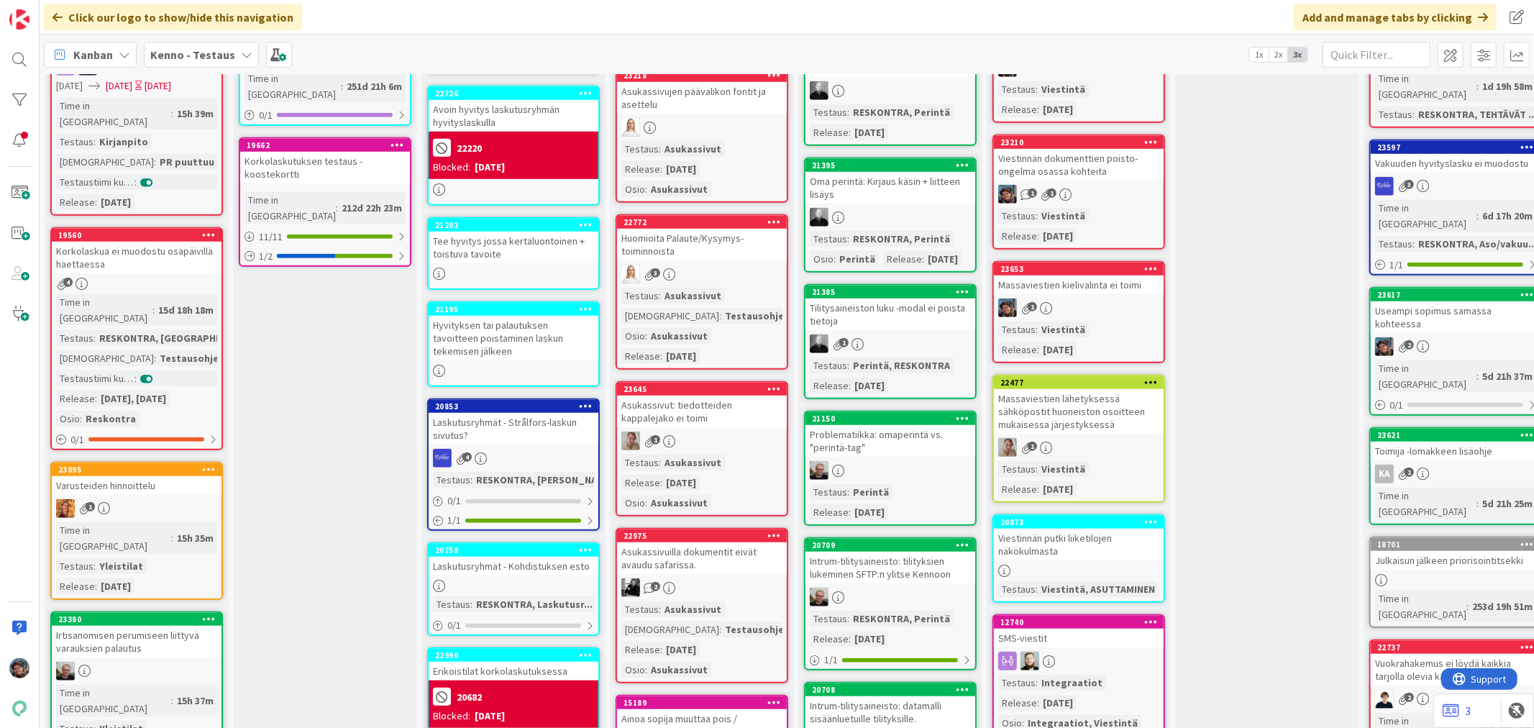
click at [1090, 440] on div "1" at bounding box center [1079, 447] width 170 height 19
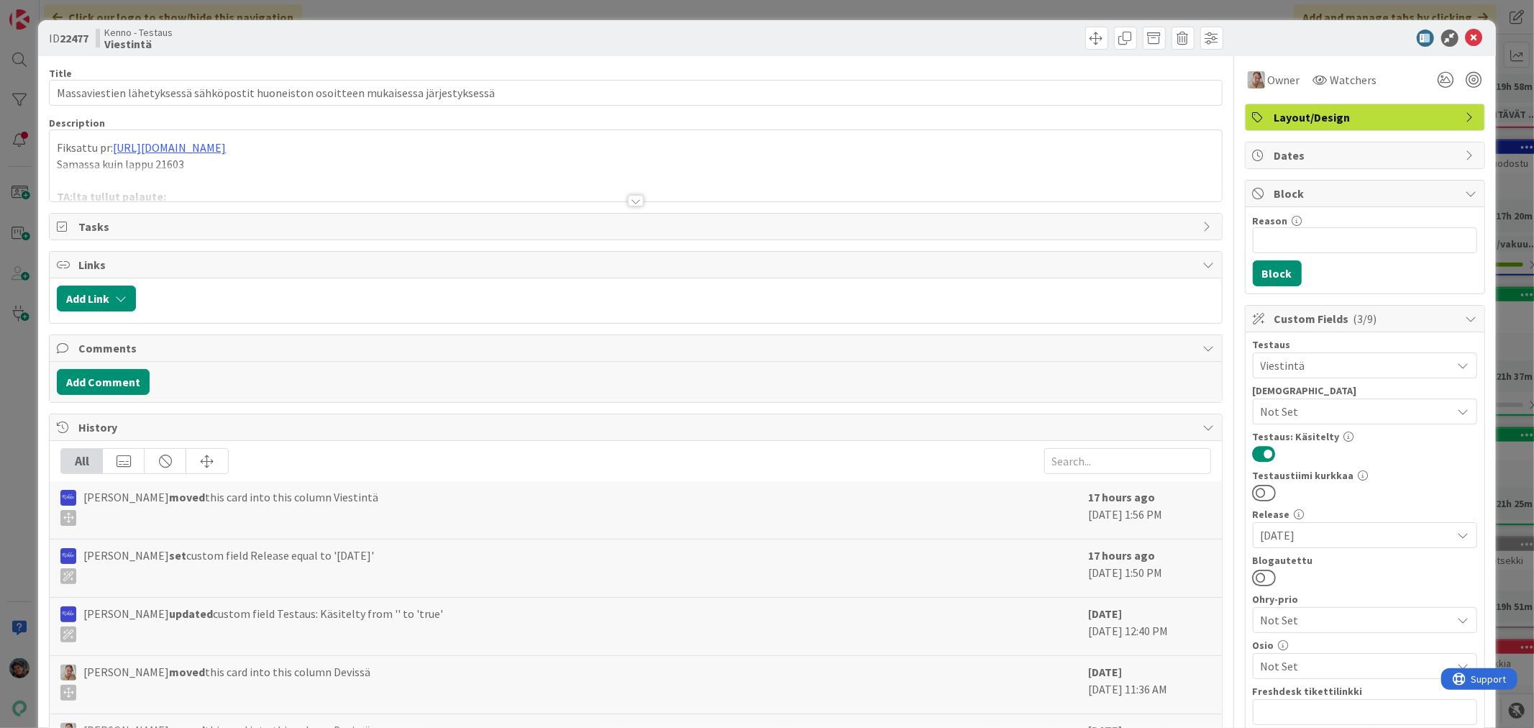
click at [628, 199] on div at bounding box center [636, 201] width 16 height 12
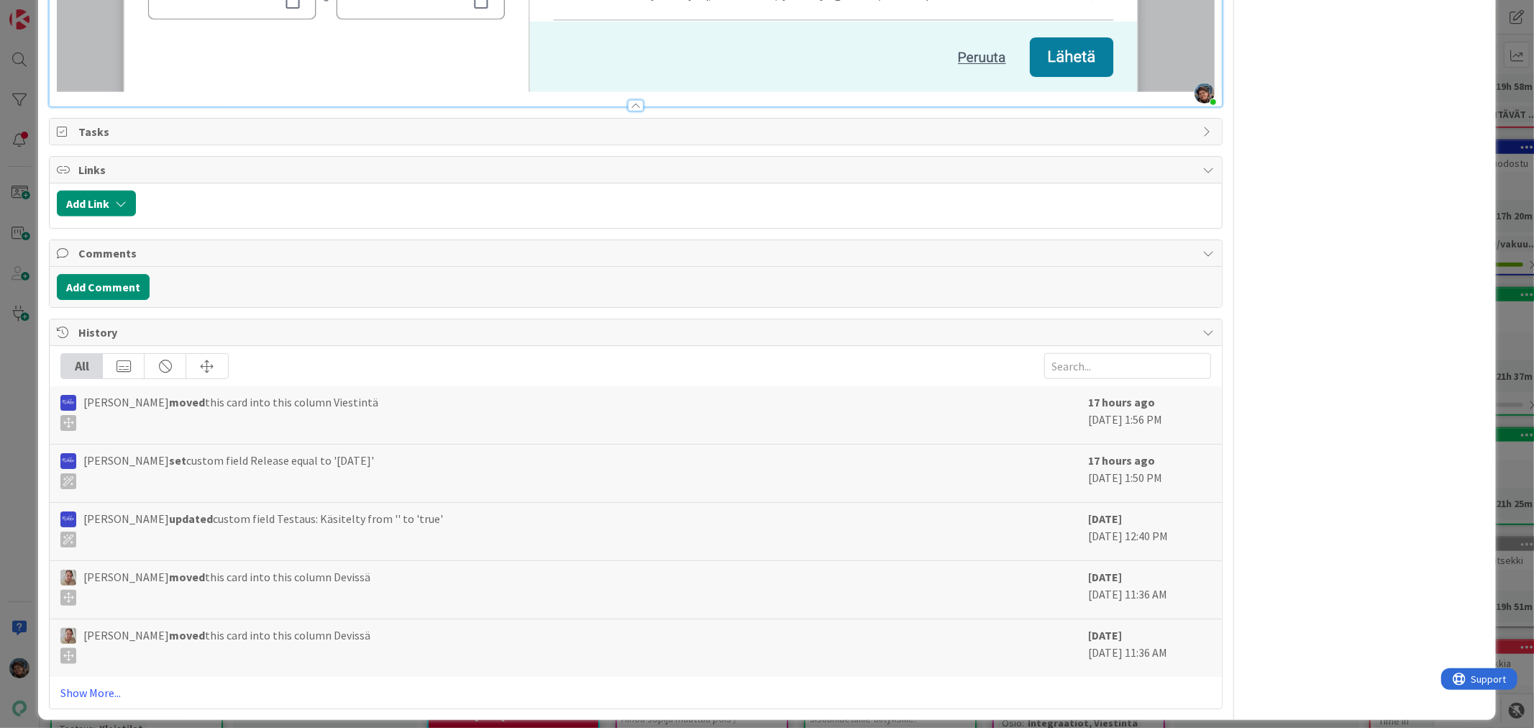
scroll to position [1141, 0]
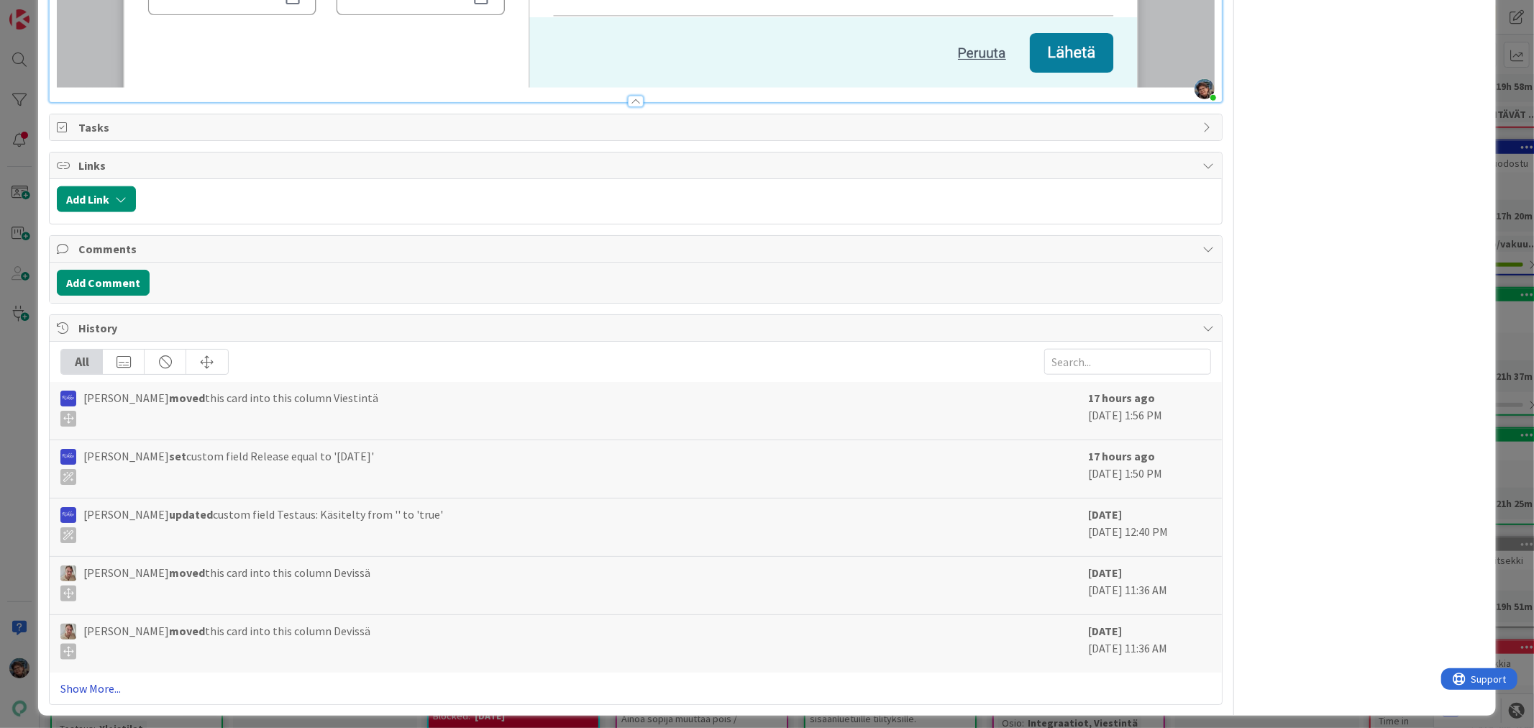
click at [91, 681] on link "Show More..." at bounding box center [635, 688] width 1150 height 17
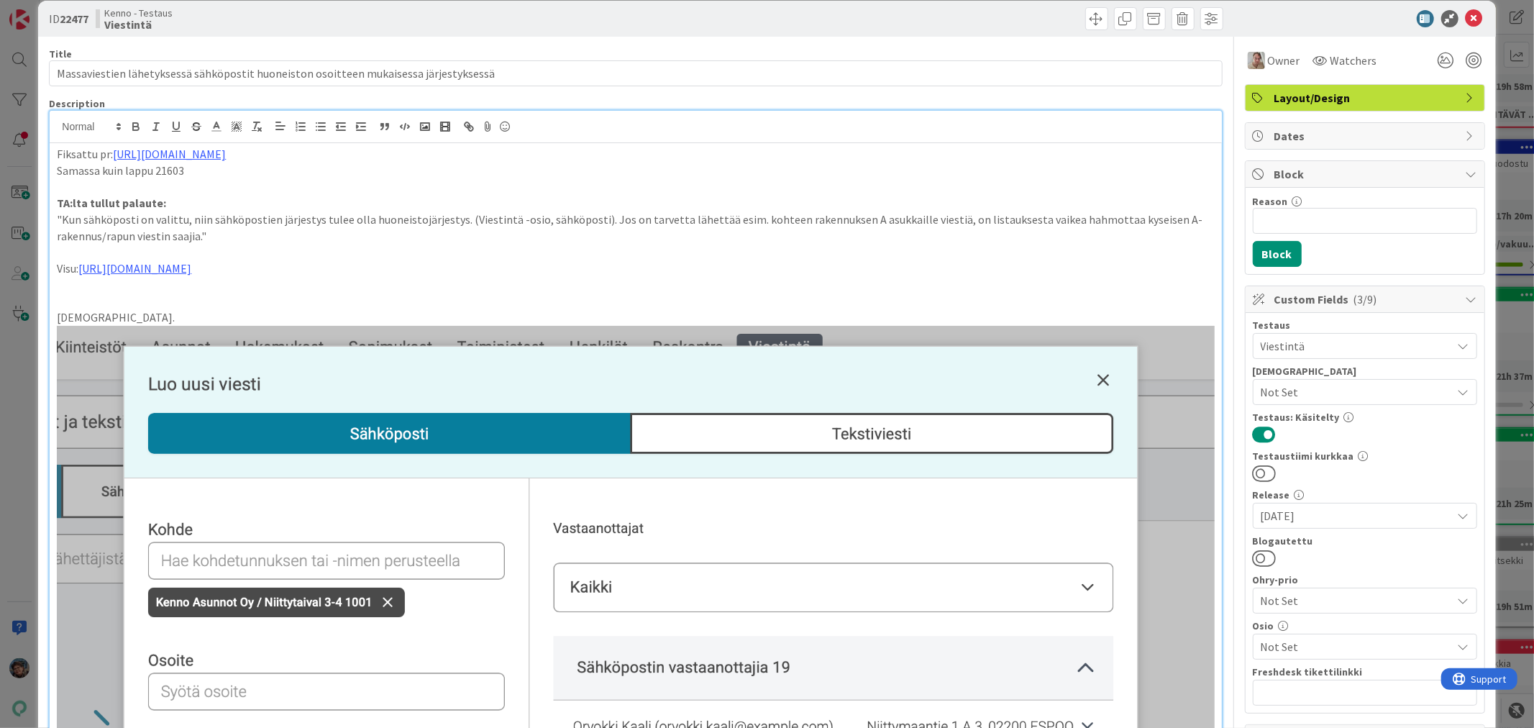
scroll to position [0, 0]
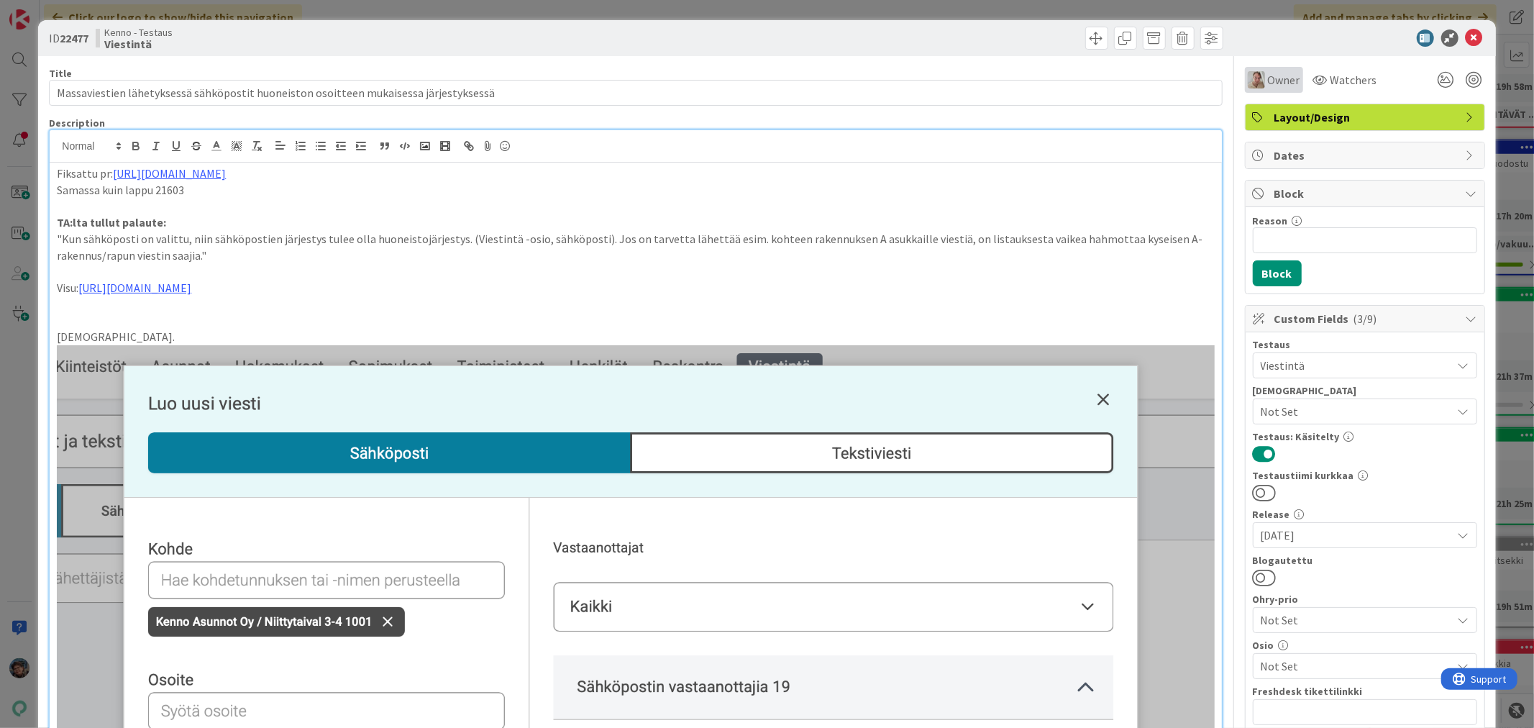
click at [1271, 82] on span "Owner" at bounding box center [1284, 79] width 32 height 17
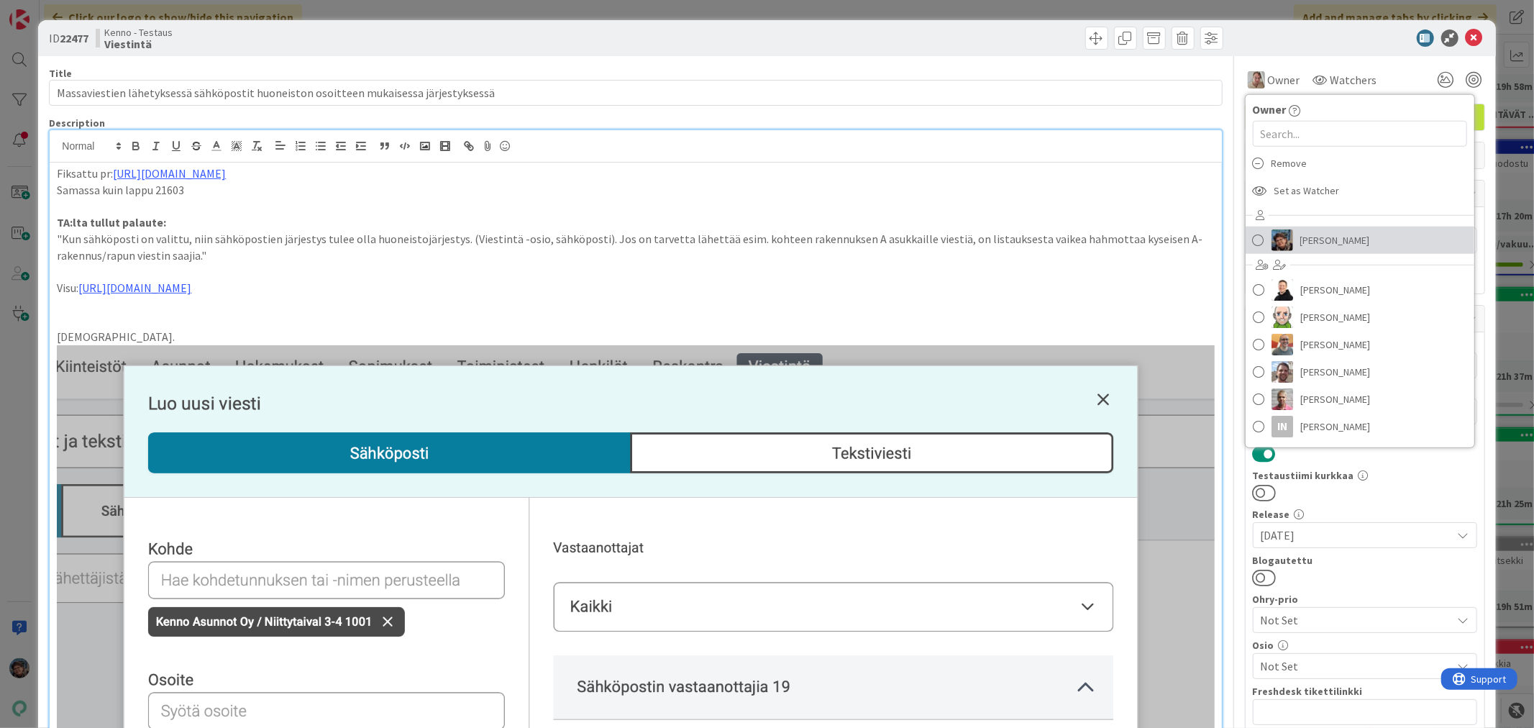
drag, startPoint x: 1277, startPoint y: 238, endPoint x: 1296, endPoint y: 219, distance: 27.5
click at [1277, 238] on img at bounding box center [1283, 240] width 22 height 22
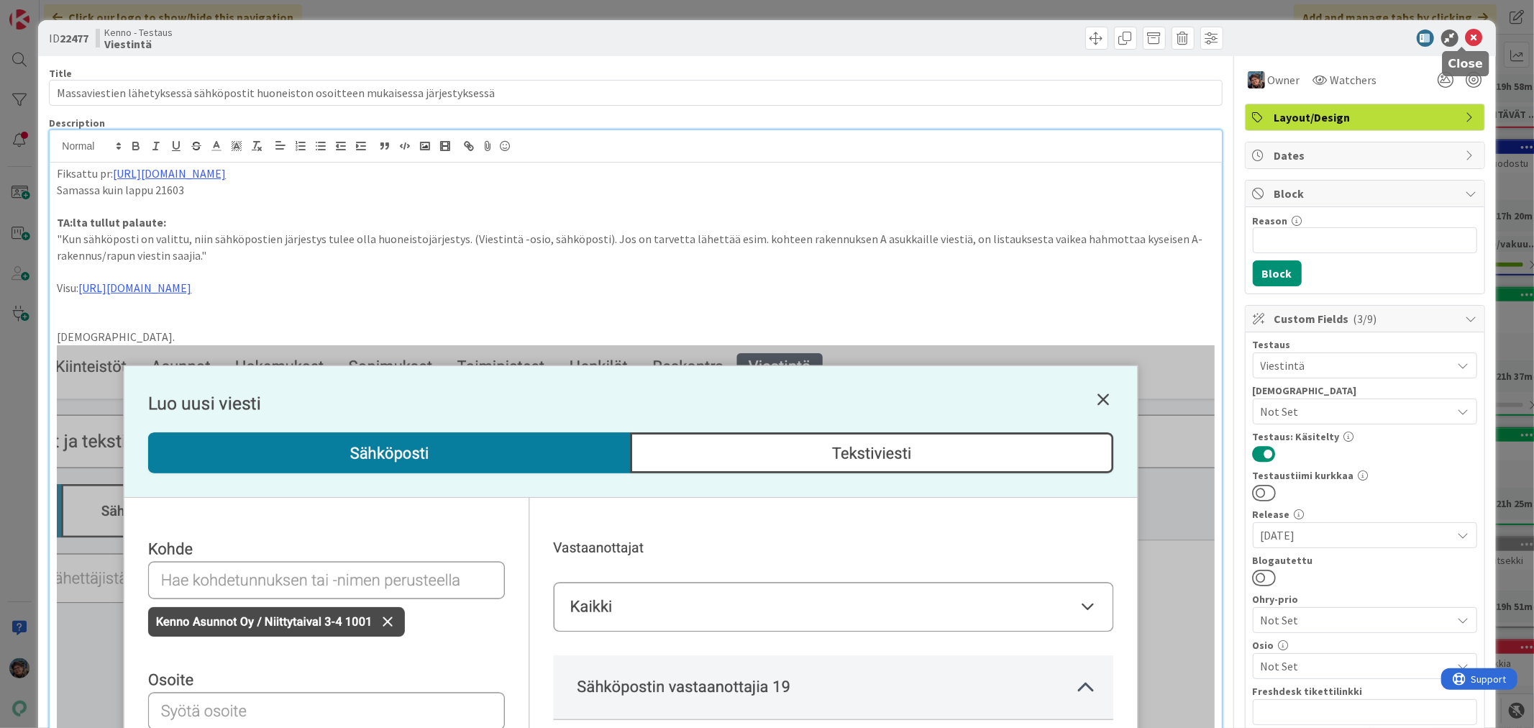
click at [1466, 37] on icon at bounding box center [1474, 37] width 17 height 17
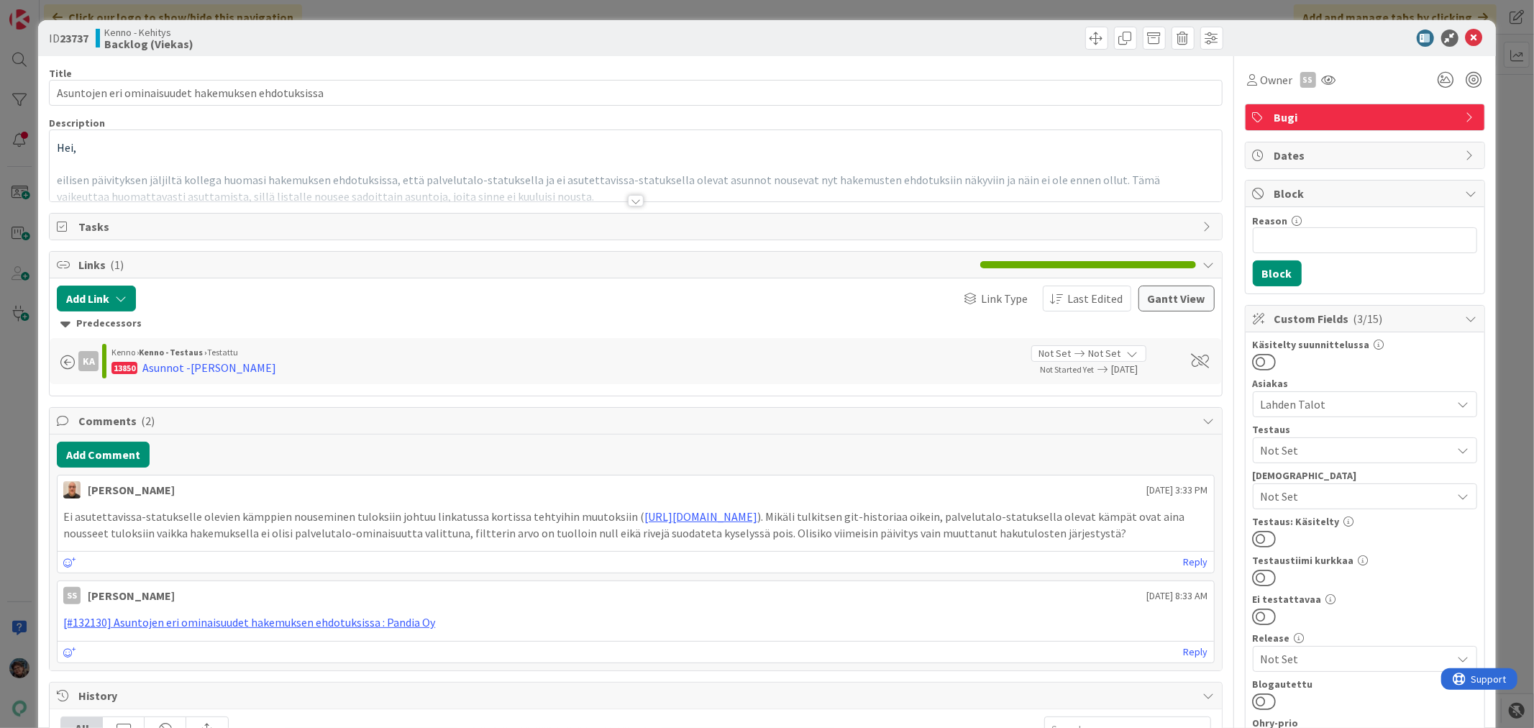
click at [633, 204] on div at bounding box center [636, 201] width 16 height 12
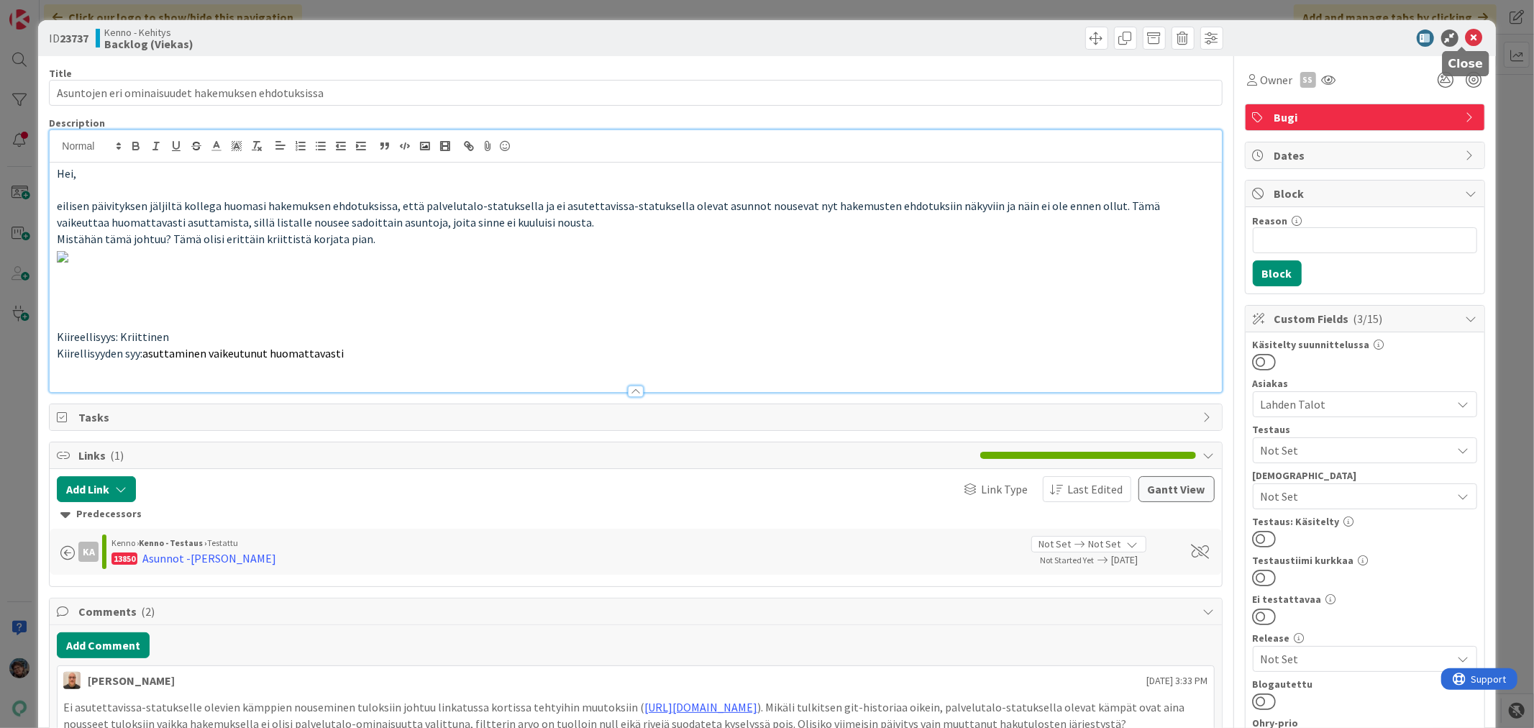
click at [1466, 30] on icon at bounding box center [1474, 37] width 17 height 17
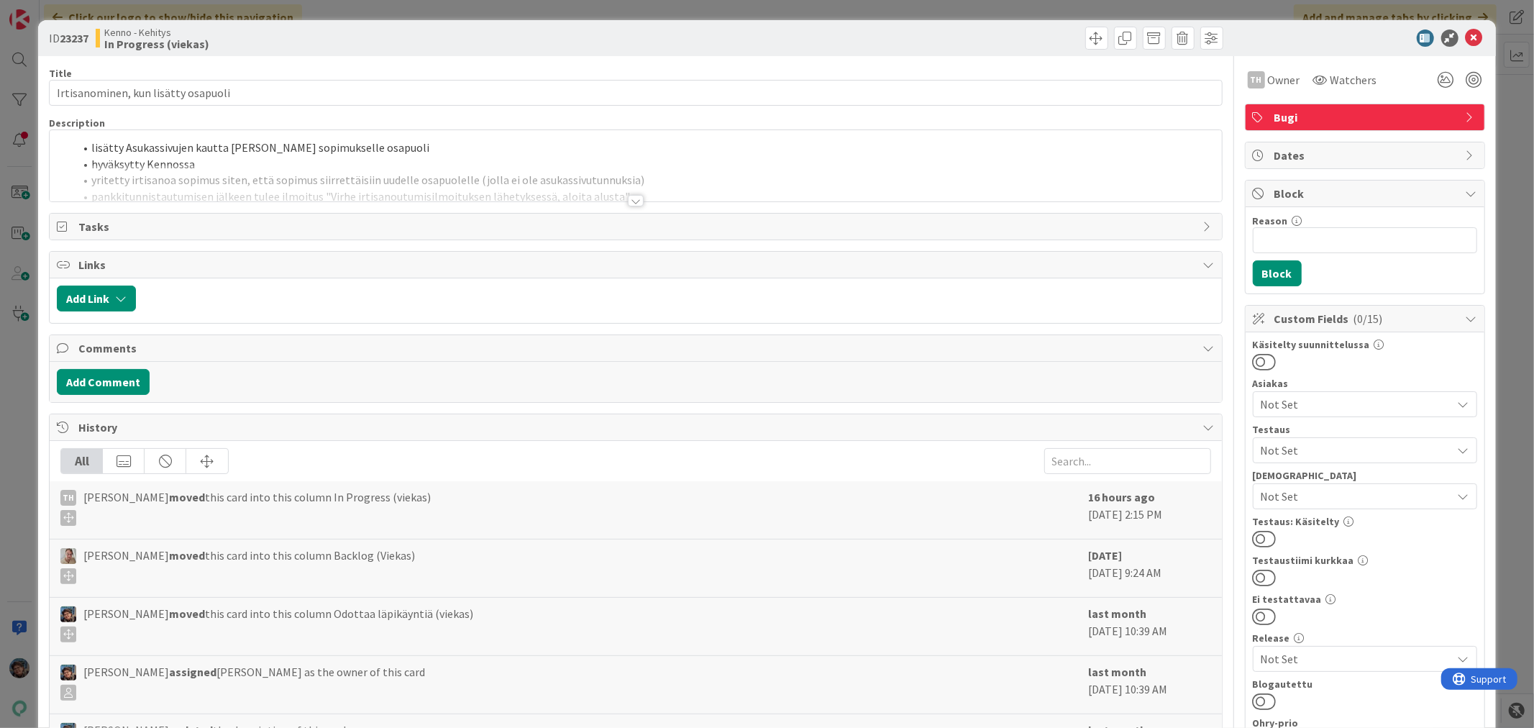
click at [633, 201] on div at bounding box center [636, 201] width 16 height 12
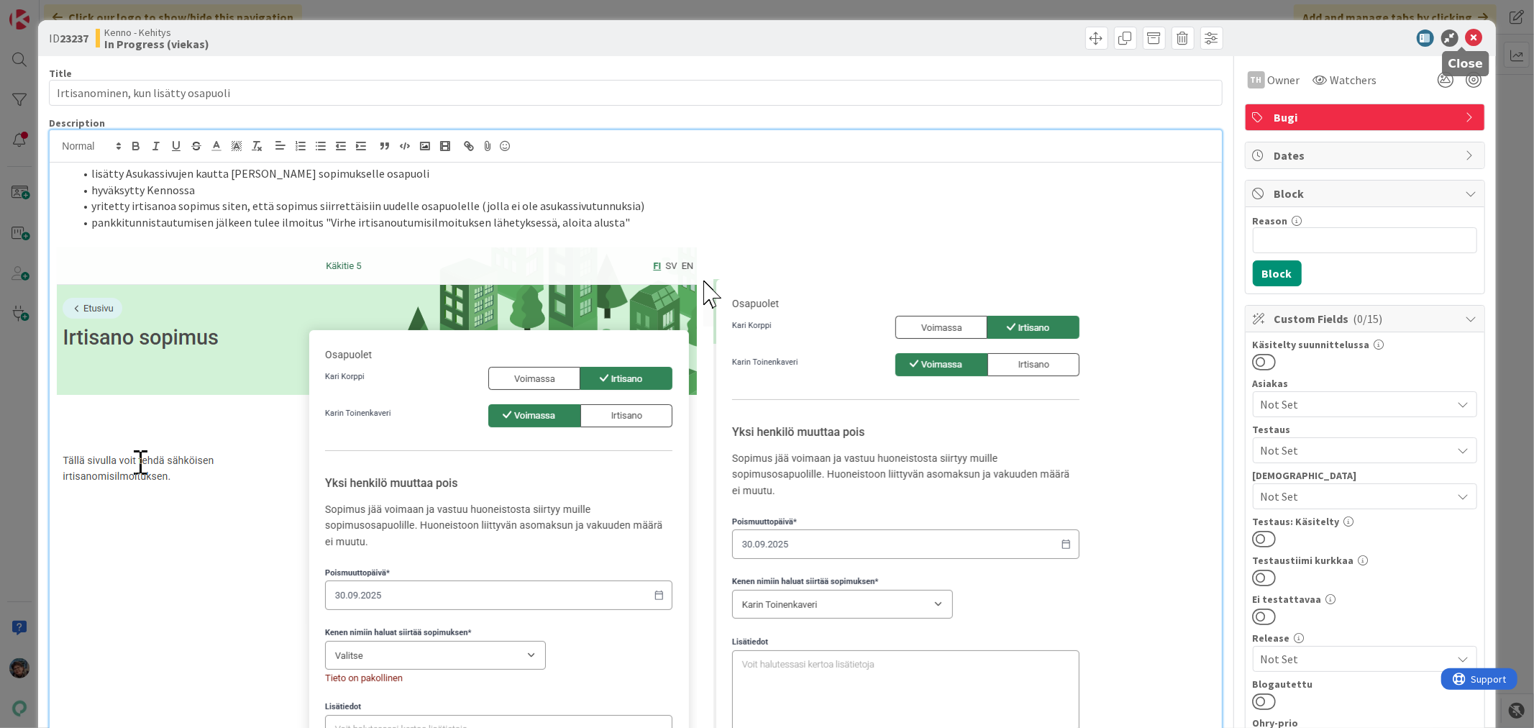
click at [1466, 33] on icon at bounding box center [1474, 37] width 17 height 17
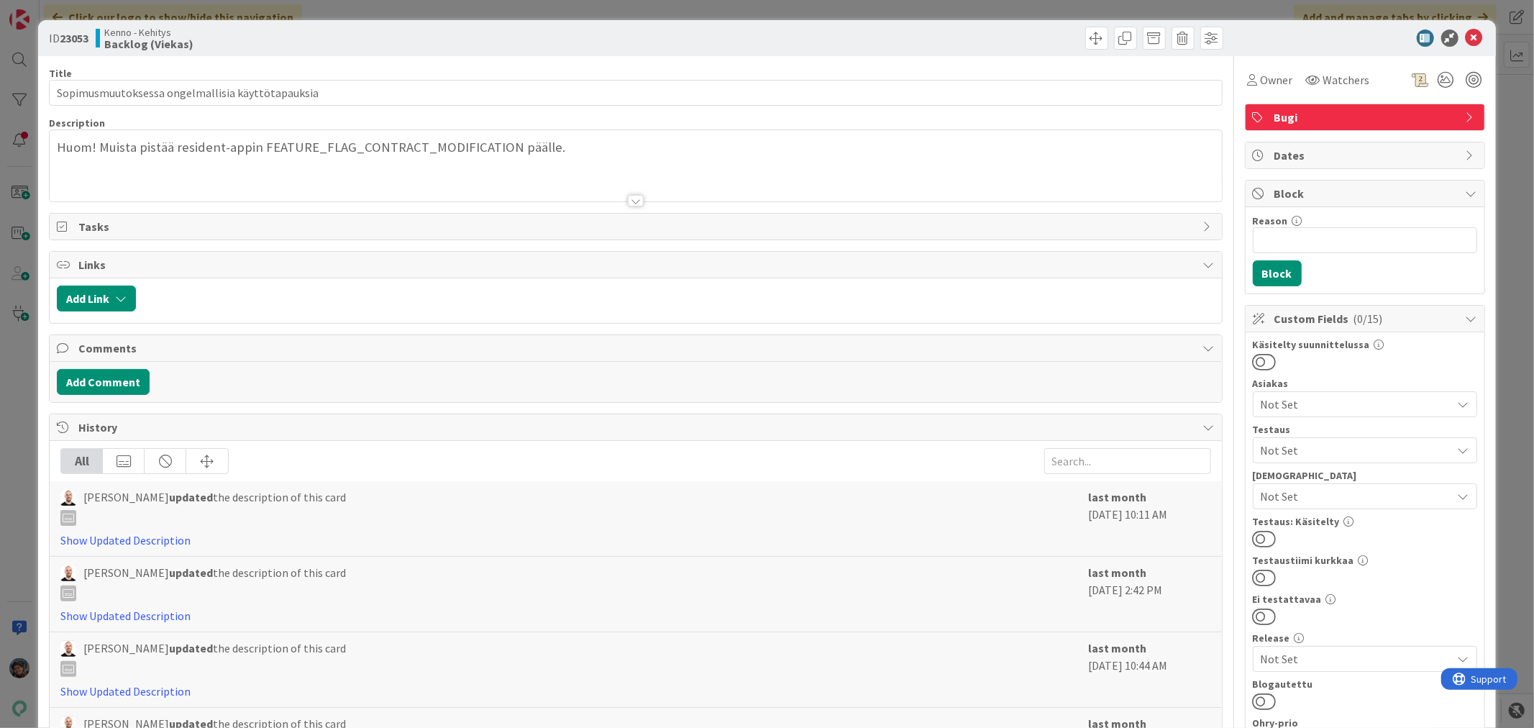
click at [628, 201] on div at bounding box center [636, 201] width 16 height 12
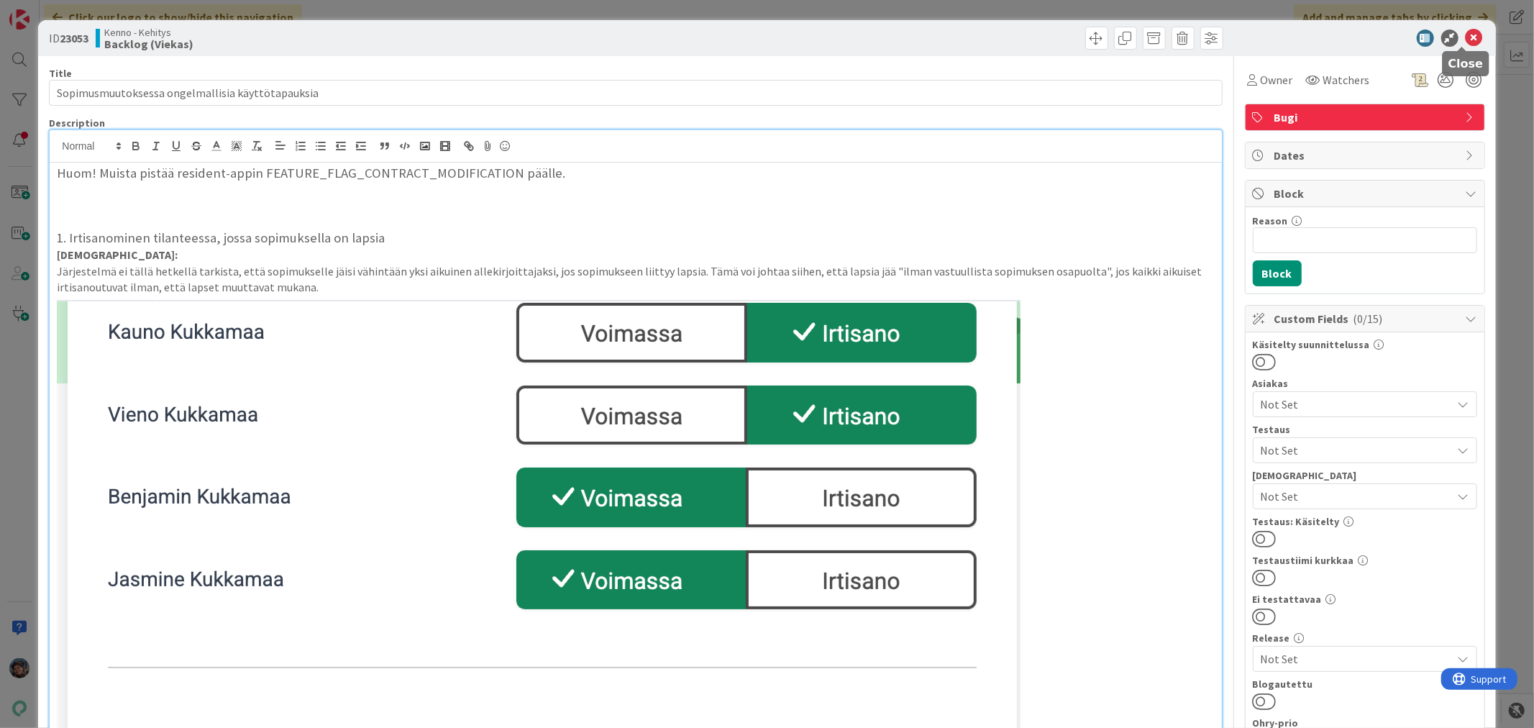
click at [1466, 32] on icon at bounding box center [1474, 37] width 17 height 17
